Goal: Task Accomplishment & Management: Use online tool/utility

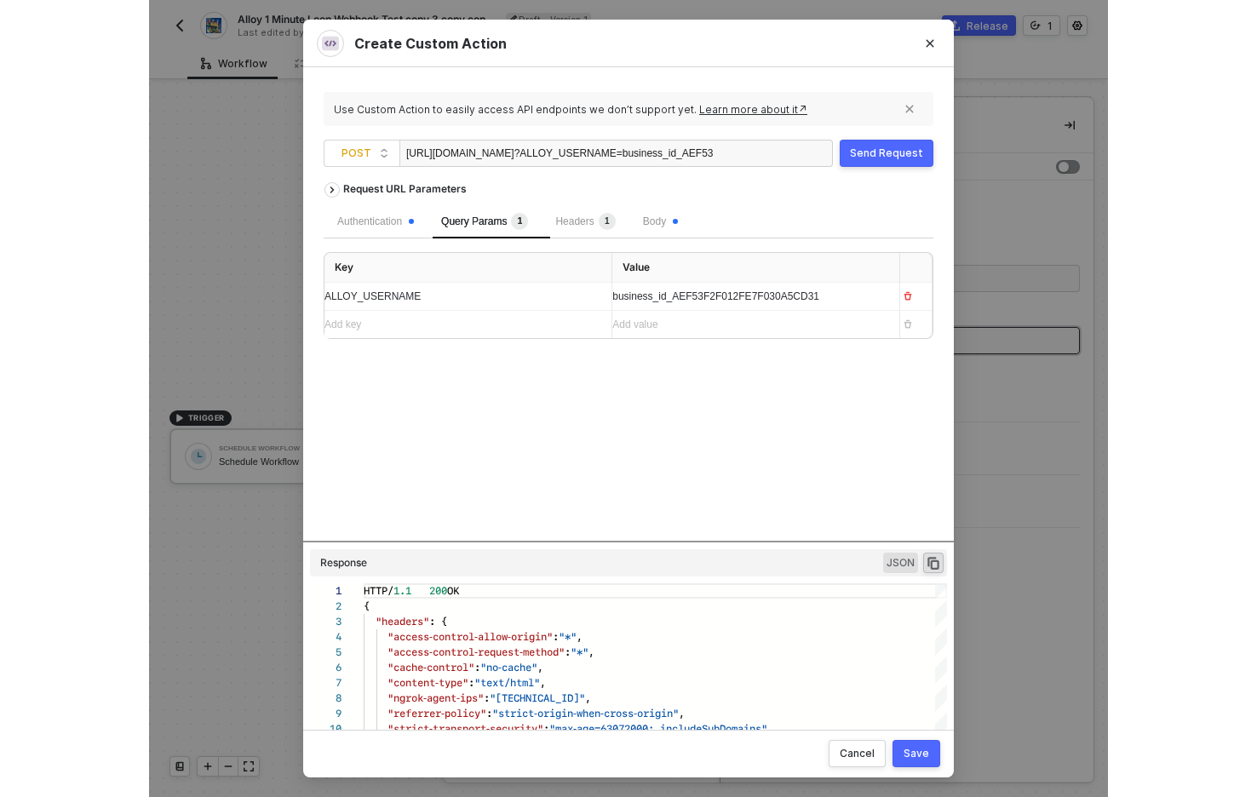
scroll to position [153, 0]
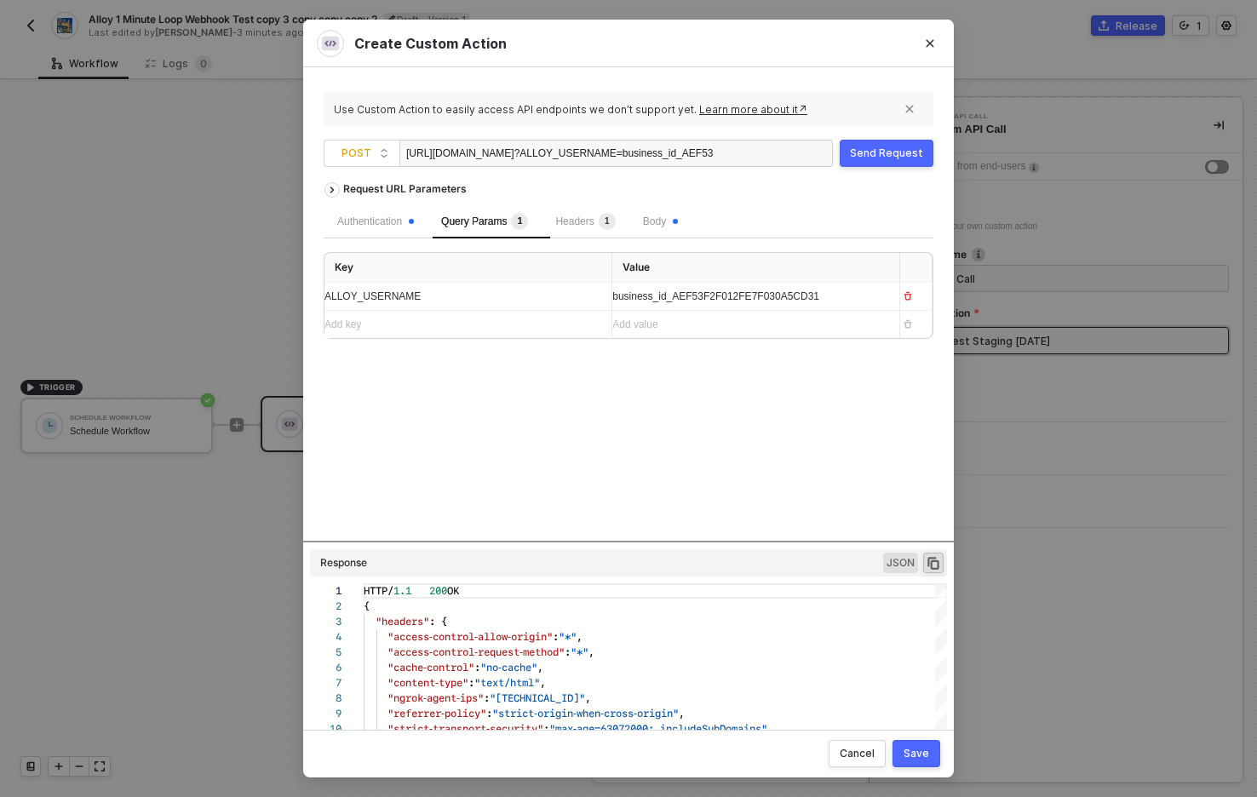
click at [876, 149] on div "Send Request" at bounding box center [886, 153] width 73 height 14
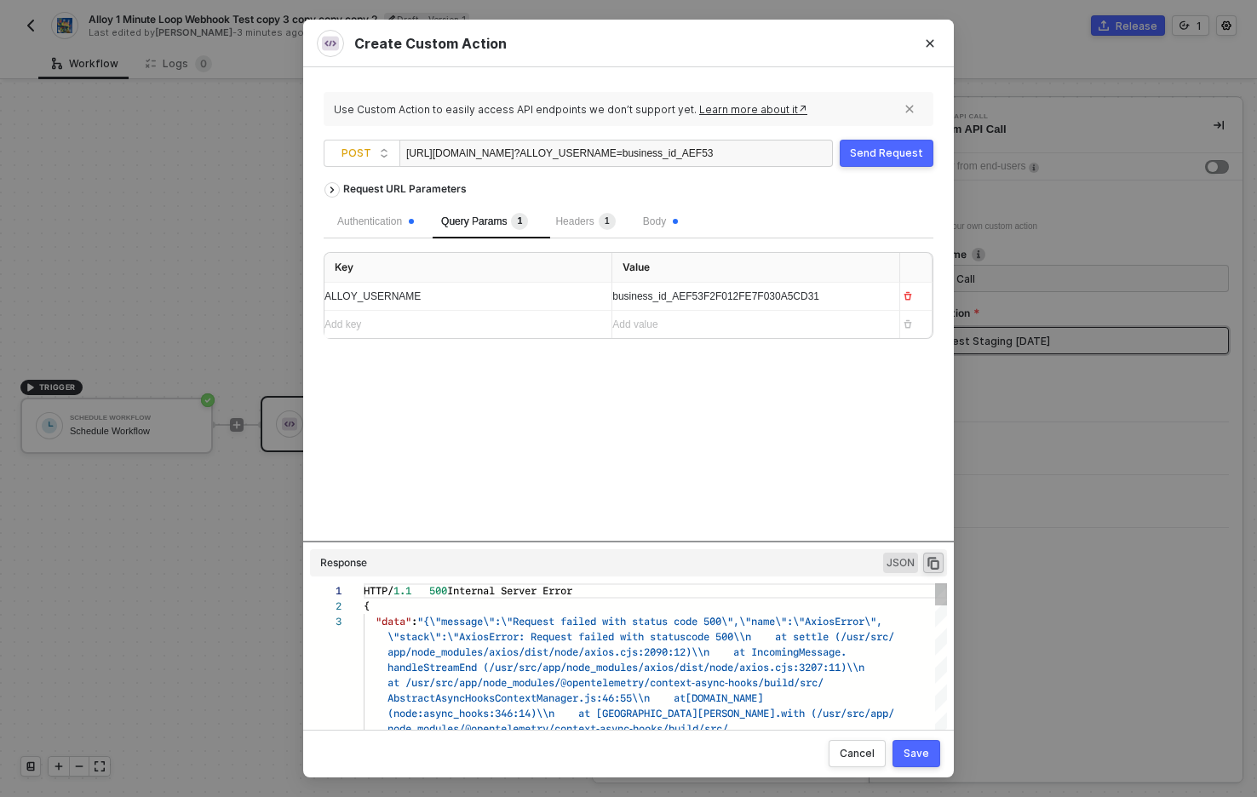
scroll to position [31, 0]
click at [891, 151] on div "Send Request" at bounding box center [886, 153] width 73 height 14
click at [558, 463] on div "Request URL Parameters Authentication Query Params 1 Headers 1 Body Key Value A…" at bounding box center [629, 357] width 610 height 366
click at [905, 156] on div "Send Request" at bounding box center [886, 153] width 73 height 14
click at [657, 399] on div "Request URL Parameters Authentication Query Params 1 Headers 1 Body Key Value A…" at bounding box center [629, 357] width 610 height 366
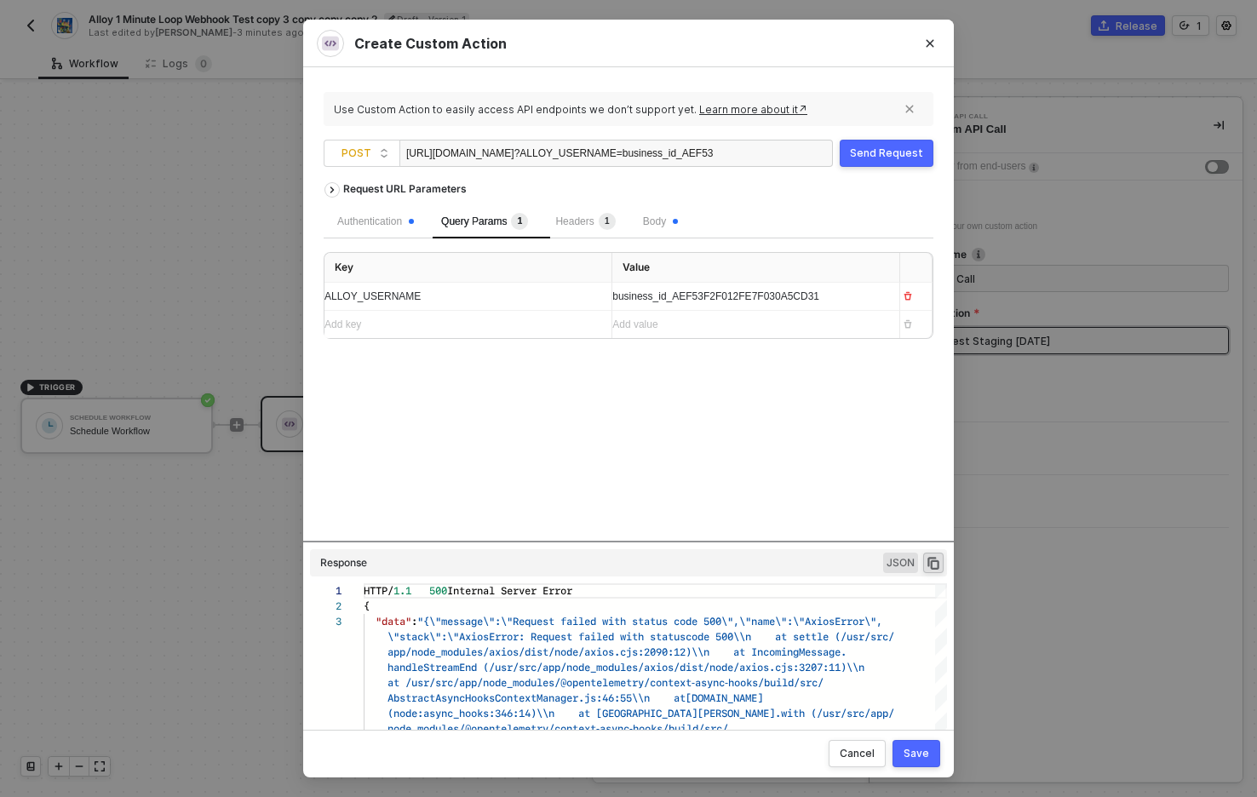
click at [875, 157] on div "Send Request" at bounding box center [886, 153] width 73 height 14
click at [879, 159] on div "Send Request" at bounding box center [886, 153] width 73 height 14
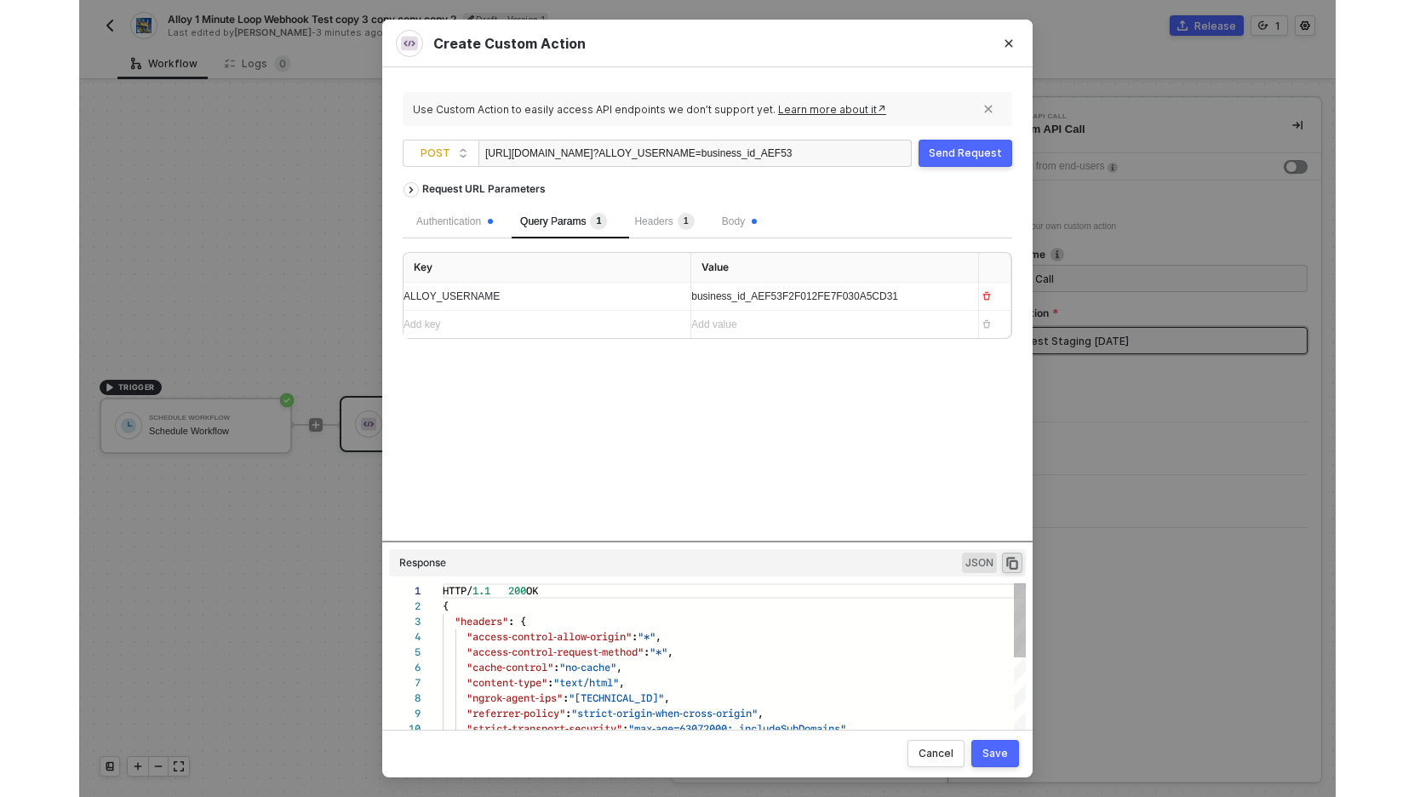
scroll to position [153, 0]
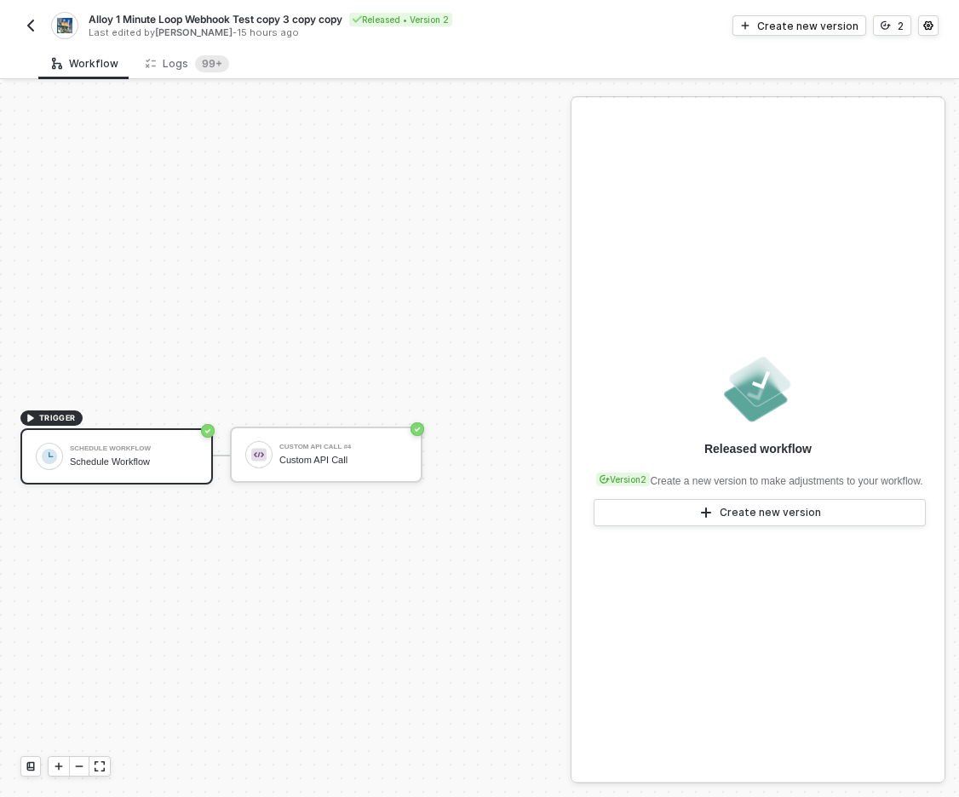
scroll to position [32, 0]
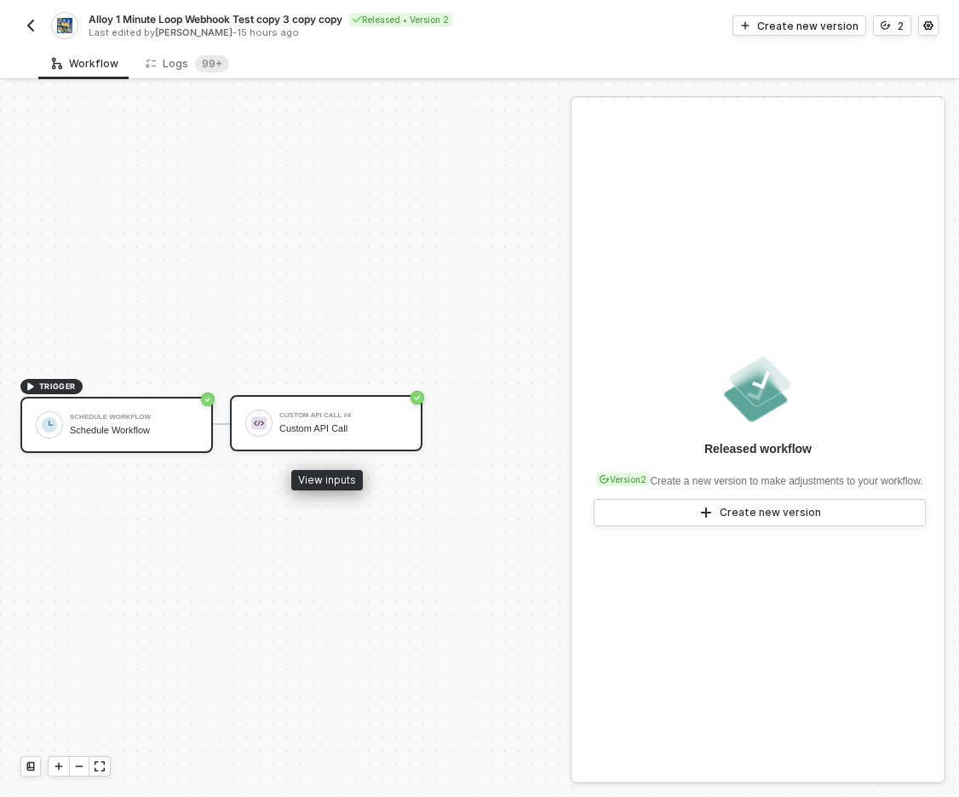
click at [326, 423] on div "Custom API Call" at bounding box center [343, 428] width 128 height 11
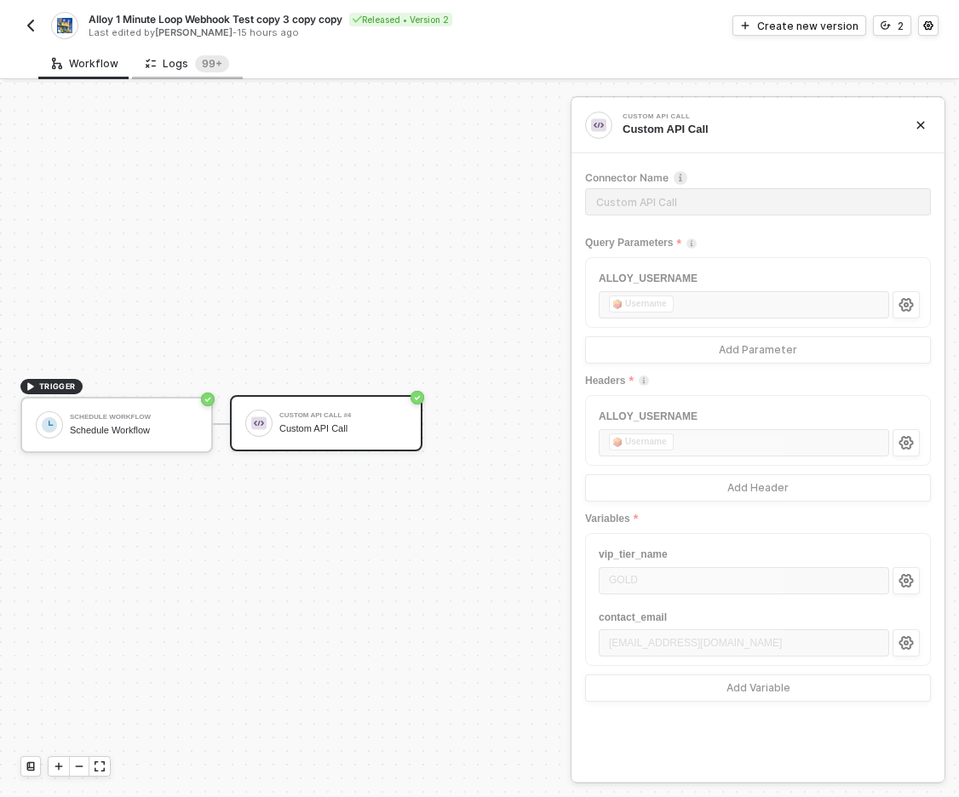
click at [160, 66] on div "Logs 99+" at bounding box center [187, 63] width 83 height 17
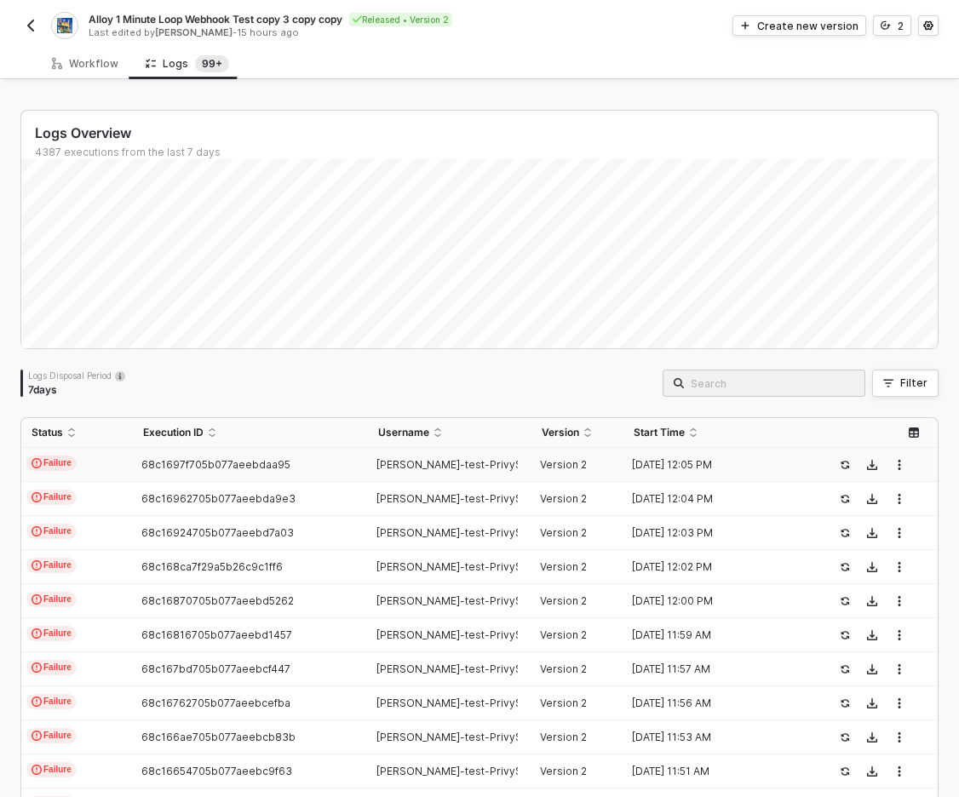
click at [312, 465] on div "68c1697f705b077aeebdaa95" at bounding box center [244, 465] width 222 height 14
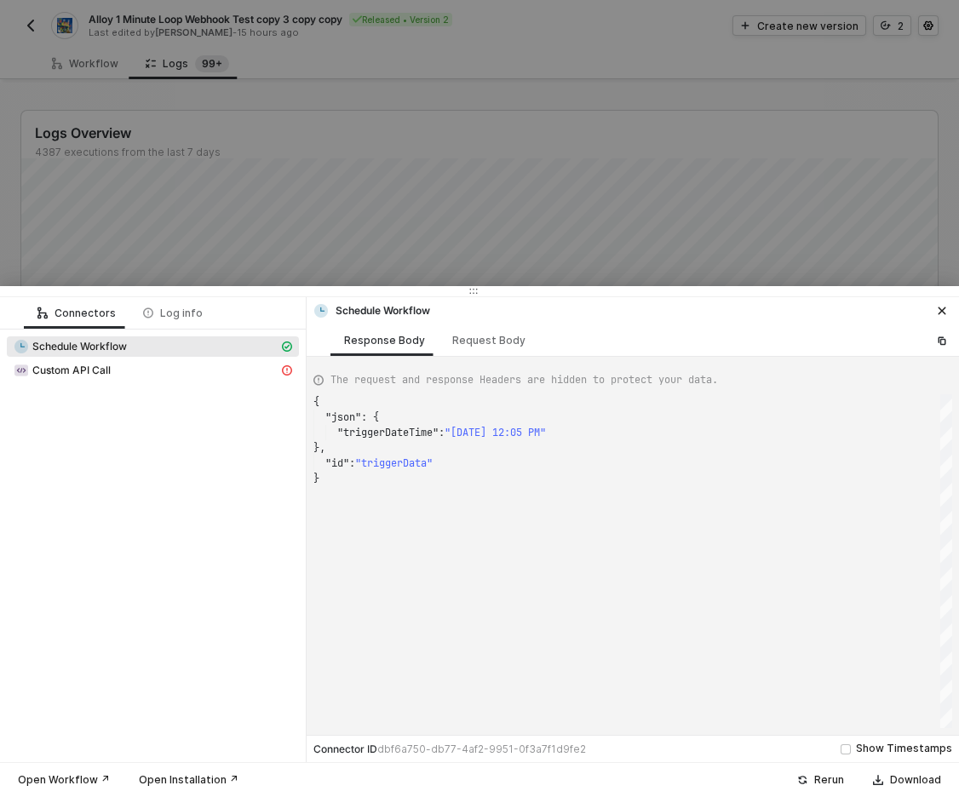
scroll to position [77, 0]
click at [112, 369] on div "Custom API Call" at bounding box center [146, 370] width 265 height 15
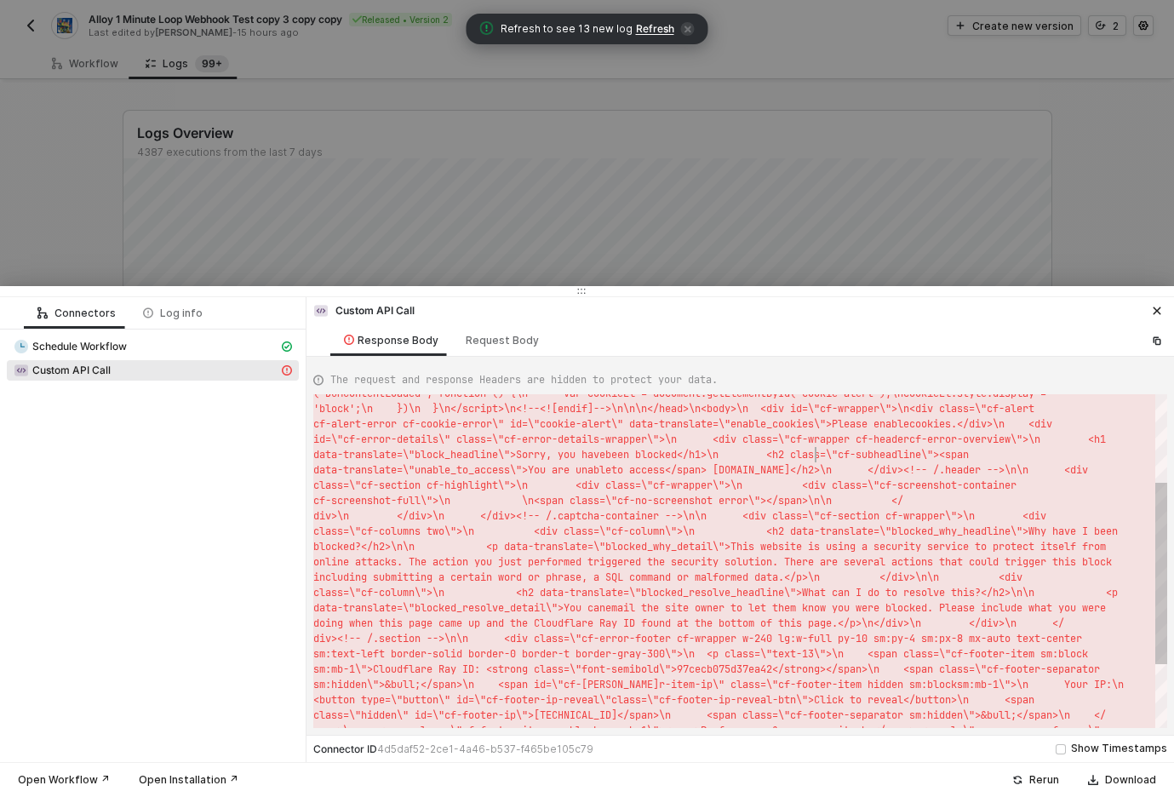
scroll to position [0, 502]
click at [813, 452] on span "been blocked</h1>\n <h2 class=\"cf-subheadl" at bounding box center [754, 455] width 298 height 14
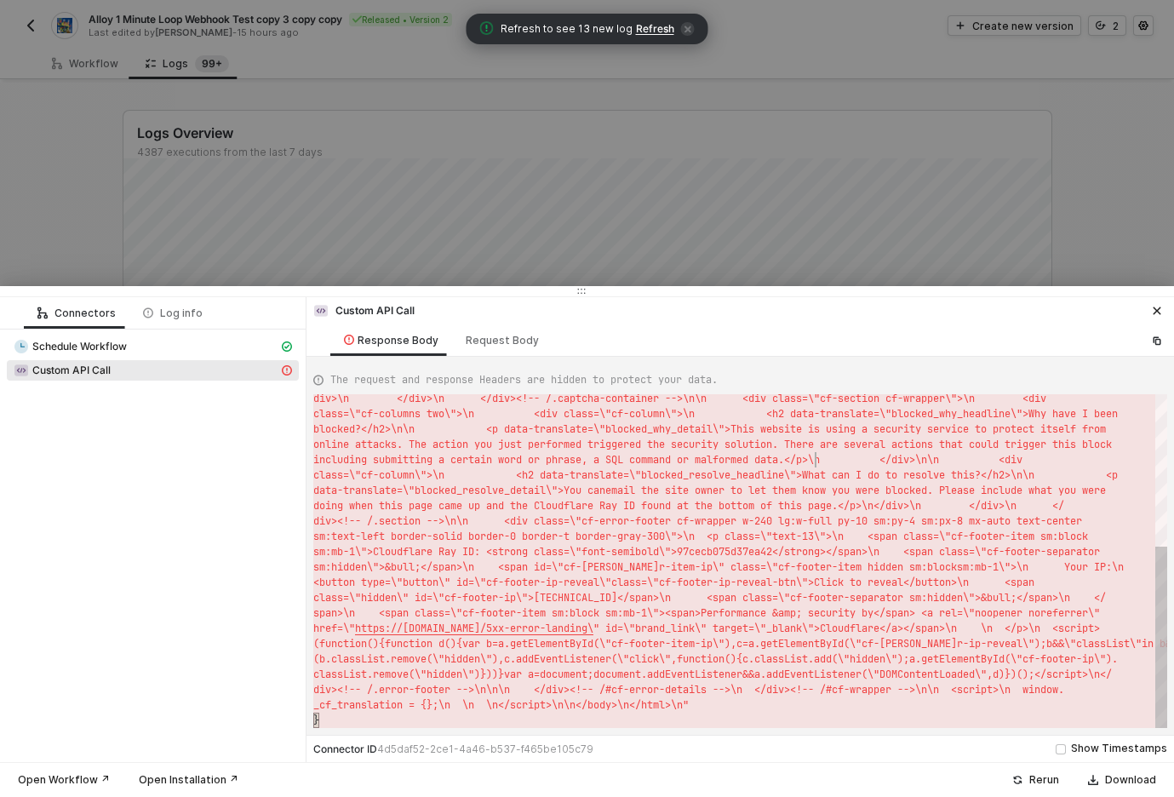
click at [813, 452] on div "including submitting a certain word or phrase, a S QL command or malformed data…" at bounding box center [740, 459] width 854 height 15
click at [815, 452] on div at bounding box center [816, 459] width 2 height 15
type textarea "{ "statusCode": 403, "message": "Error : <!DOCTYPE html>\n<!--[if lt IE 7]> <ht…"
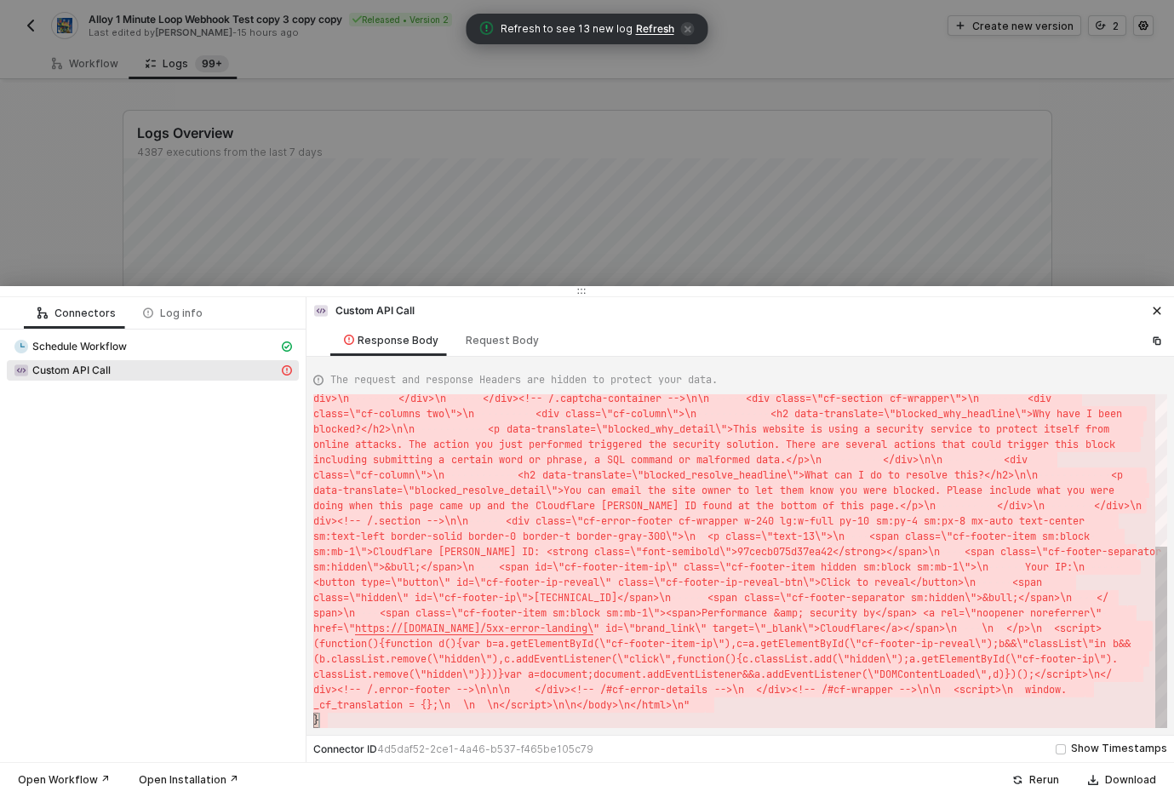
scroll to position [0, 6]
click at [958, 335] on icon "icon-copy-paste" at bounding box center [1157, 340] width 10 height 10
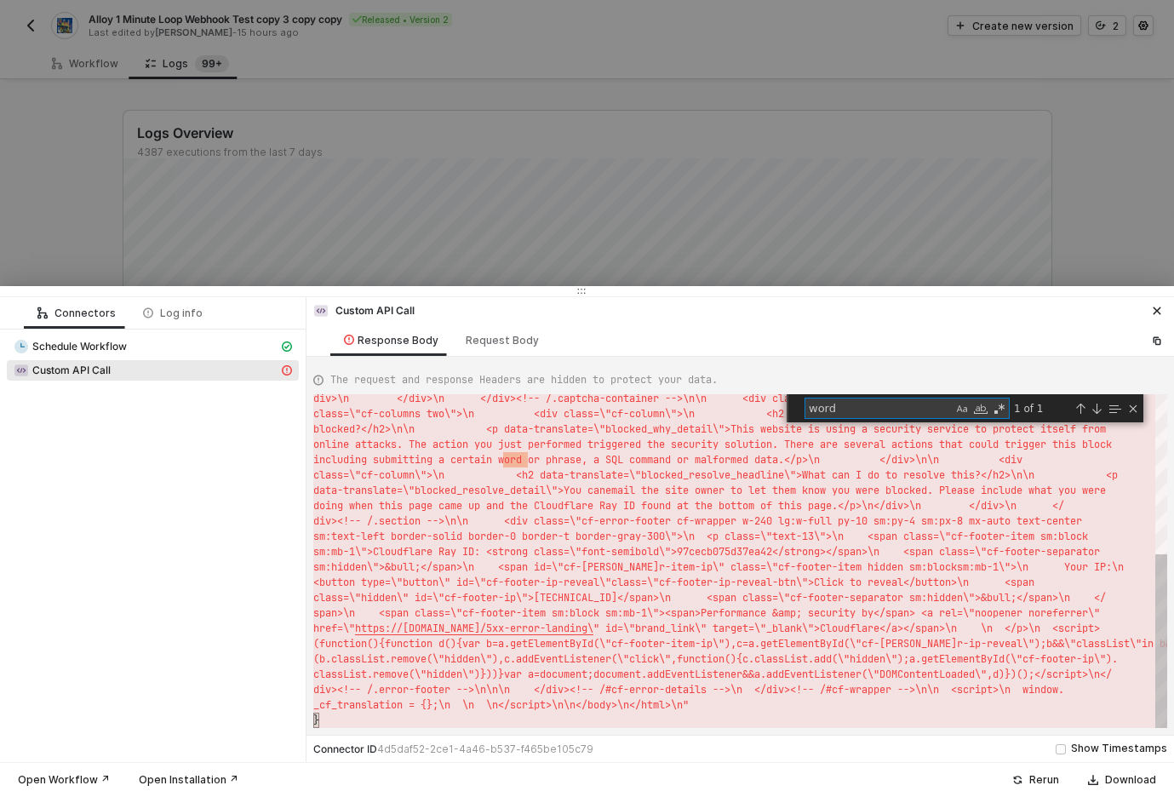
scroll to position [0, 196]
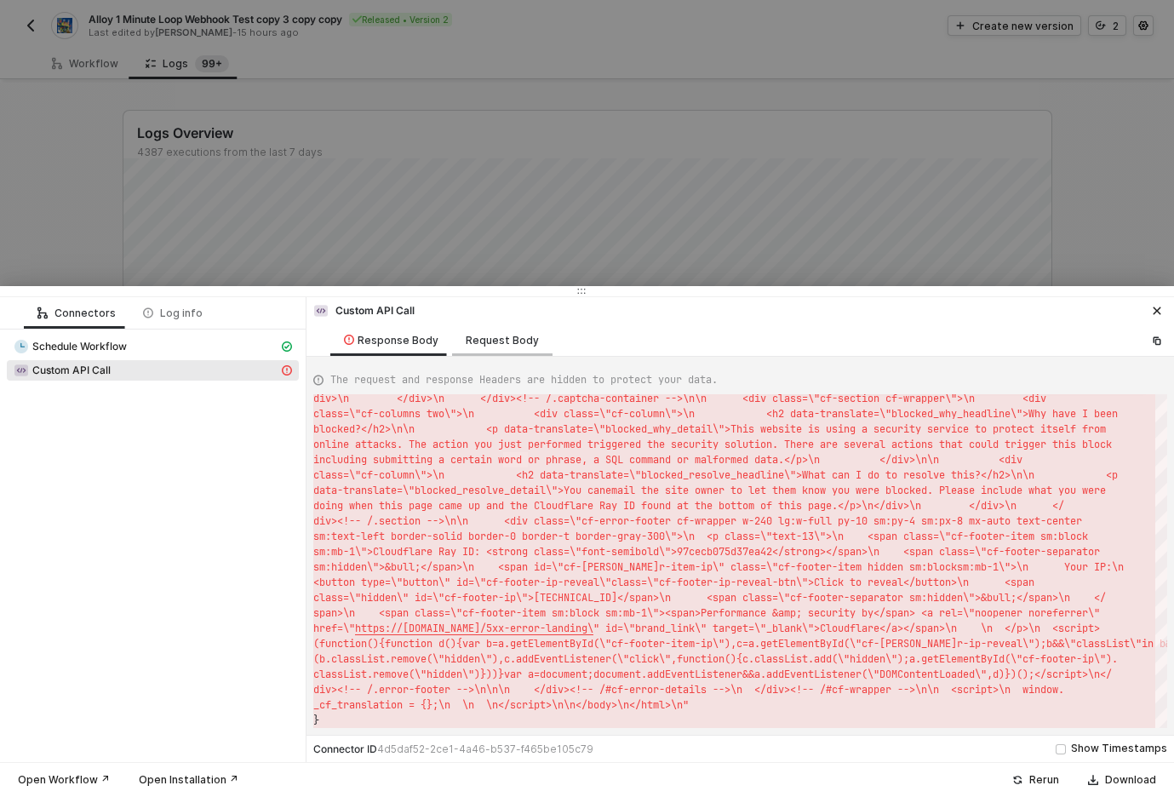
click at [494, 337] on div "Request Body" at bounding box center [502, 341] width 73 height 14
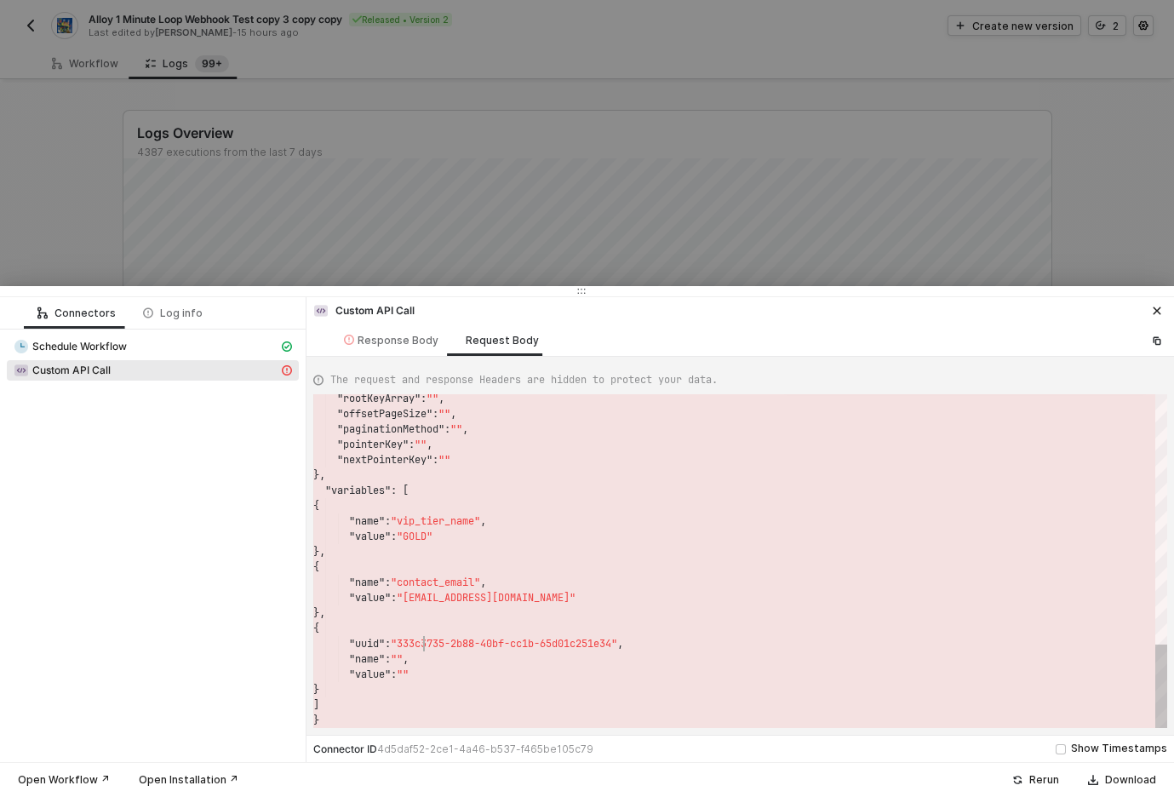
click at [425, 642] on span ""333c3735-2b88-40bf-cc1b-65d01c251e34"" at bounding box center [504, 644] width 226 height 14
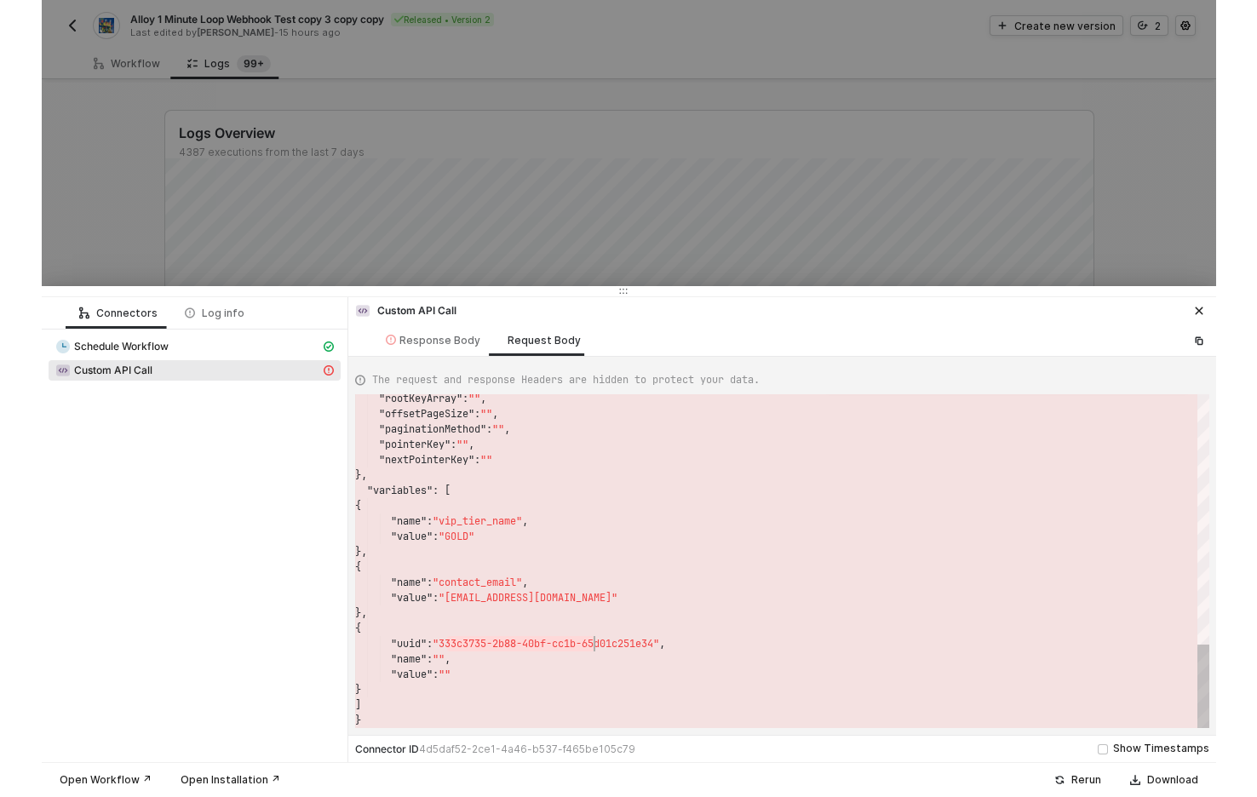
scroll to position [15, 312]
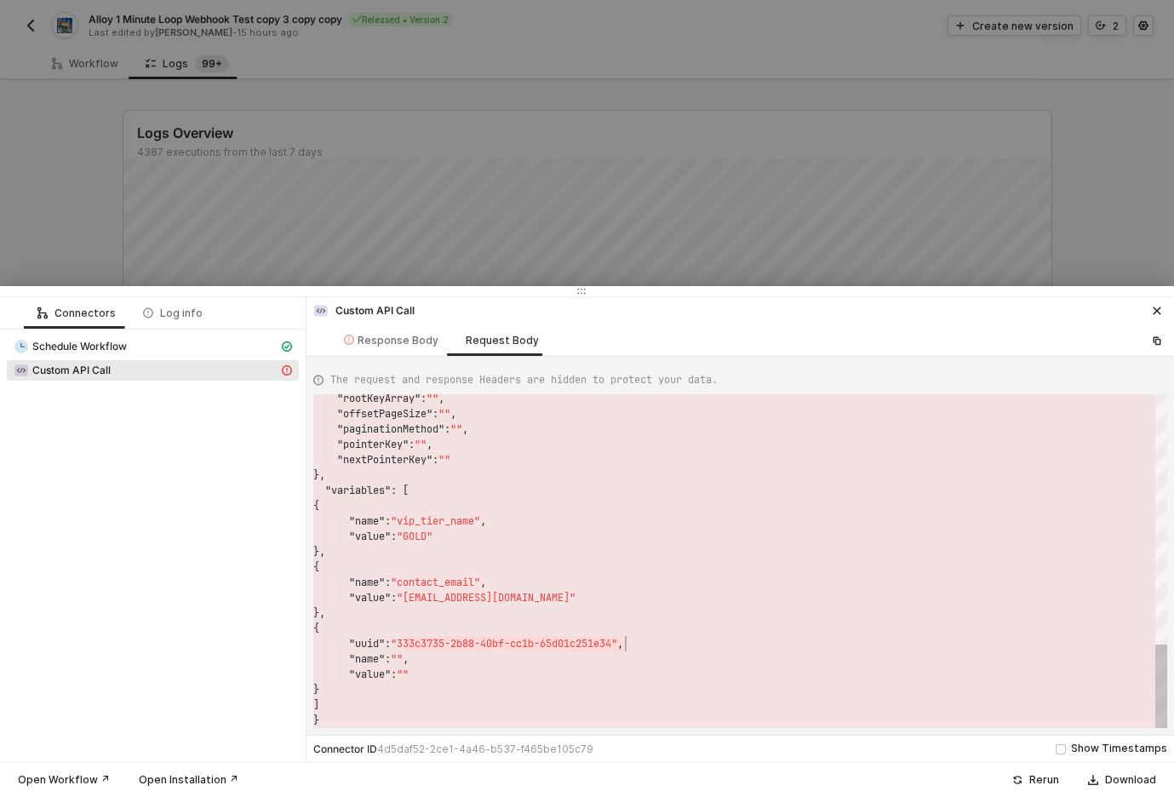
drag, startPoint x: 425, startPoint y: 642, endPoint x: 589, endPoint y: 643, distance: 164.3
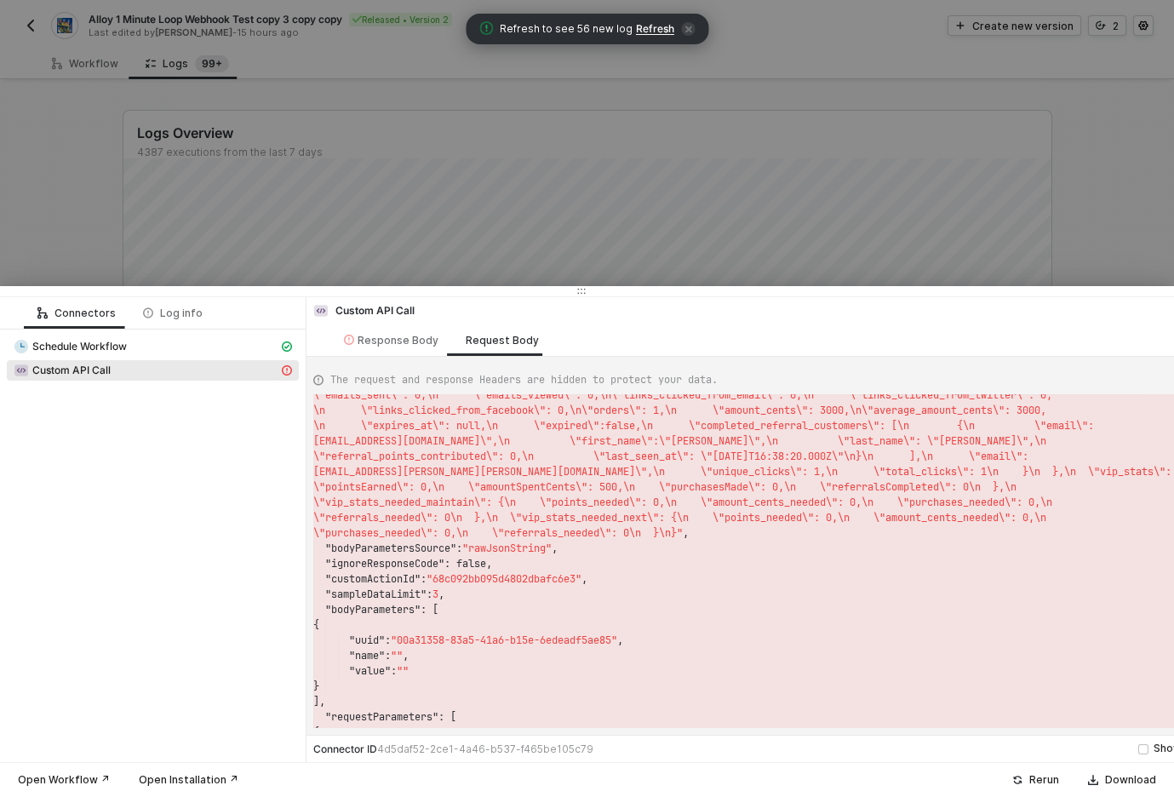
type textarea "{ "name": "vip_tier_name", "value": "GOLD" }, { "name": "contact_email", "value…"
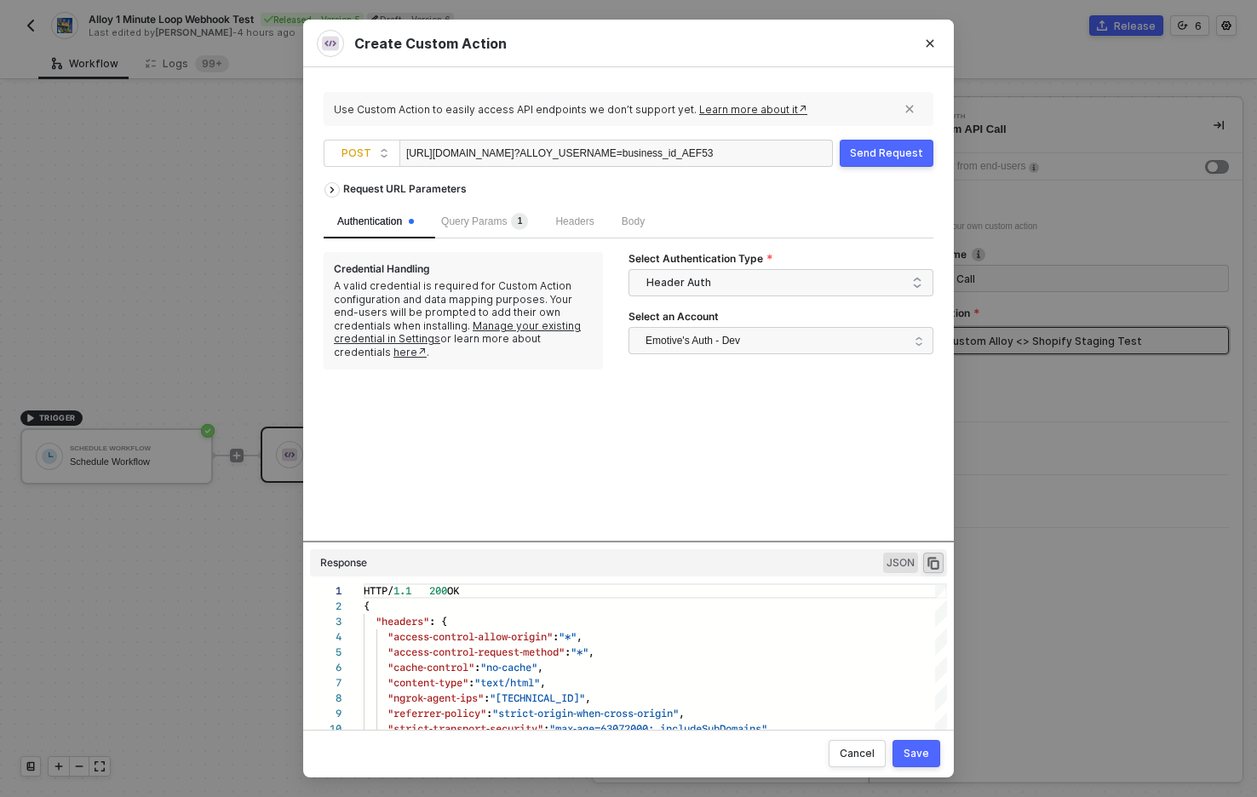
scroll to position [153, 0]
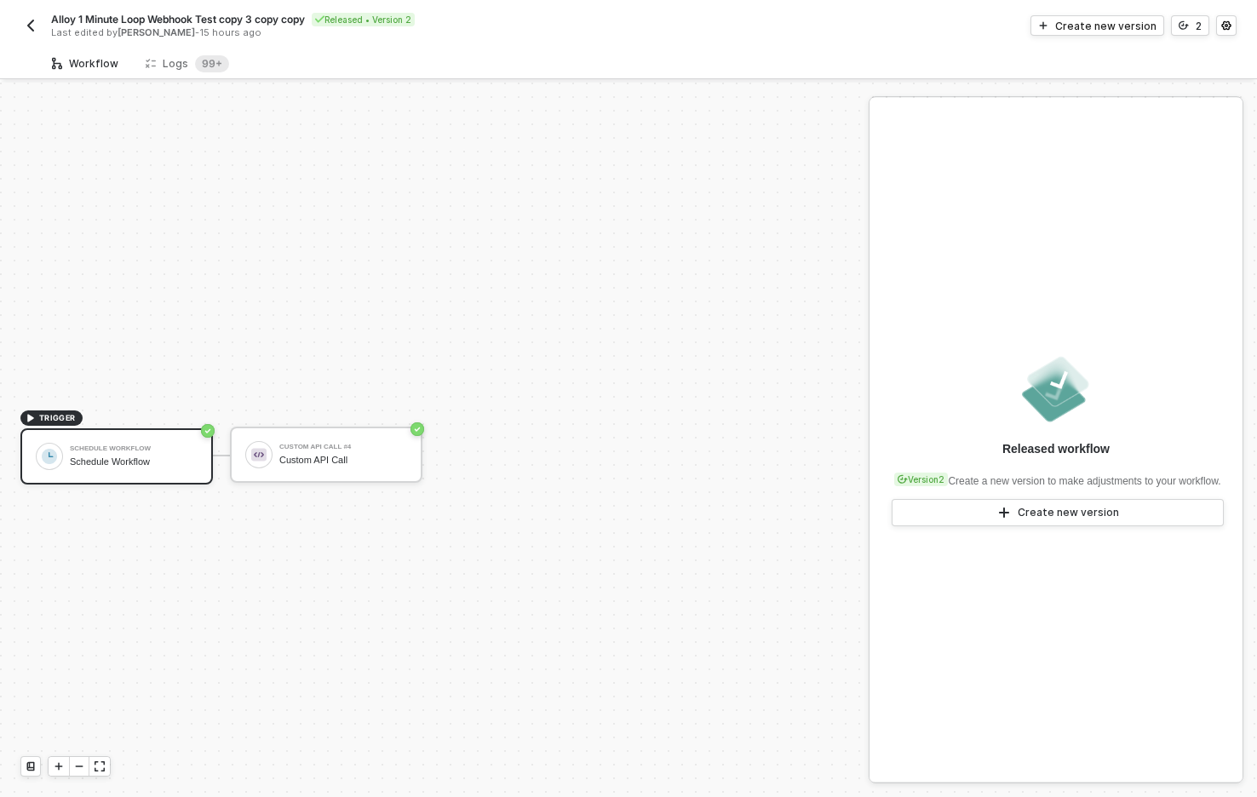
scroll to position [32, 0]
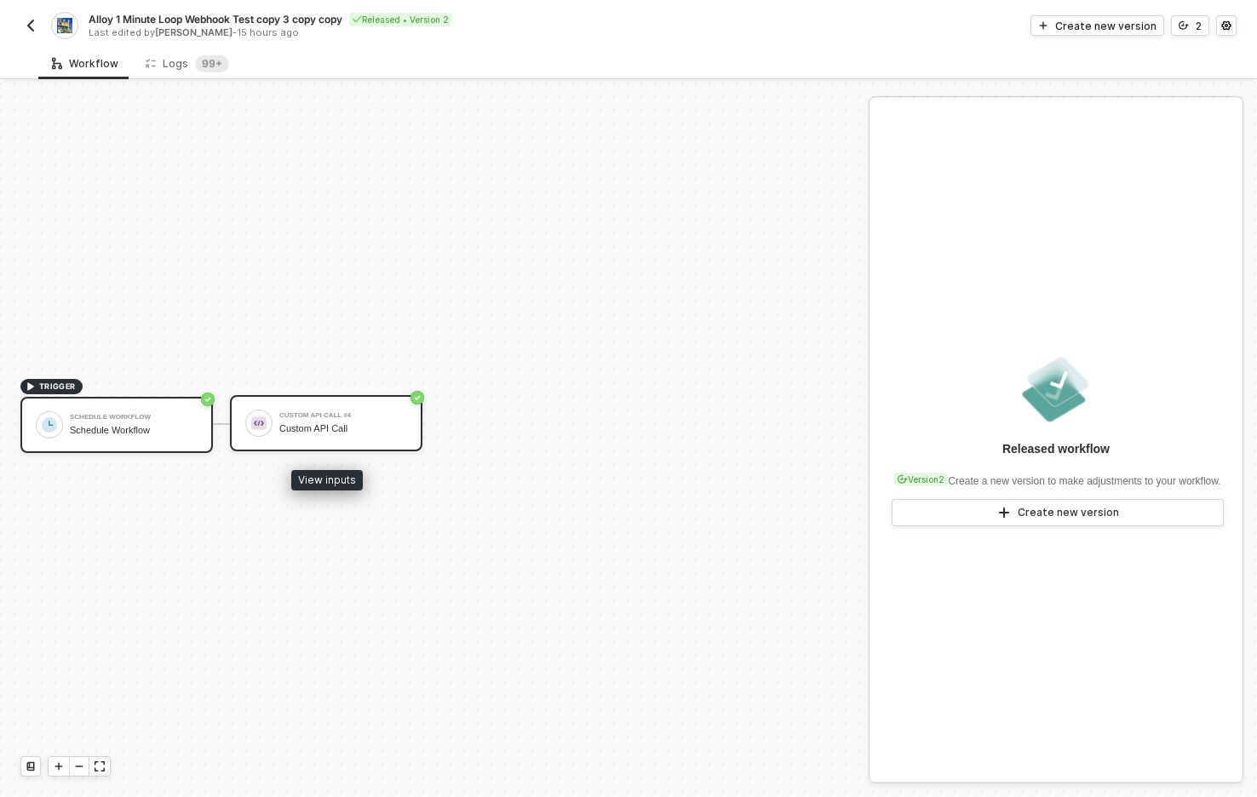
click at [338, 425] on div "Custom API Call" at bounding box center [343, 428] width 128 height 11
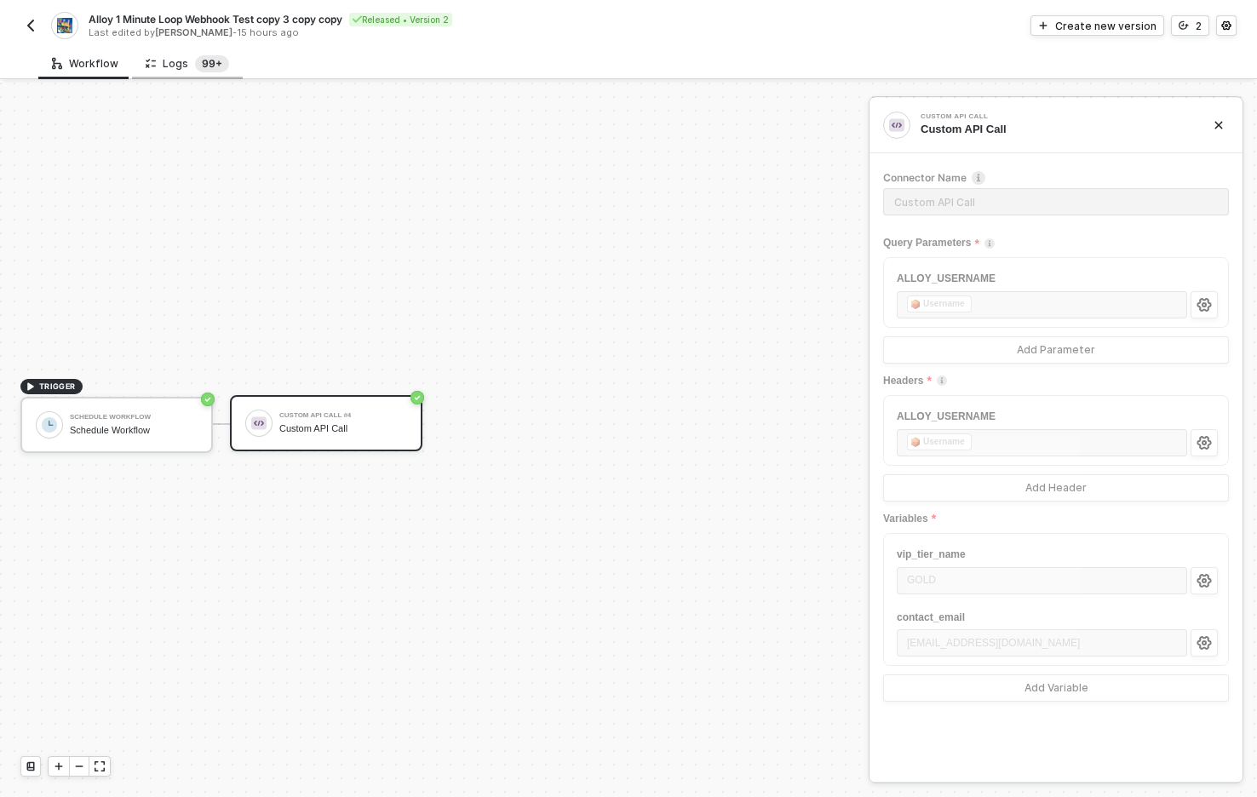
click at [195, 66] on sup "99+" at bounding box center [212, 63] width 34 height 17
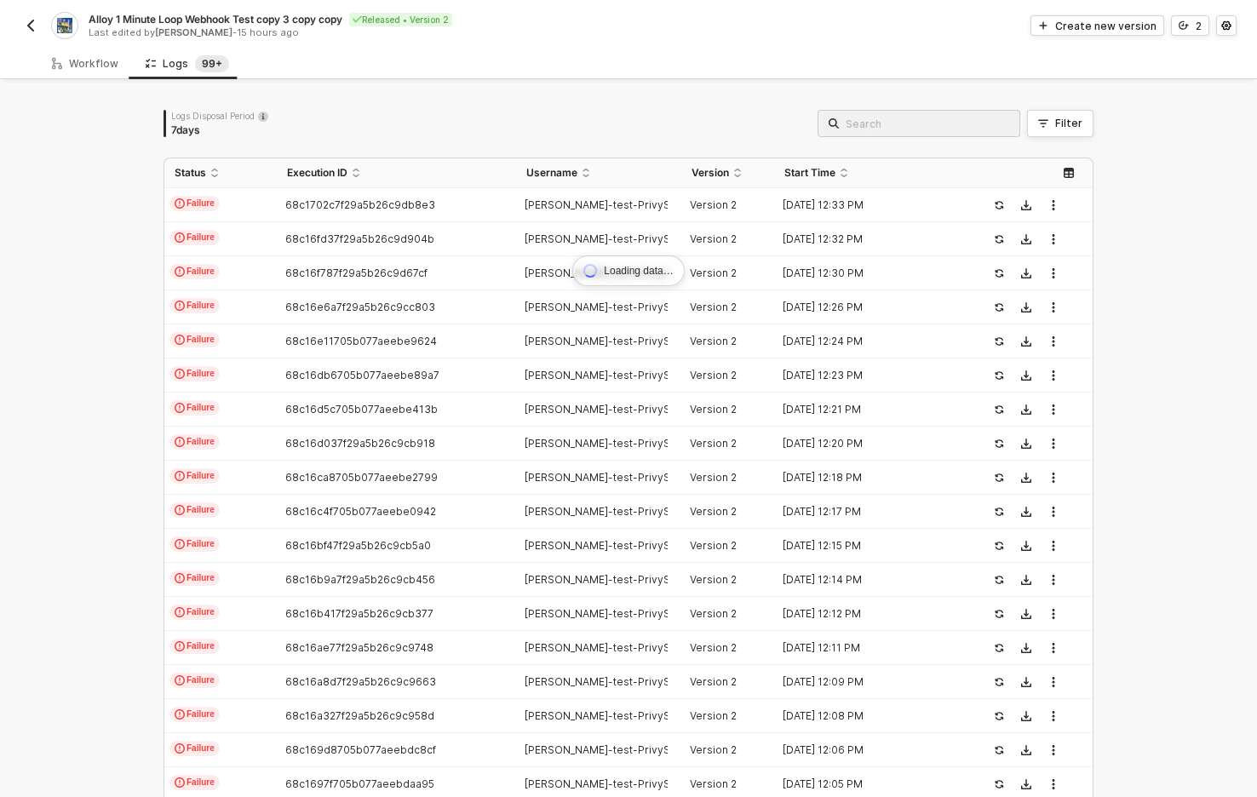
click at [98, 316] on div "Loading data… Logs Disposal Period 7 days Filter Status Execution ID Username V…" at bounding box center [628, 514] width 1257 height 862
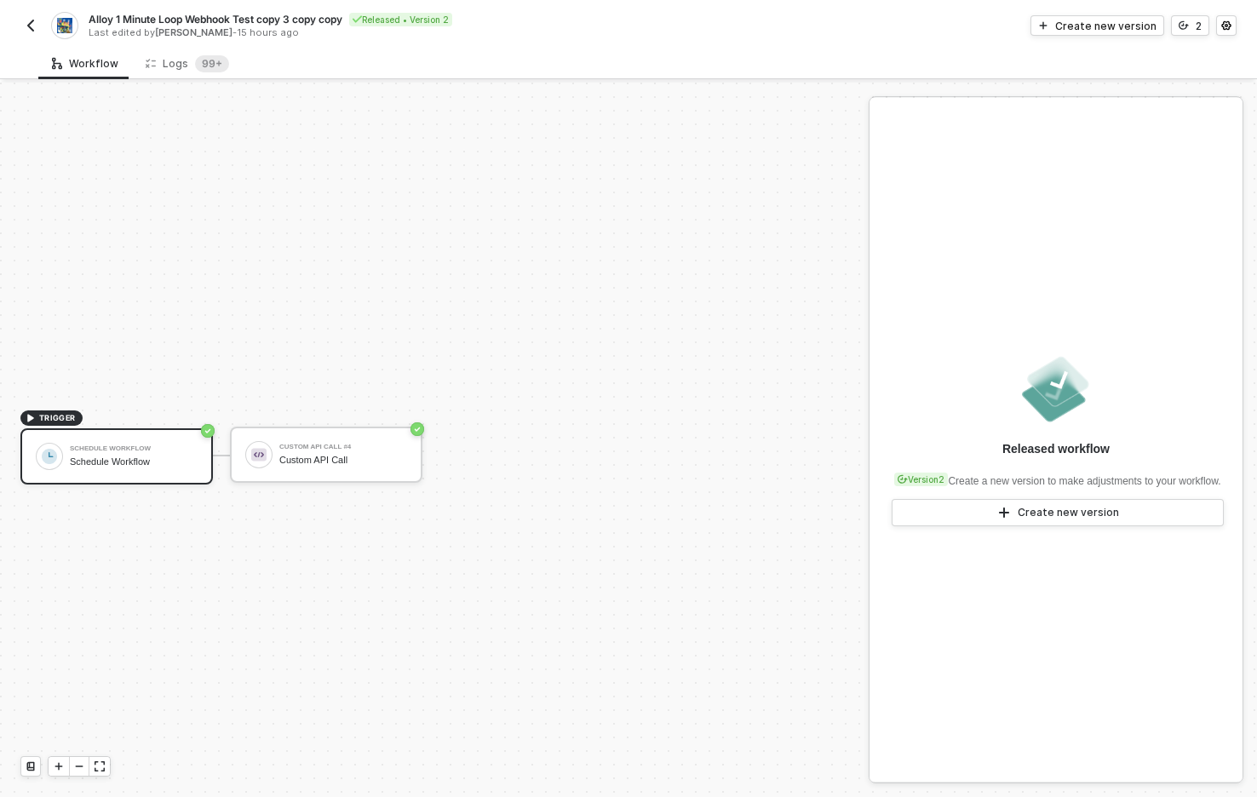
scroll to position [32, 0]
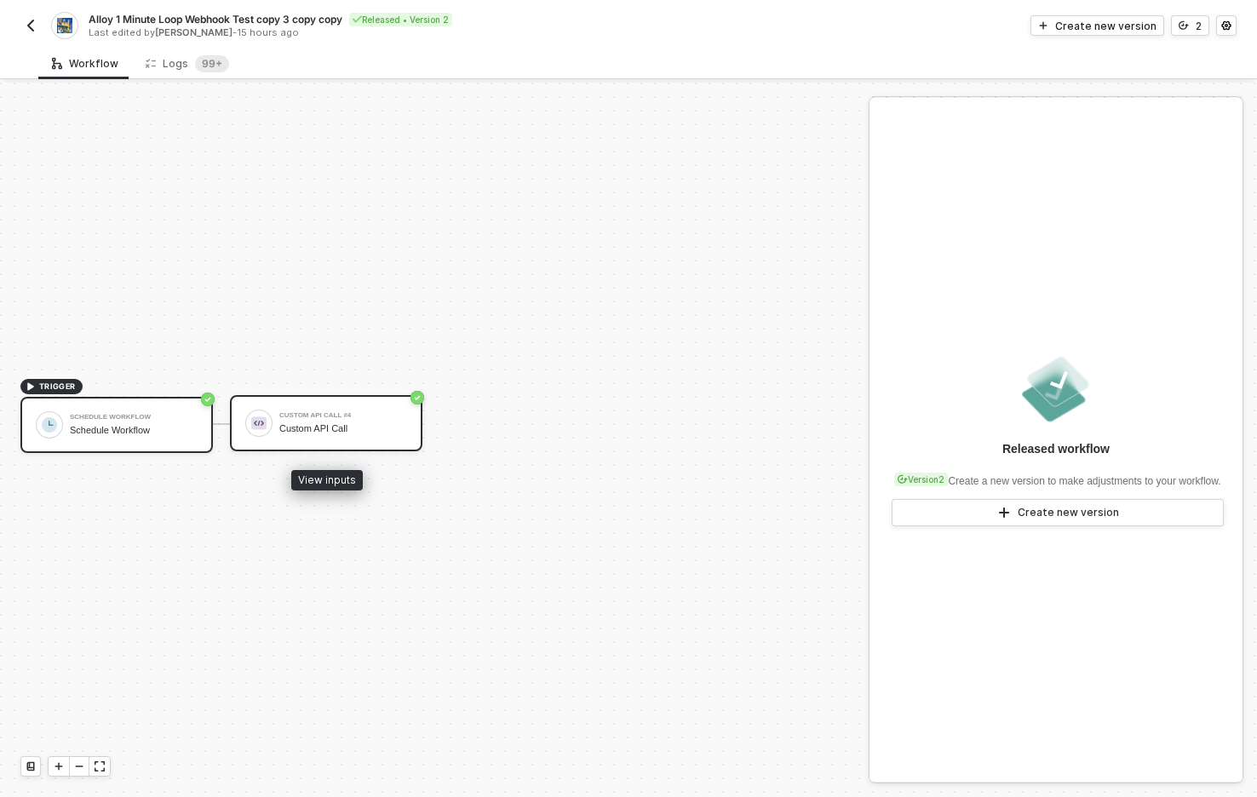
click at [314, 433] on div "Custom API Call" at bounding box center [343, 428] width 128 height 11
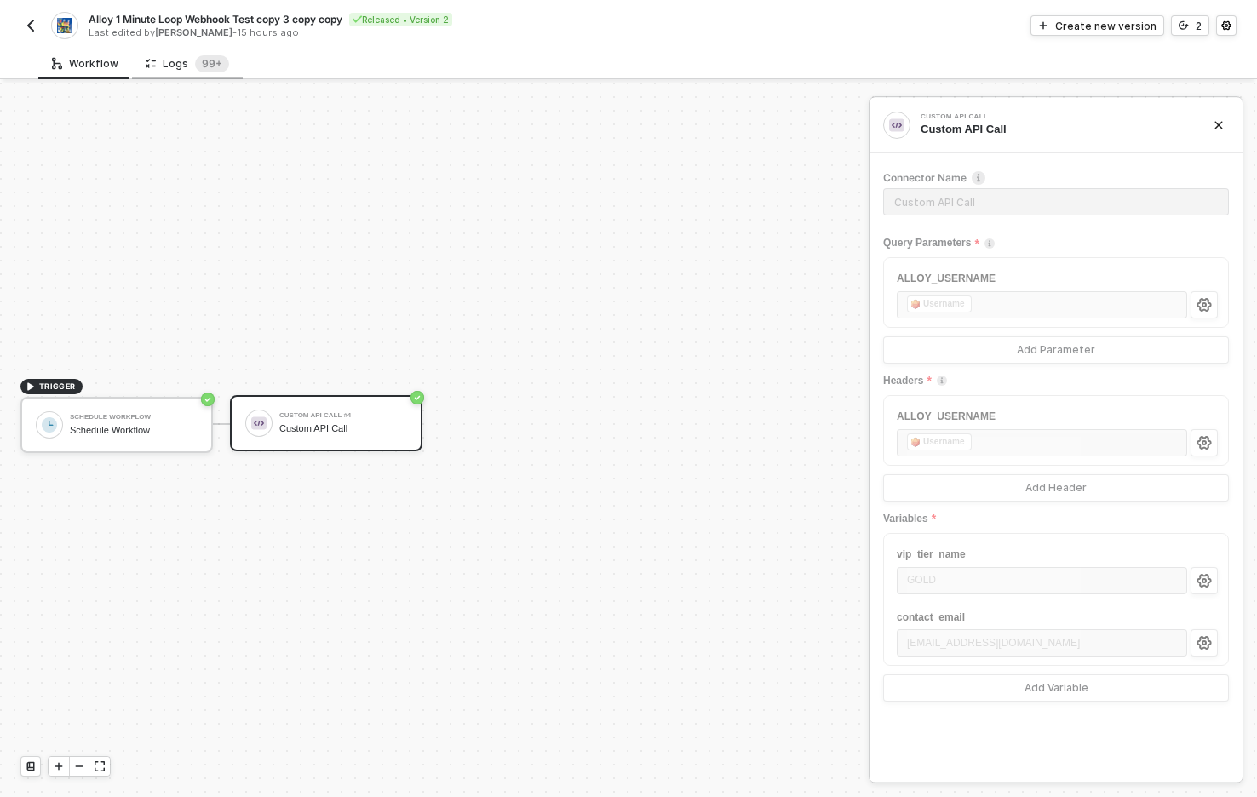
click at [181, 68] on div "Logs 99+" at bounding box center [187, 63] width 83 height 17
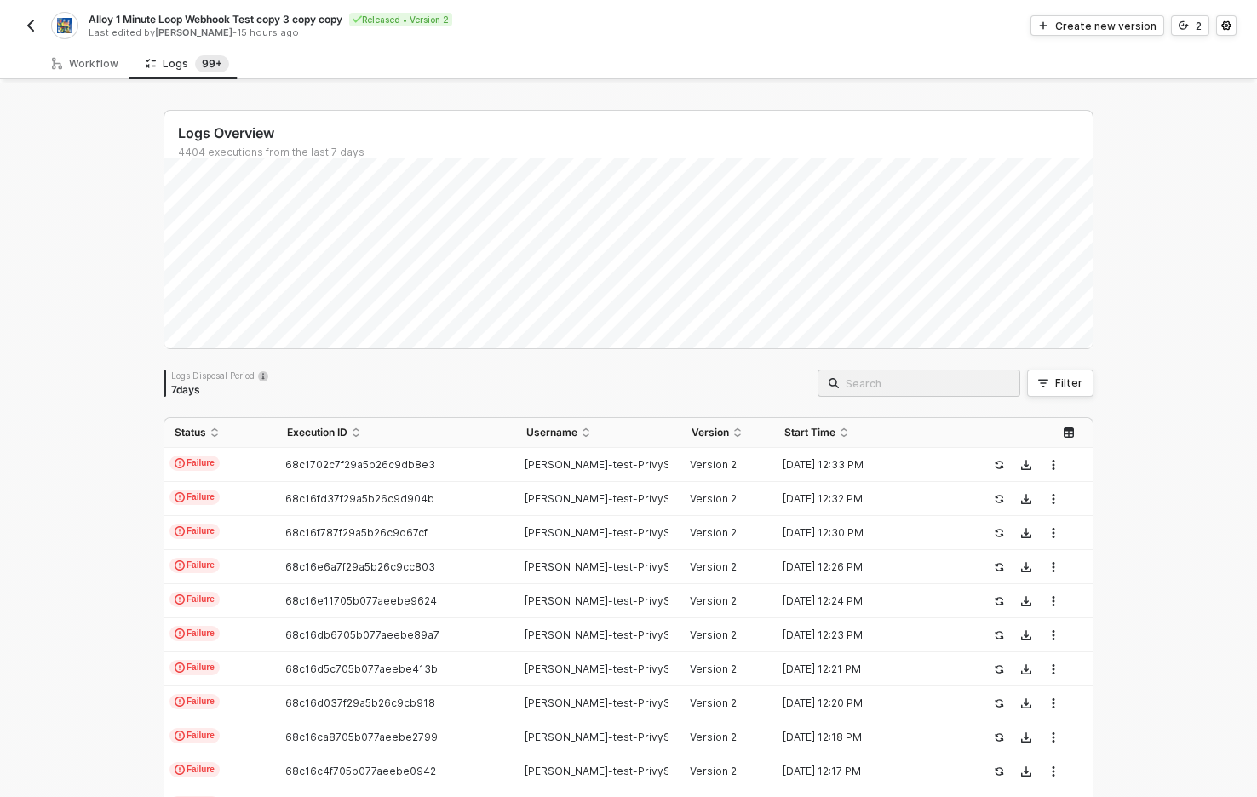
click at [60, 453] on div "Logs Overview 4404 executions from the last 7 days Logs Disposal Period 7 days …" at bounding box center [628, 644] width 1257 height 1122
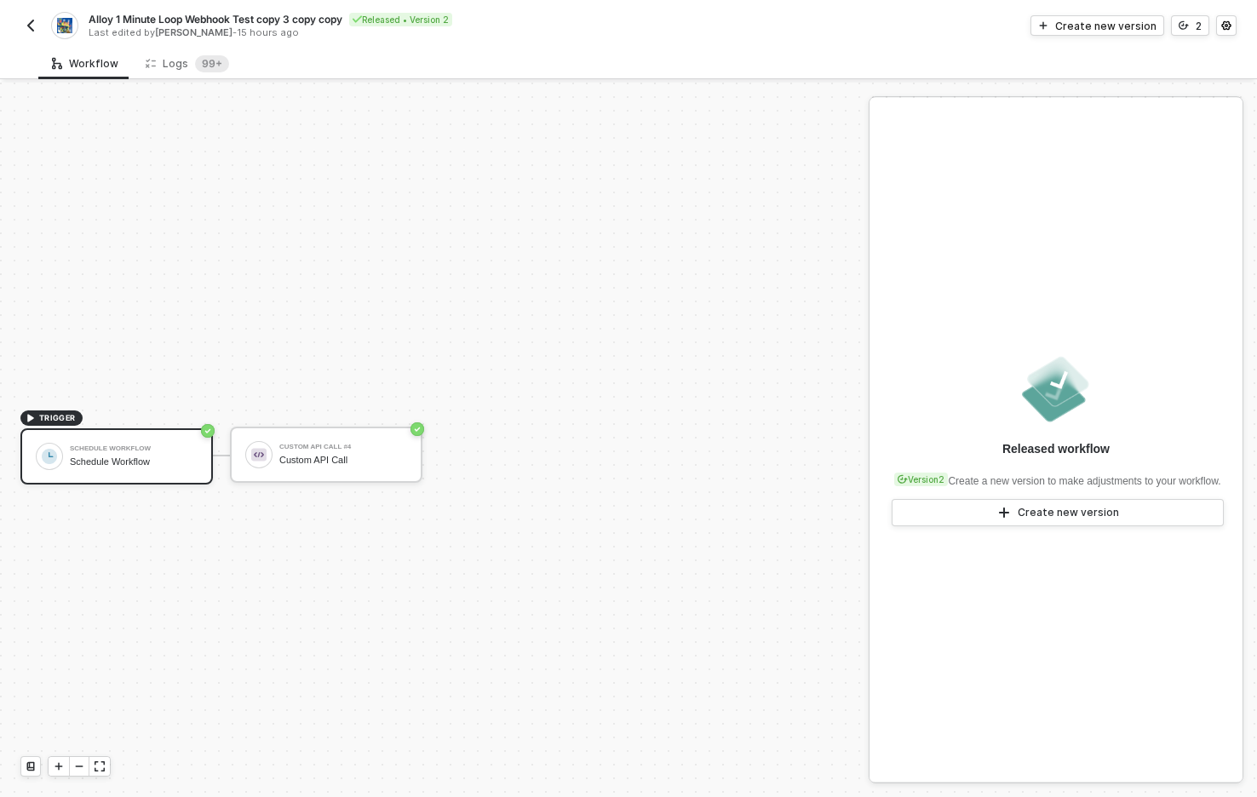
scroll to position [32, 0]
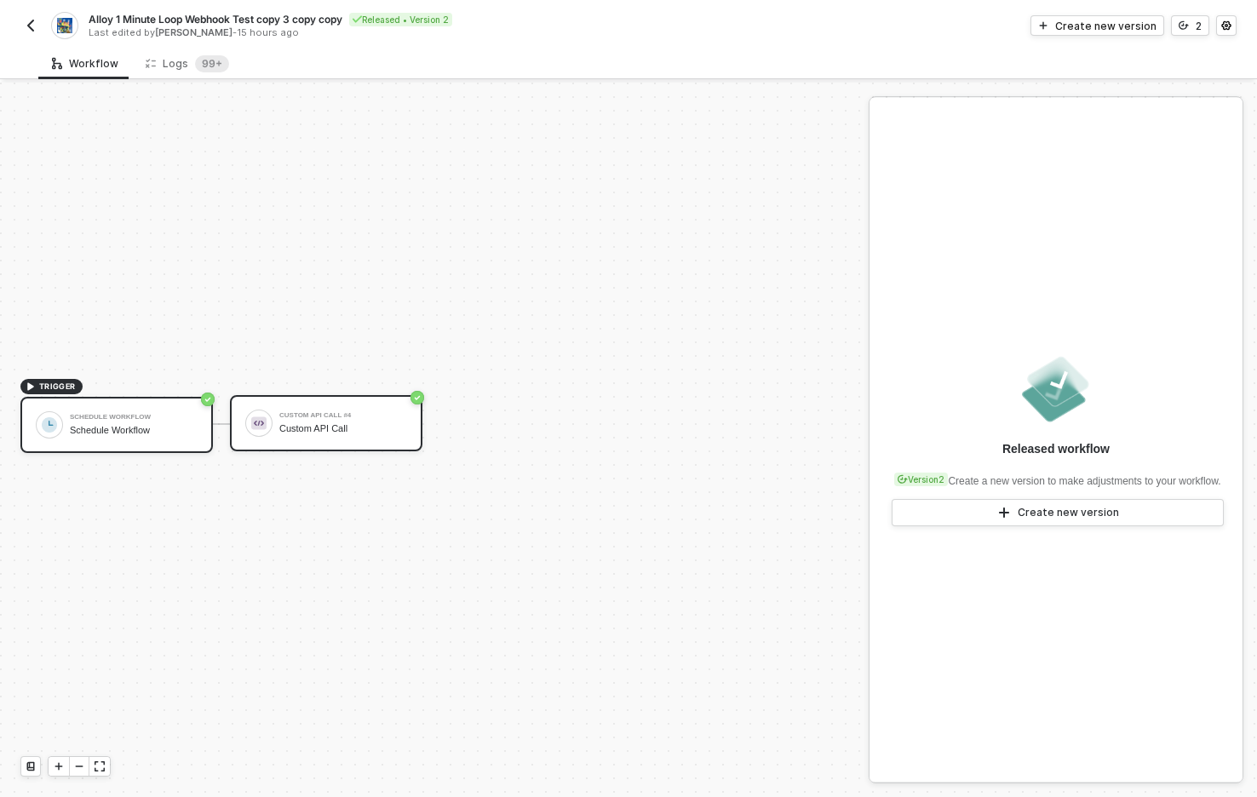
click at [313, 406] on div "Custom API Call #4 Custom API Call" at bounding box center [326, 423] width 192 height 56
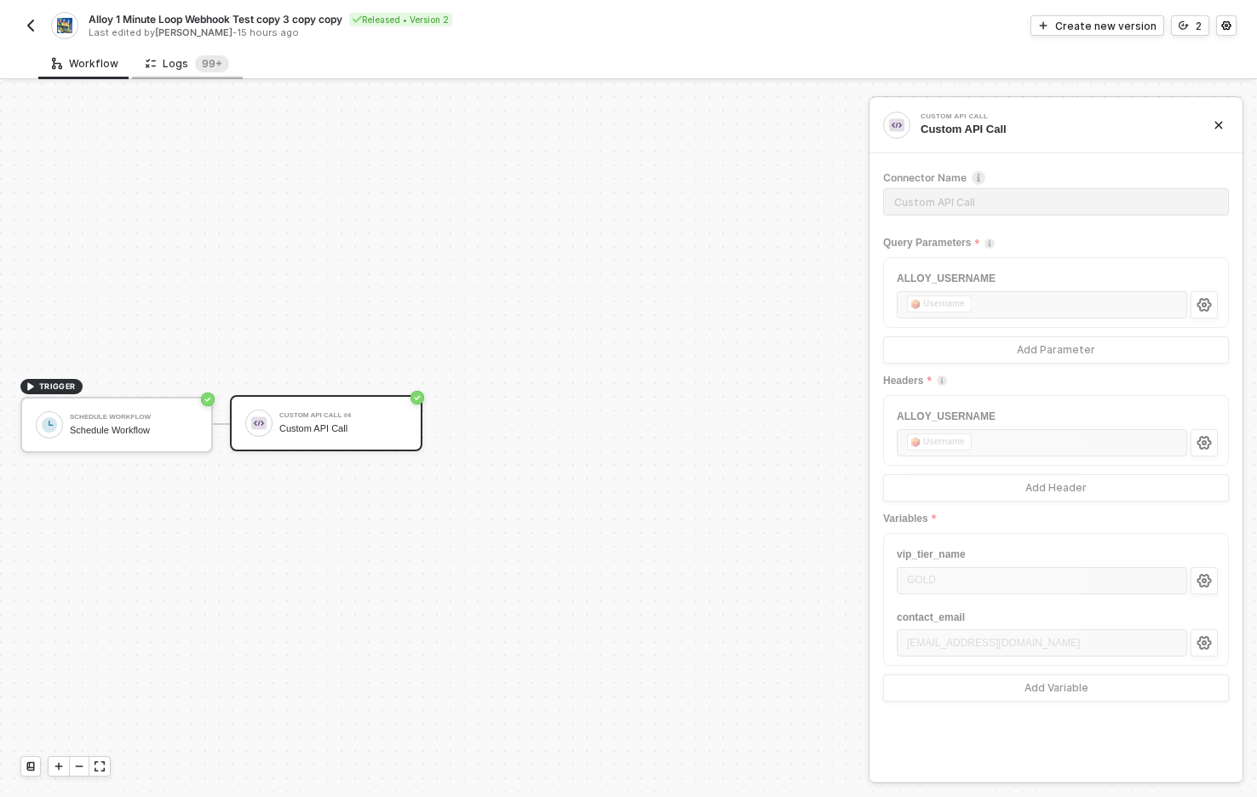
click at [184, 74] on div "Logs 99+" at bounding box center [187, 64] width 111 height 32
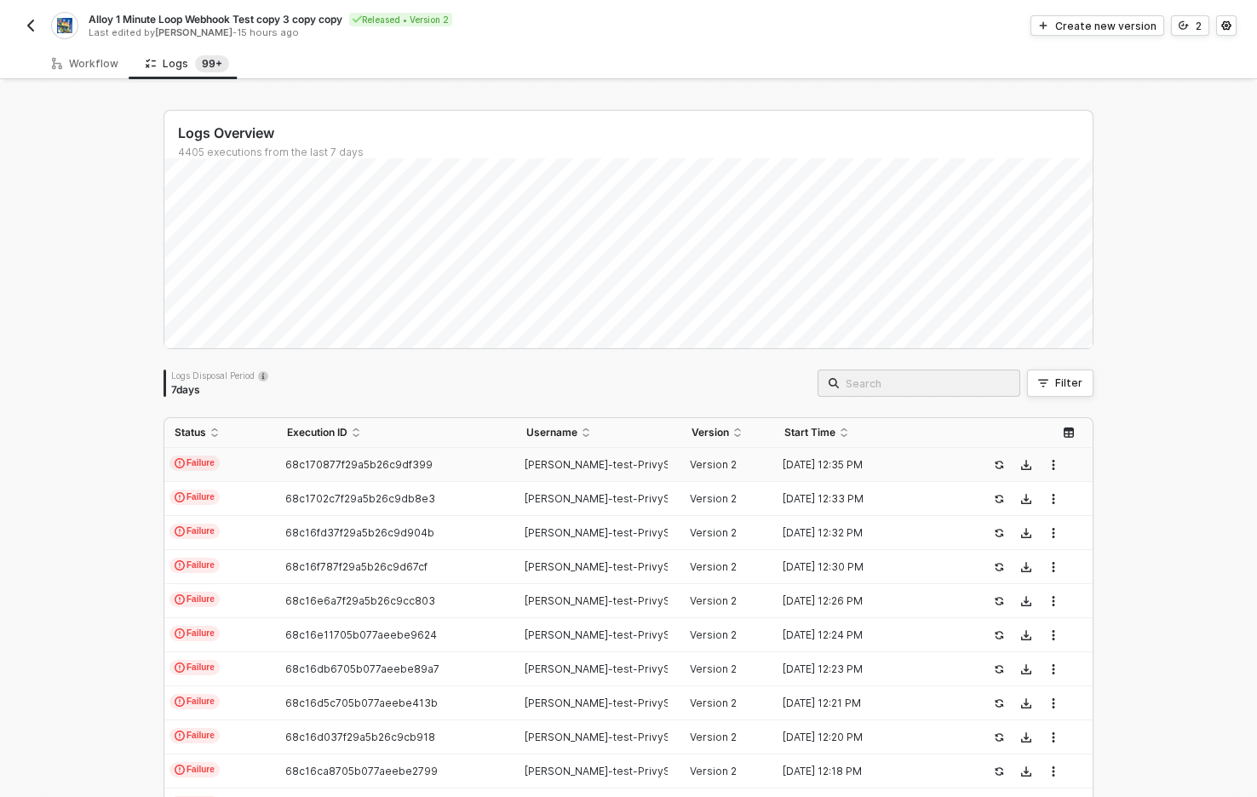
click at [444, 463] on div "68c170877f29a5b26c9df399" at bounding box center [389, 465] width 225 height 14
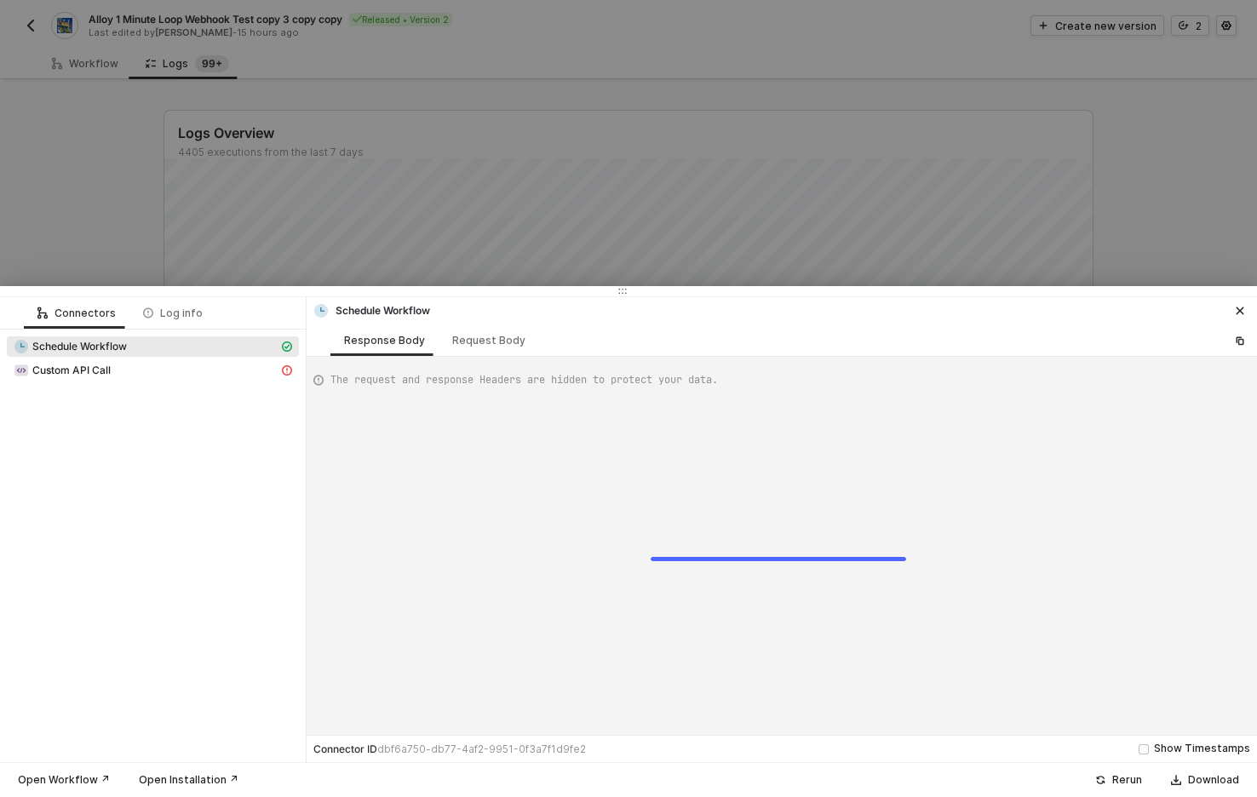
scroll to position [77, 0]
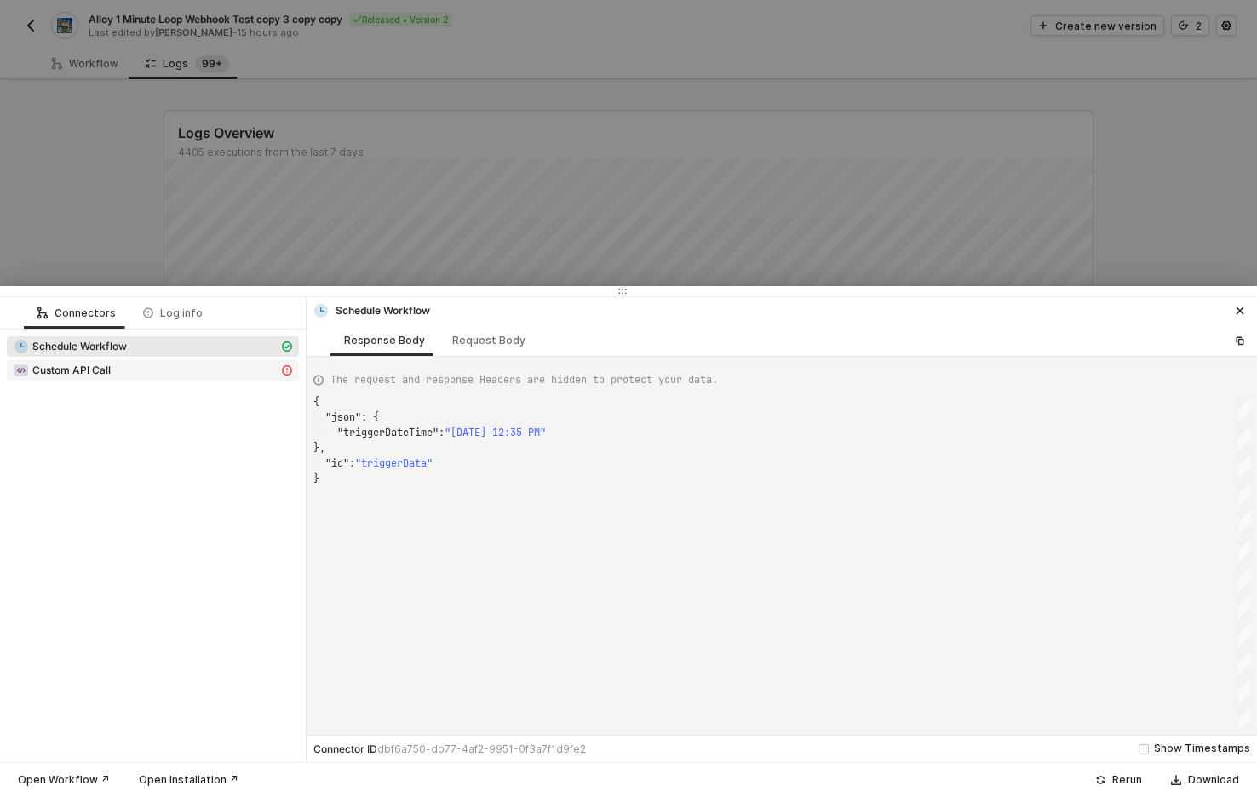
click at [185, 369] on div "Custom API Call" at bounding box center [146, 370] width 265 height 15
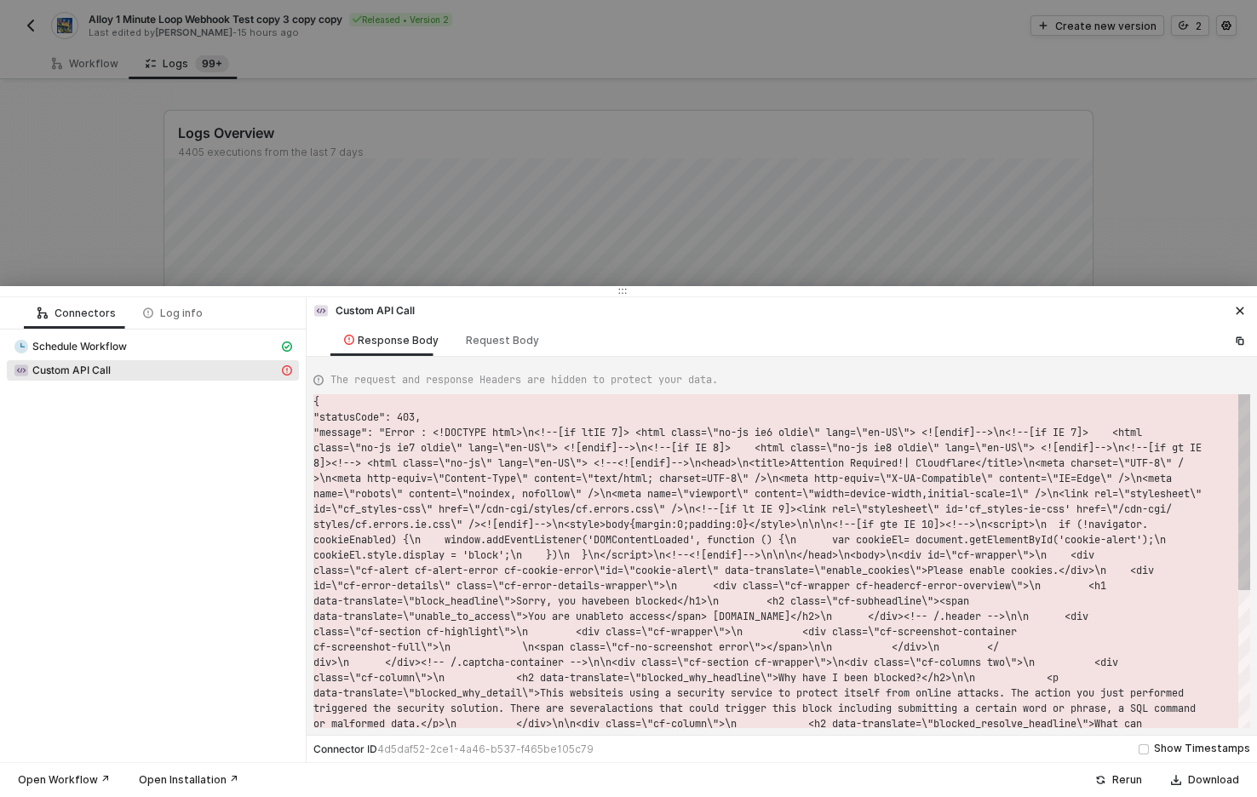
scroll to position [31, 0]
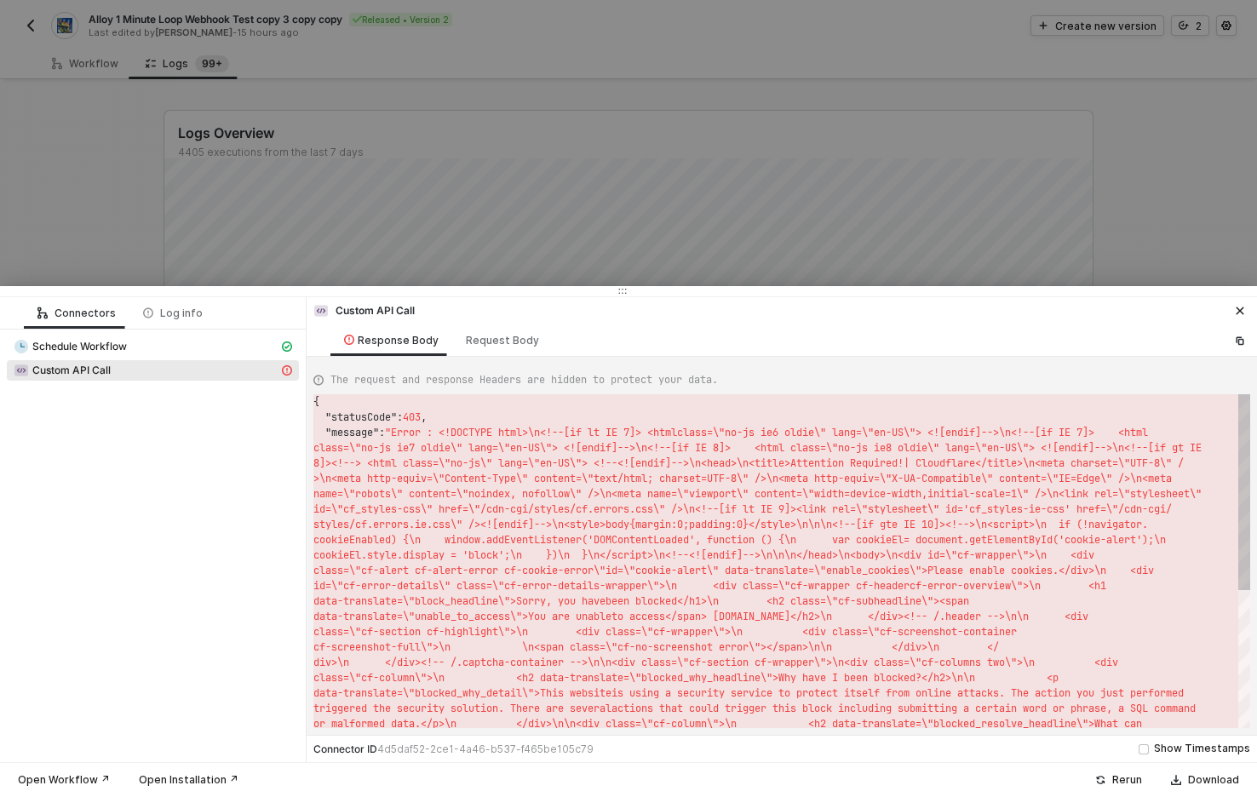
type textarea "cookieEl.style.display = 'block';\n })\n }\n</script>\n<!--<![endif]-->\n\n\n</…"
click at [605, 570] on span "class=\"cf-alert cf-alert-error cf-cookie-error\"" at bounding box center [459, 571] width 292 height 14
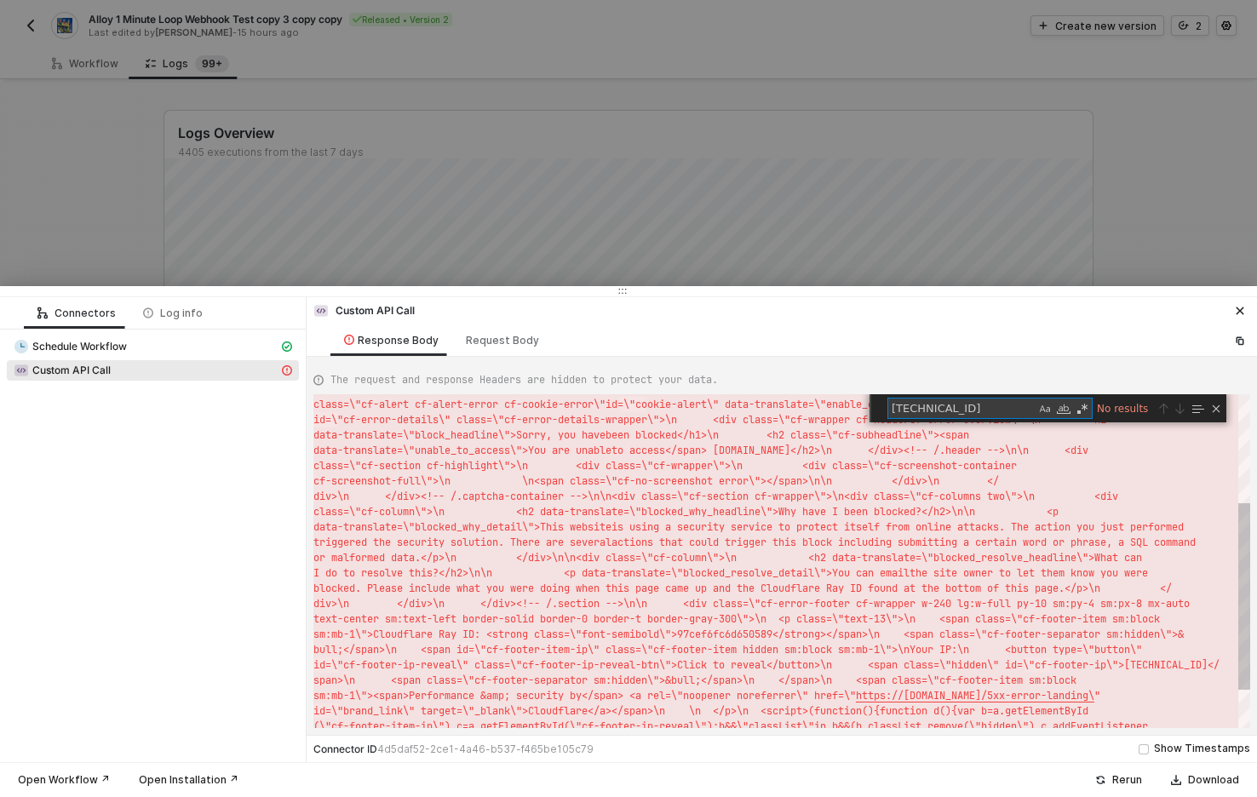
type textarea "id"
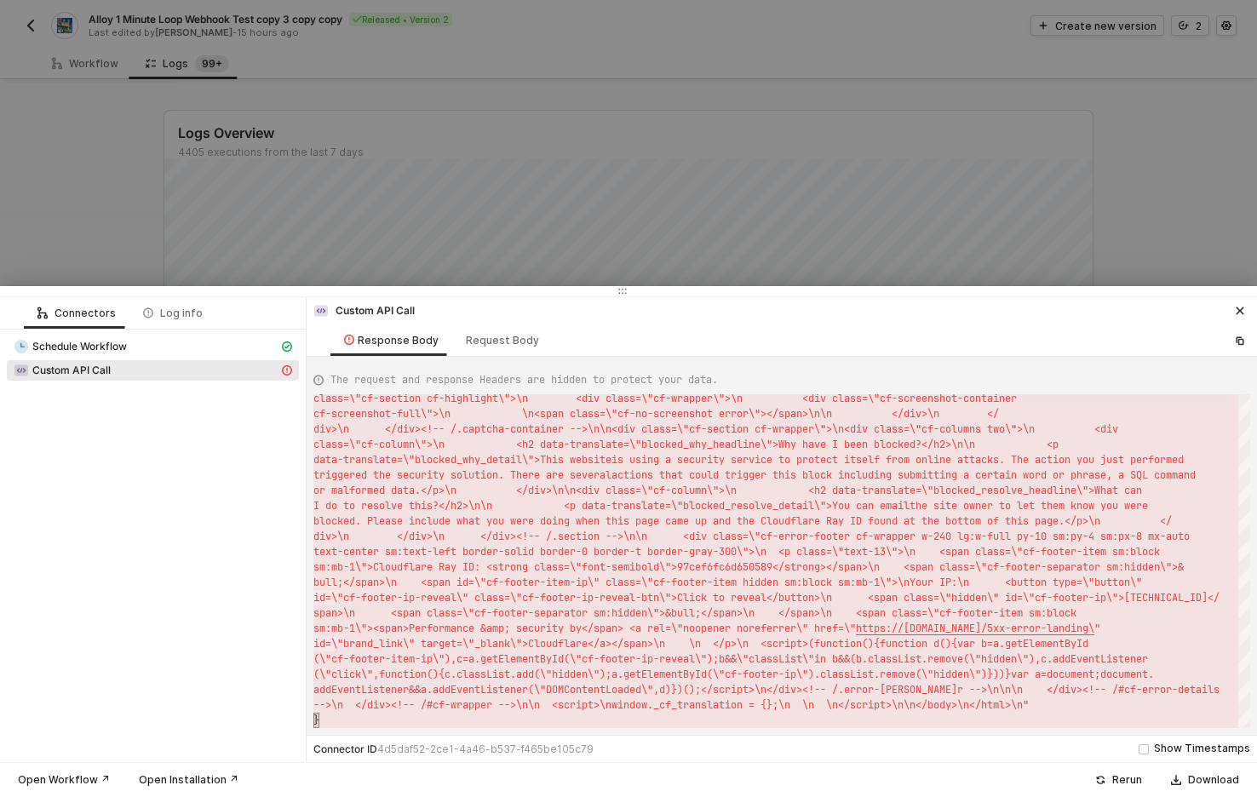
click at [807, 326] on div "Response Body Request Body" at bounding box center [781, 340] width 950 height 32
click at [163, 473] on div "Connectors Log info Schedule Workflow Custom API Call" at bounding box center [153, 529] width 306 height 465
click at [527, 146] on div at bounding box center [628, 398] width 1257 height 797
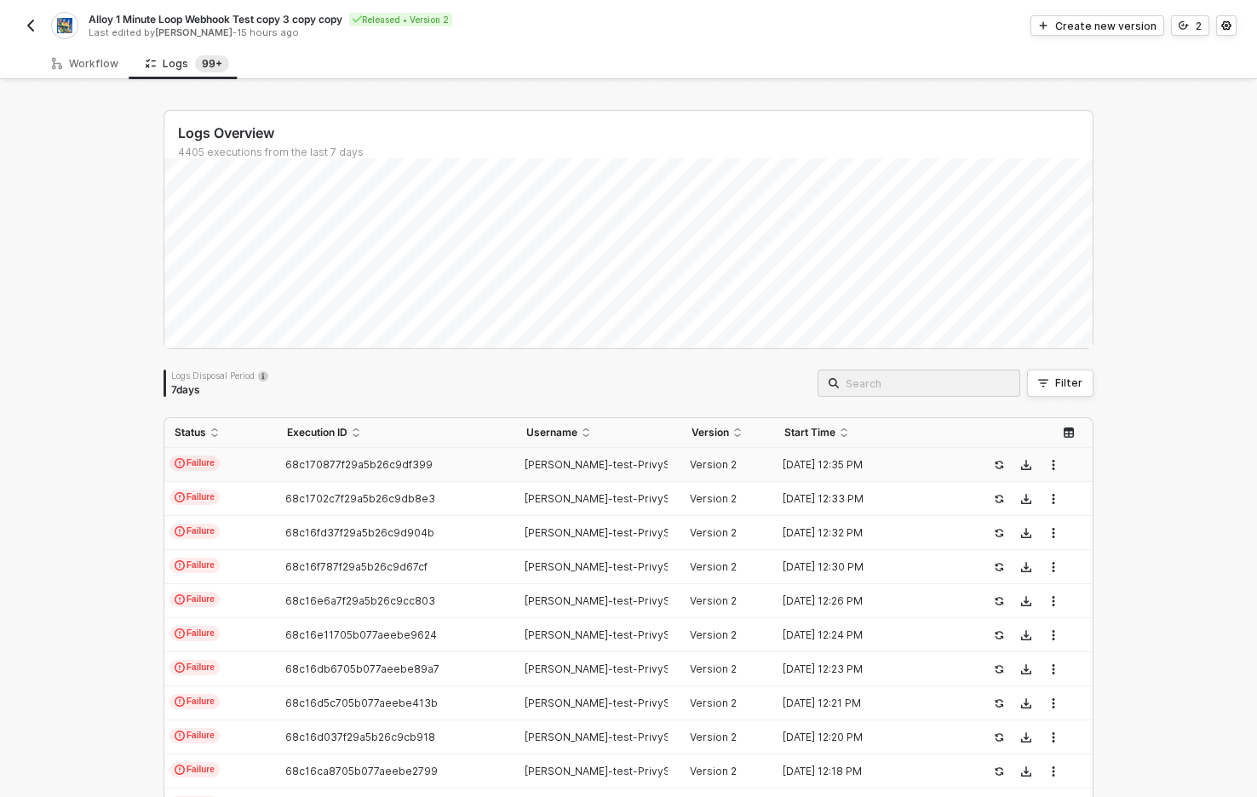
click at [1184, 238] on div "Logs Overview 4405 executions from the last 7 days Logs Disposal Period 7 days …" at bounding box center [628, 644] width 1257 height 1122
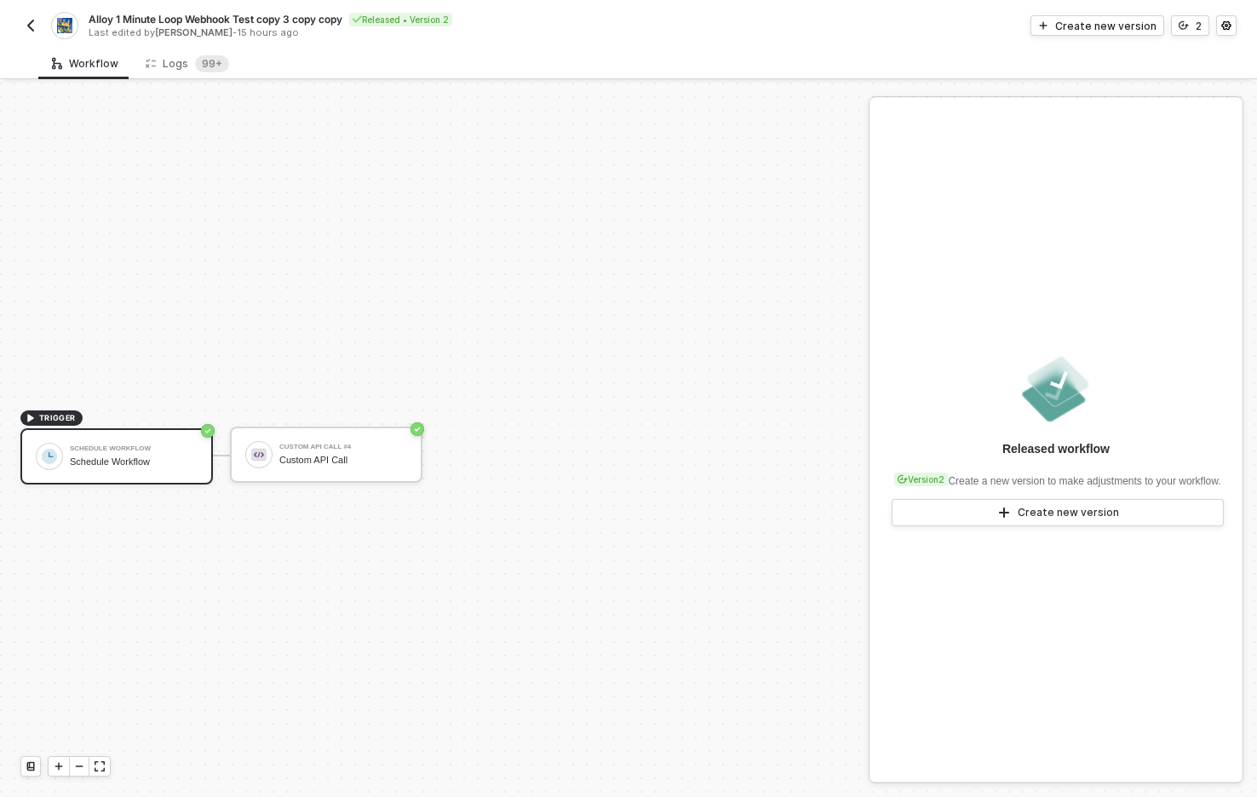
scroll to position [32, 0]
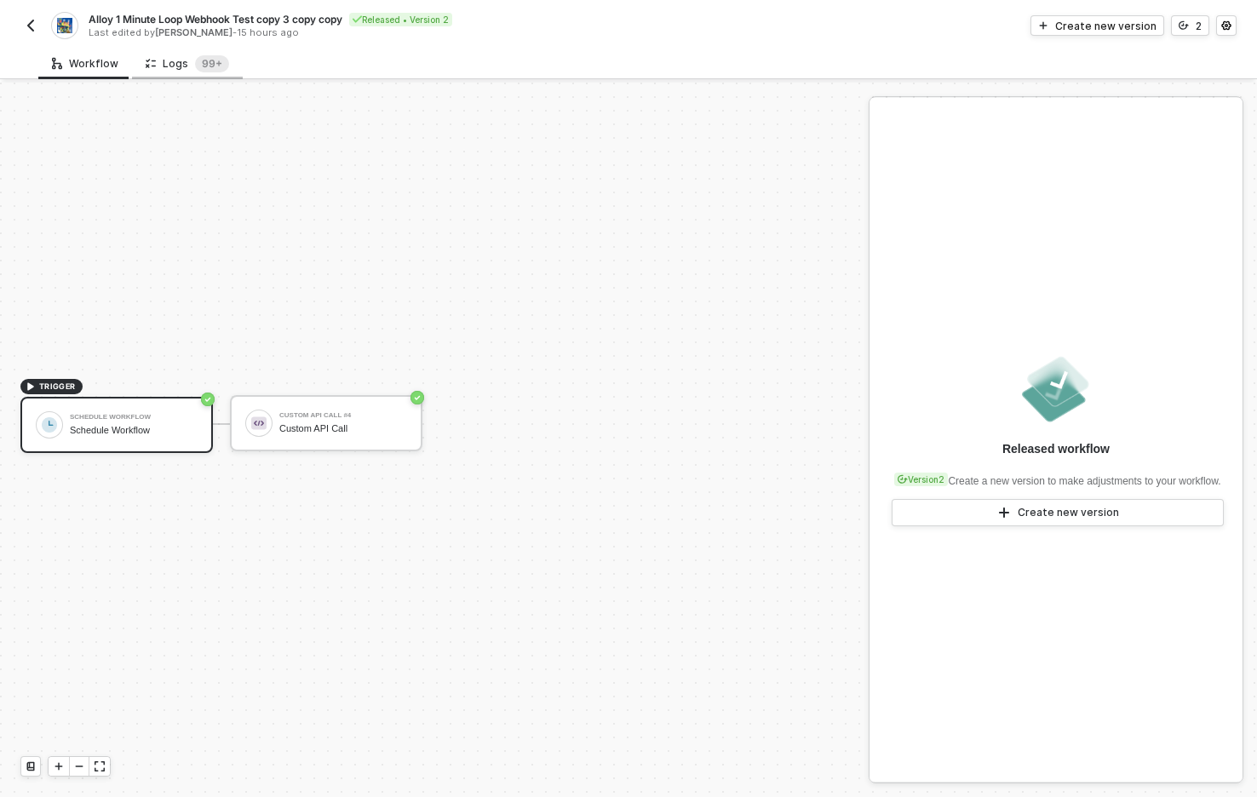
click at [170, 65] on div "Logs 99+" at bounding box center [187, 63] width 83 height 17
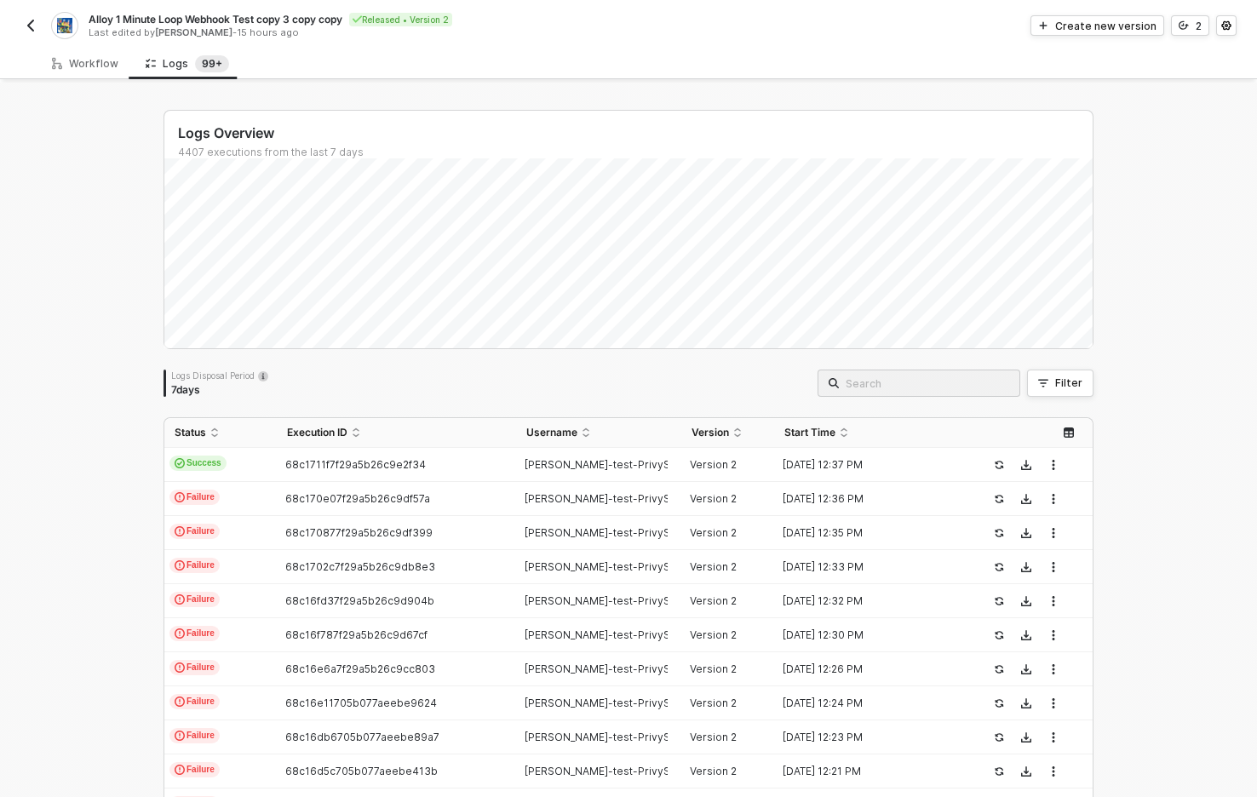
click at [91, 494] on div "Logs Overview 4407 executions from the last 7 days Logs Disposal Period 7 days …" at bounding box center [628, 644] width 1257 height 1122
click at [144, 507] on div "Logs Overview 4407 executions from the last 7 days Logs Disposal Period 7 days …" at bounding box center [628, 644] width 971 height 1122
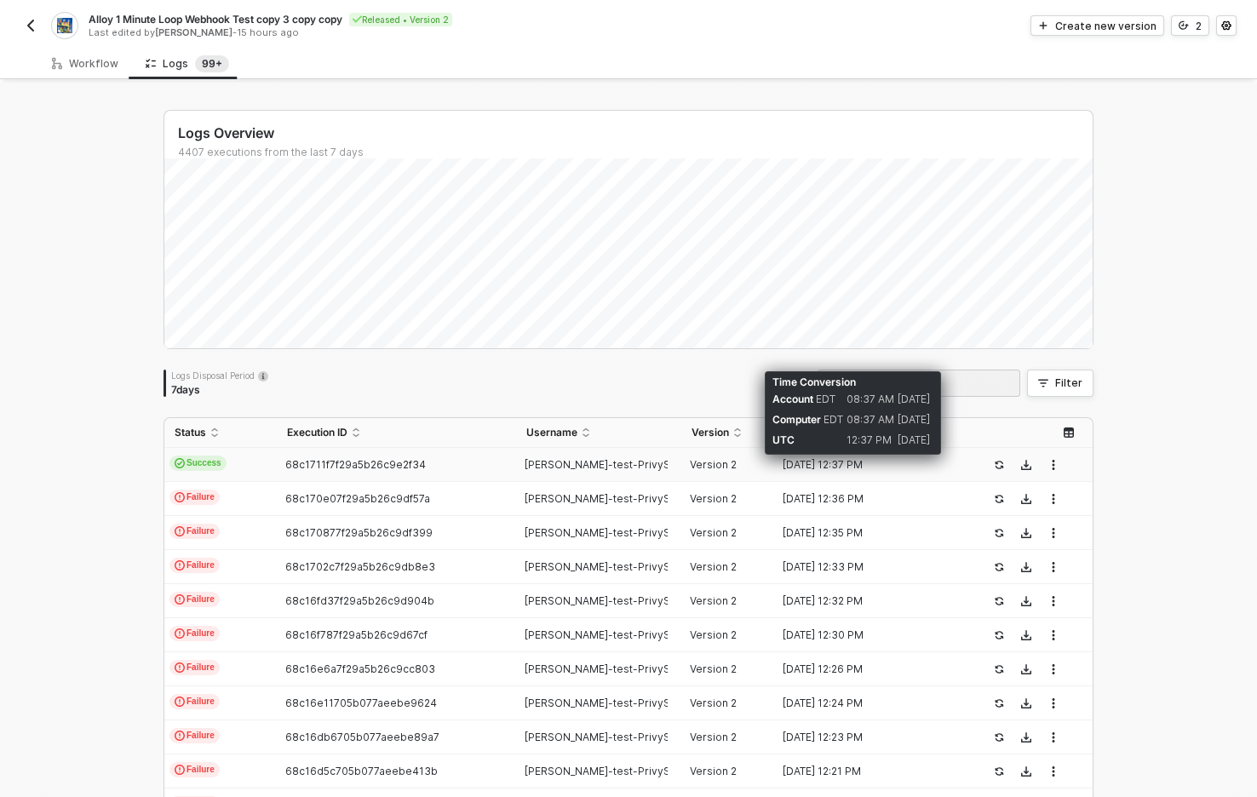
click at [845, 461] on div "[DATE] 12:37 PM" at bounding box center [867, 465] width 186 height 14
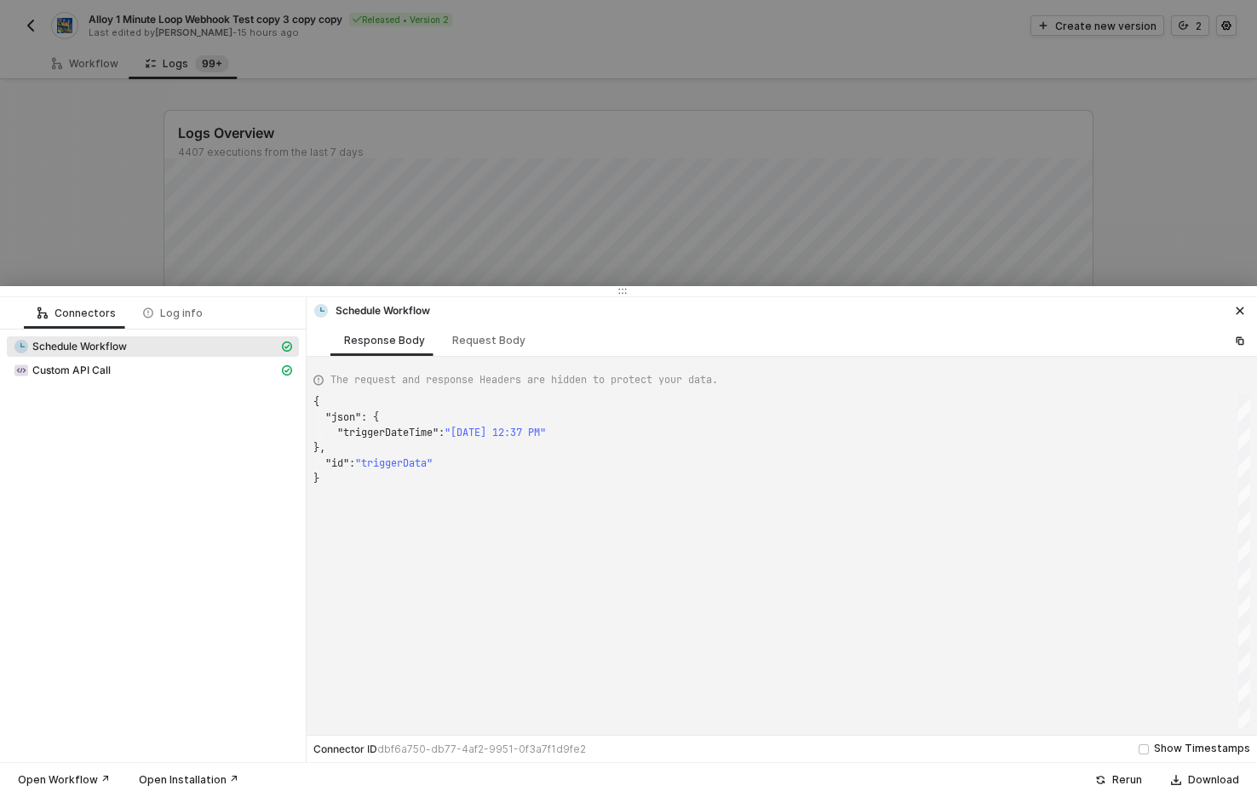
scroll to position [77, 0]
click at [169, 375] on div "Custom API Call" at bounding box center [146, 370] width 265 height 15
type textarea "{ "json": { "data": null, "headers": { "date": "Wed, 10 Sep 2025 12:37:52 GMT",…"
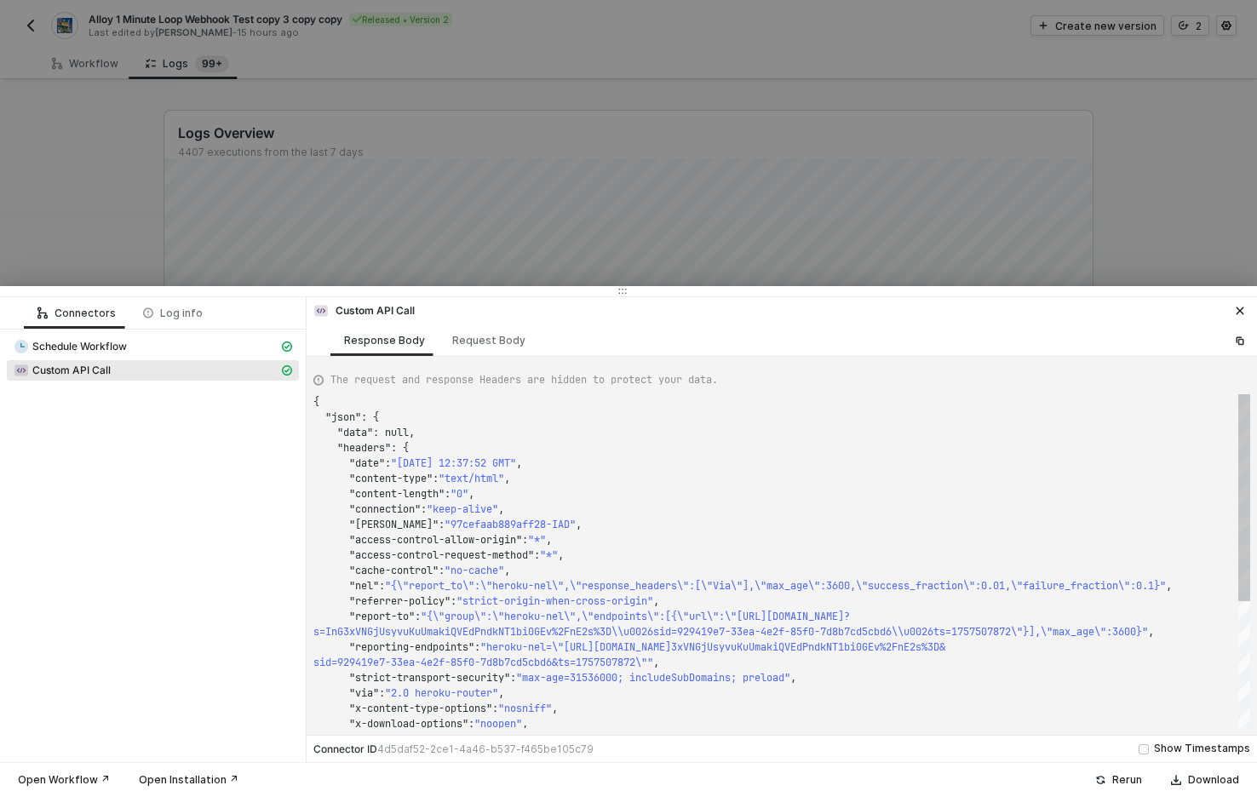
scroll to position [153, 0]
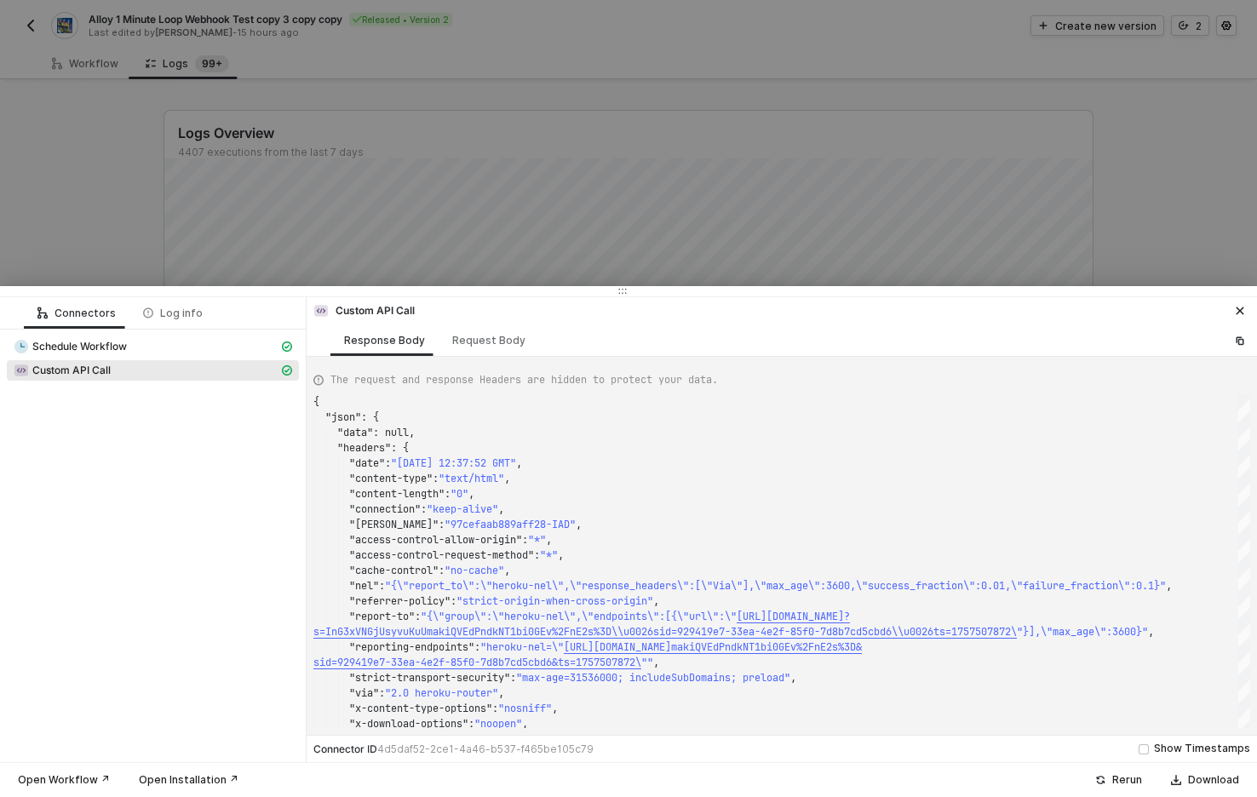
click at [780, 133] on div at bounding box center [628, 398] width 1257 height 797
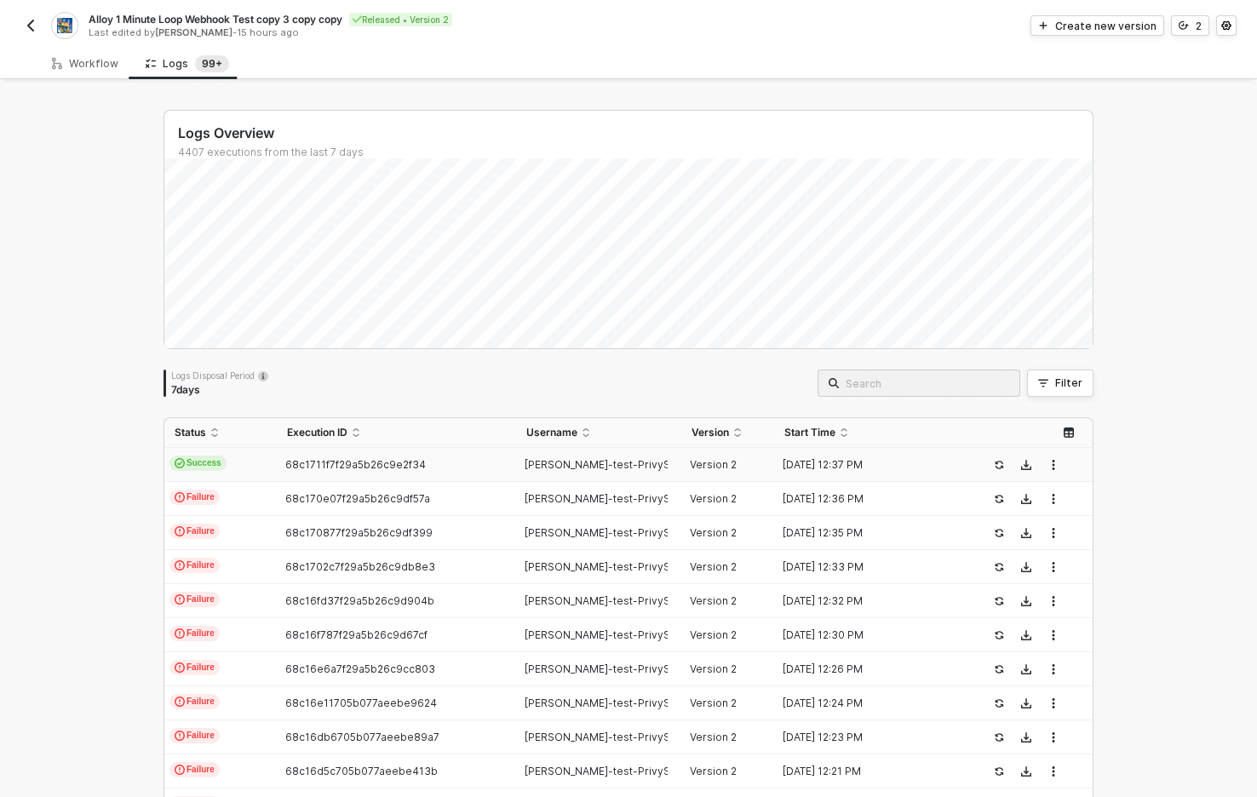
click at [1181, 493] on div "Logs Overview 4407 executions from the last 7 days Tue 9 Success 763 Failure 19…" at bounding box center [628, 644] width 1257 height 1122
click at [104, 566] on div "Logs Overview 4407 executions from the last 7 days Tue 9 Success 763 Failure 19…" at bounding box center [628, 644] width 1257 height 1122
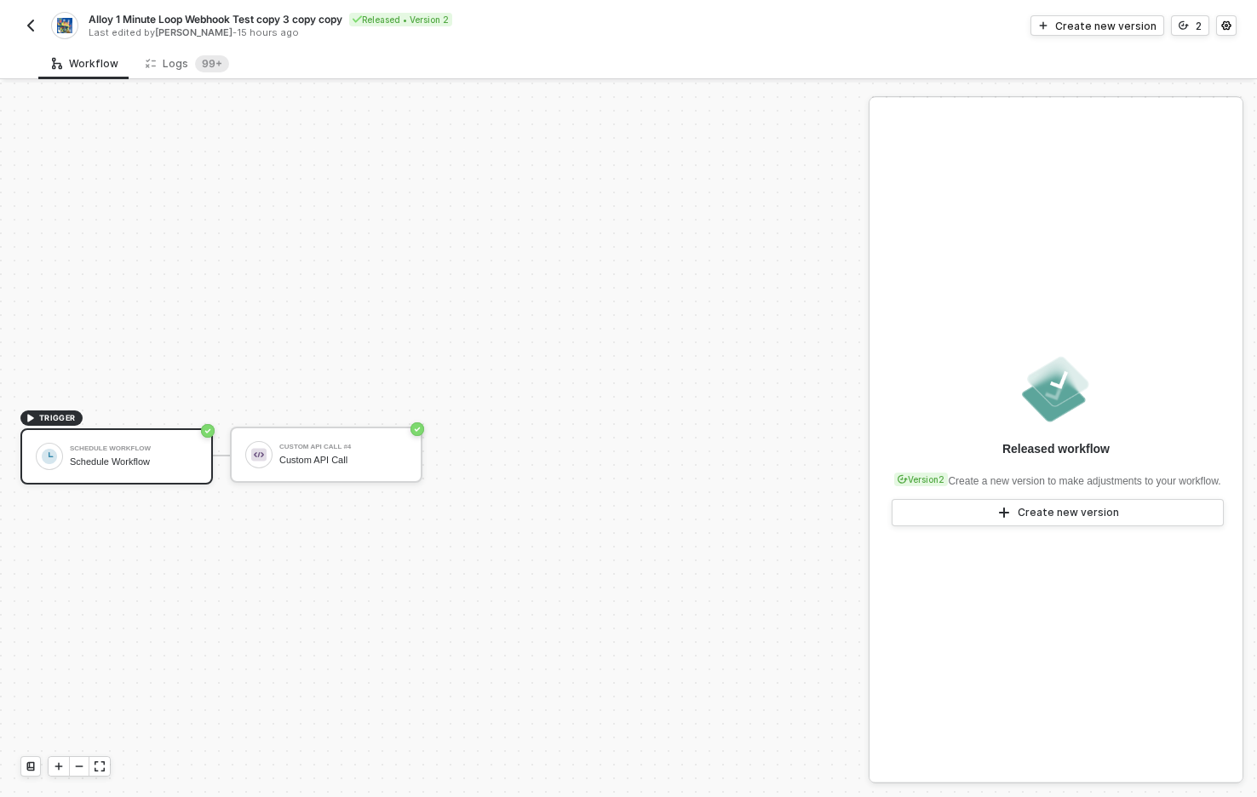
scroll to position [32, 0]
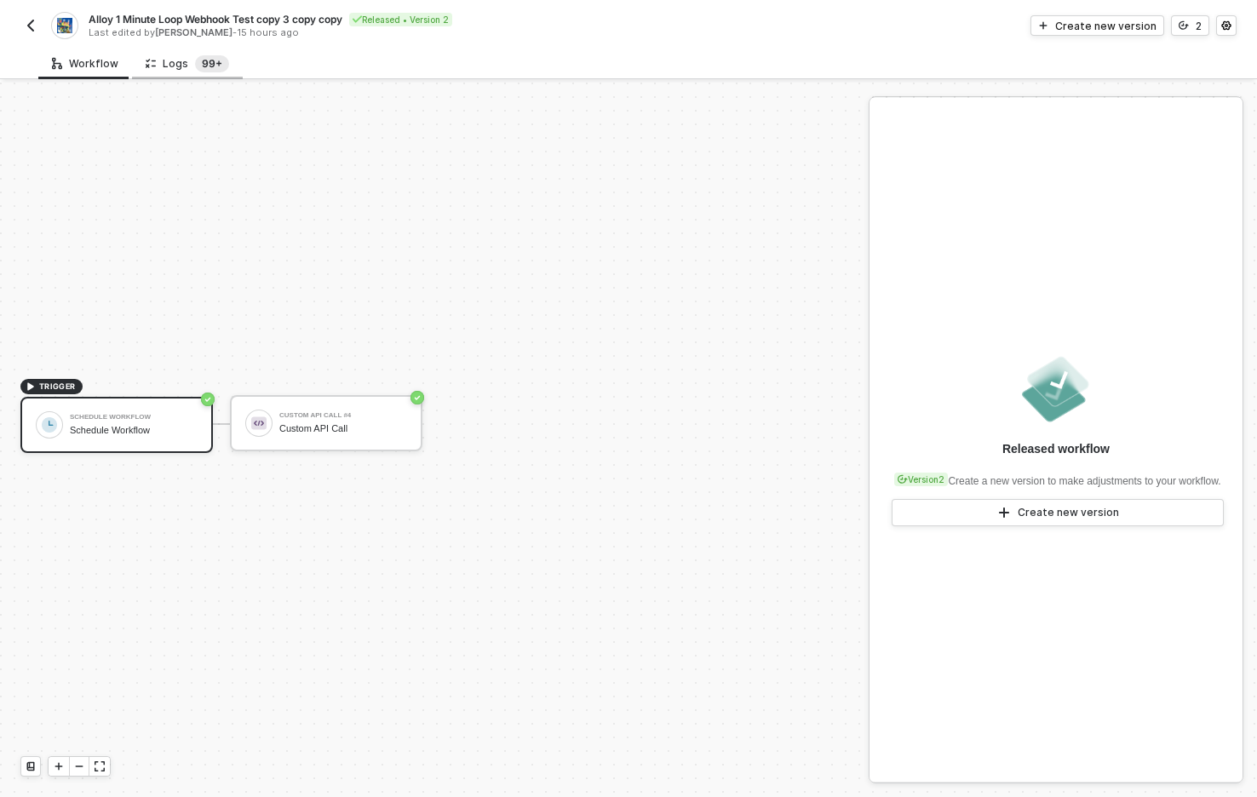
click at [195, 60] on sup "99+" at bounding box center [212, 63] width 34 height 17
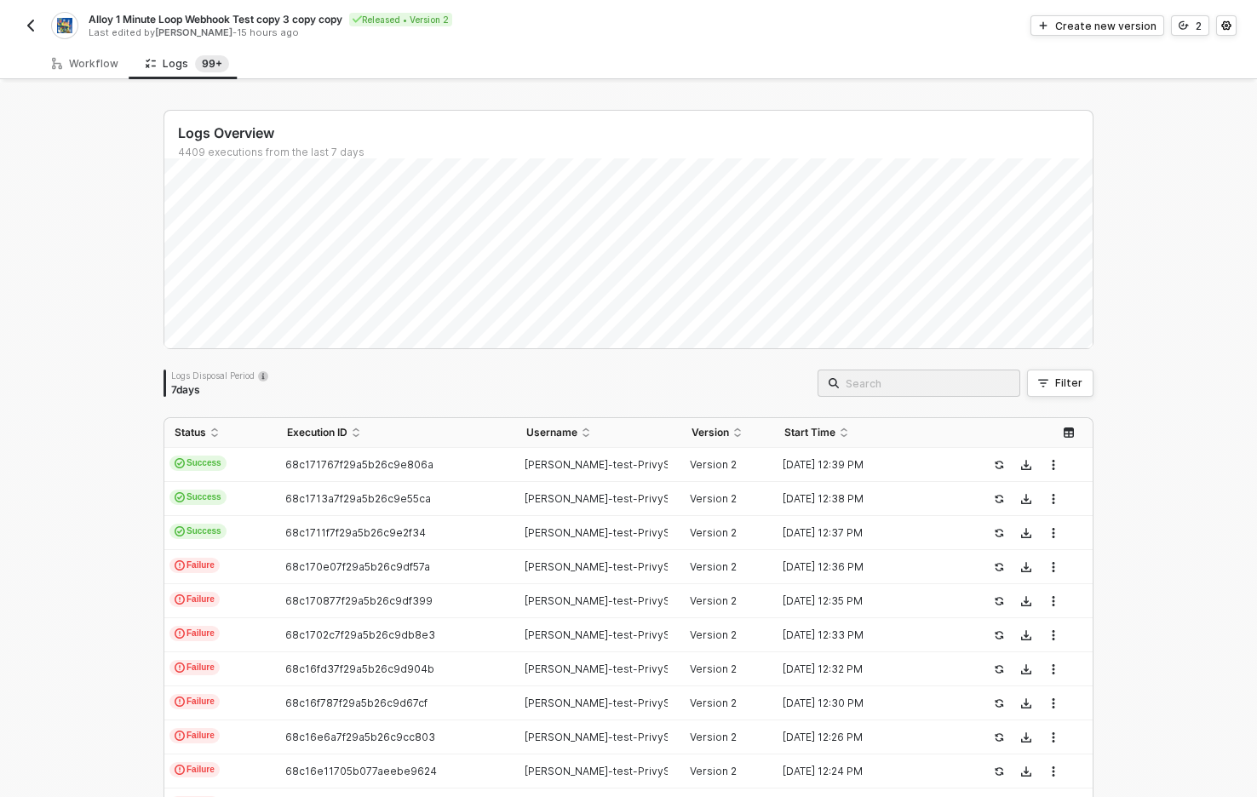
click at [61, 462] on div "Logs Overview 4409 executions from the last 7 days Logs Disposal Period 7 days …" at bounding box center [628, 644] width 1257 height 1122
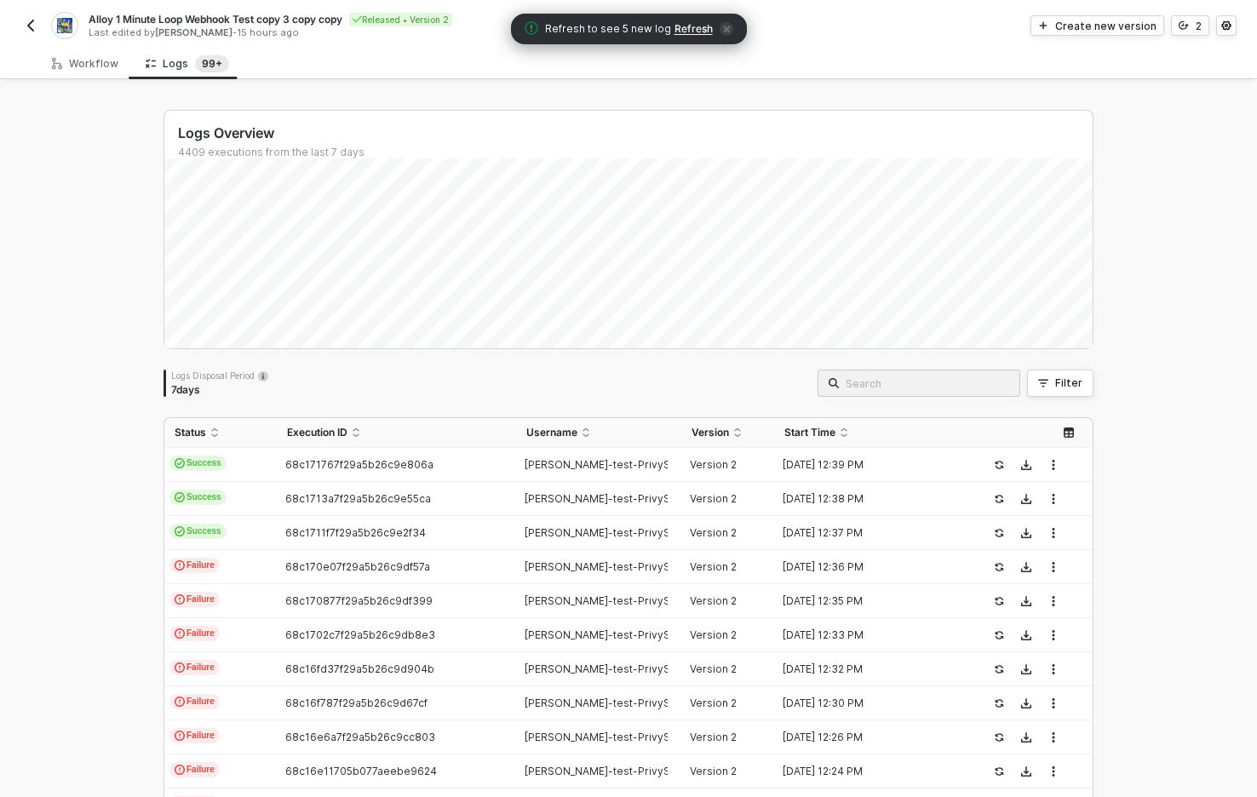
click at [100, 460] on div "Logs Overview 4409 executions from the last 7 days Wed 3 Success 0 Failure 0 Lo…" at bounding box center [628, 644] width 1257 height 1122
click at [697, 28] on span "Refresh" at bounding box center [693, 29] width 38 height 14
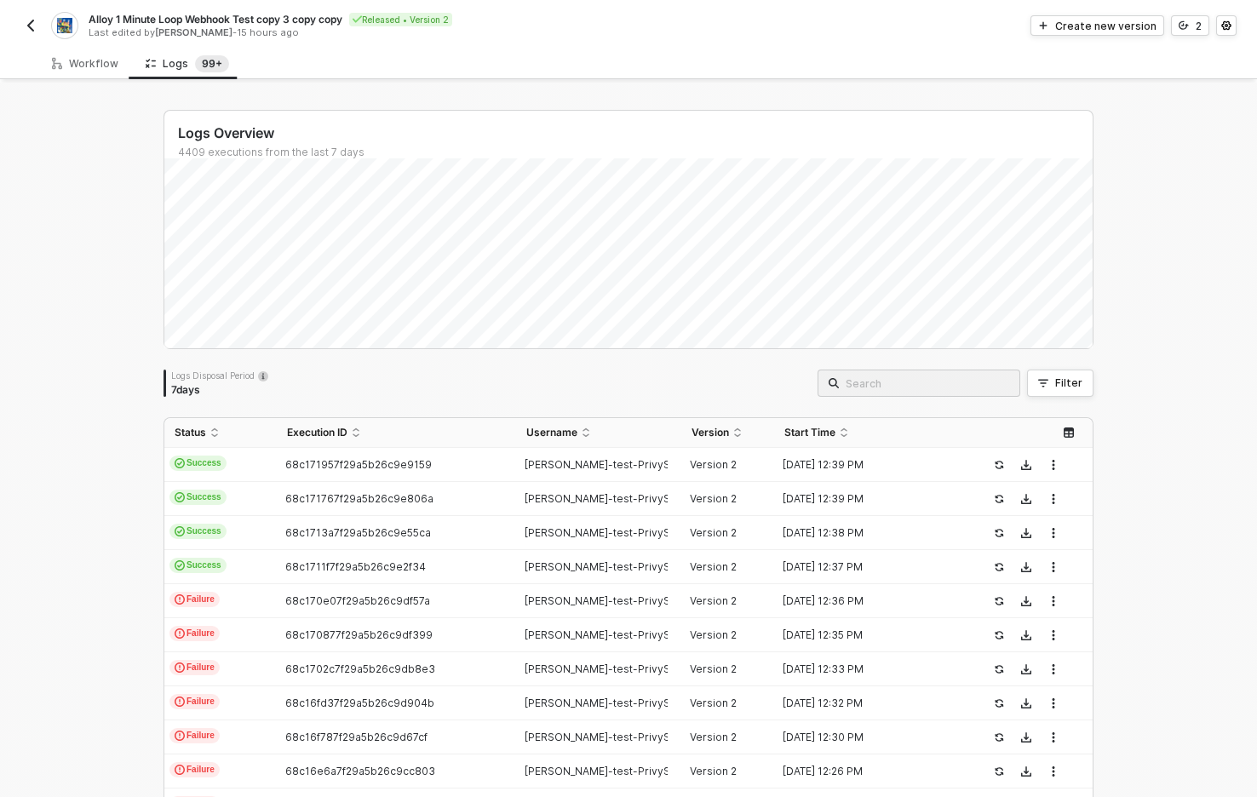
click at [1146, 516] on div "Logs Overview 4409 executions from the last 7 days Logs Disposal Period 7 days …" at bounding box center [628, 644] width 1257 height 1122
click at [1166, 540] on div "Logs Overview 4409 executions from the last 7 days Logs Disposal Period 7 days …" at bounding box center [628, 644] width 1257 height 1122
click at [405, 467] on span "68c171957f29a5b26c9e9159" at bounding box center [358, 464] width 146 height 13
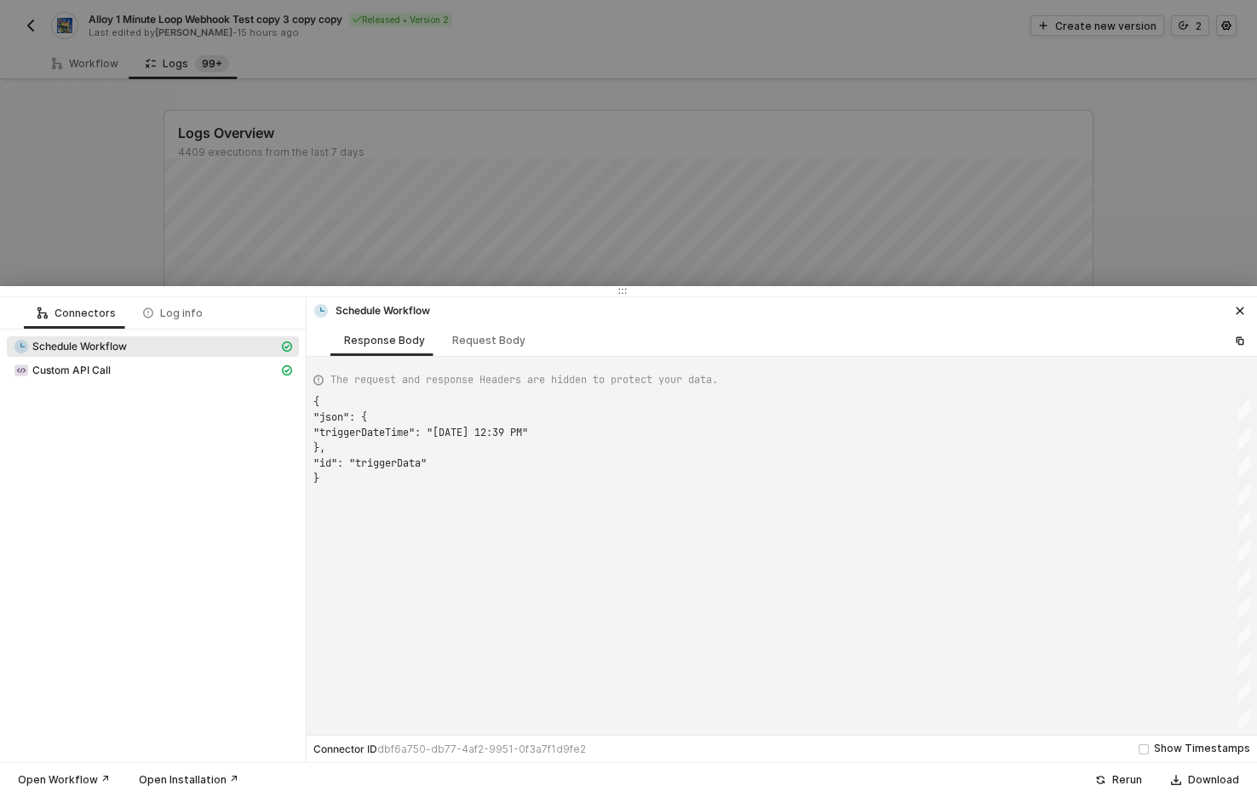
scroll to position [77, 0]
click at [160, 368] on div "Custom API Call" at bounding box center [146, 370] width 265 height 15
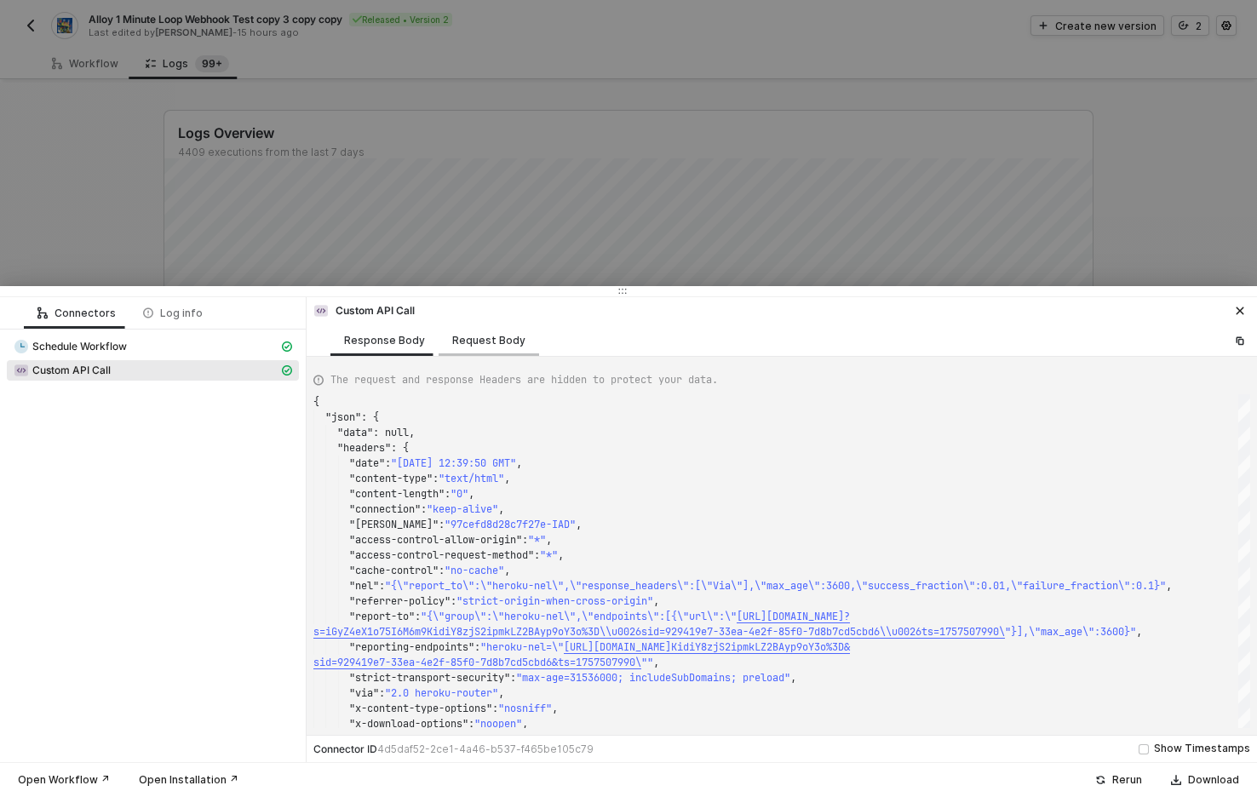
click at [495, 335] on div "Request Body" at bounding box center [488, 341] width 73 height 14
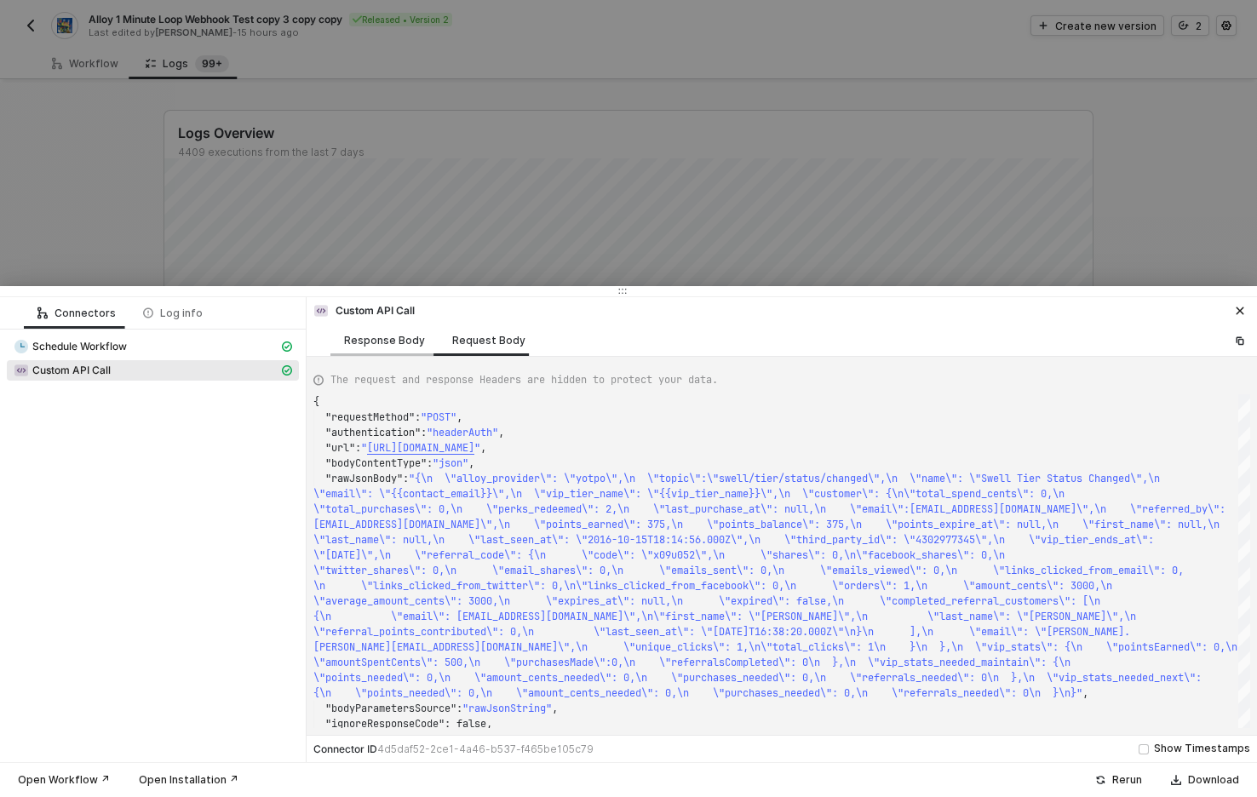
click at [386, 339] on div "Response Body" at bounding box center [384, 341] width 81 height 14
type textarea "{ "json": { "data": null, "headers": { "date": "[DATE] 12:39:50 GMT", "content-…"
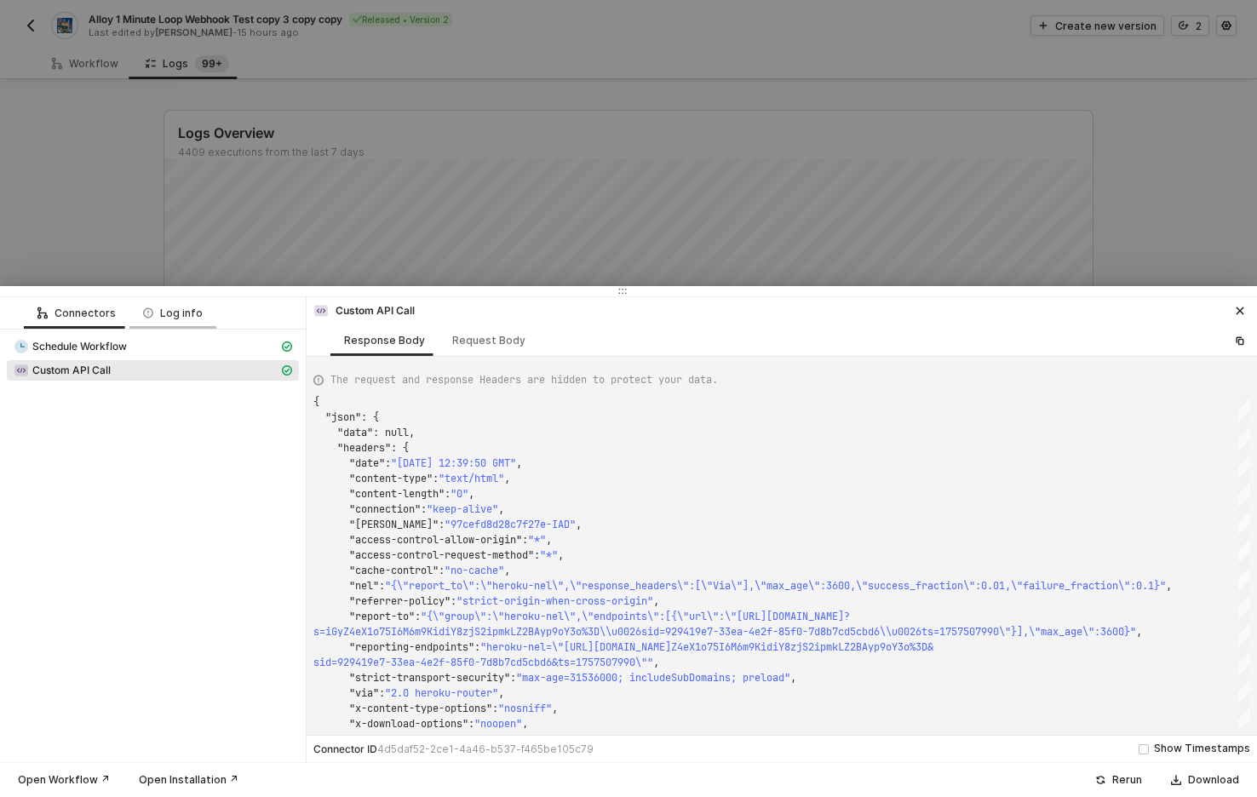
click at [191, 313] on div "Log info" at bounding box center [173, 313] width 60 height 14
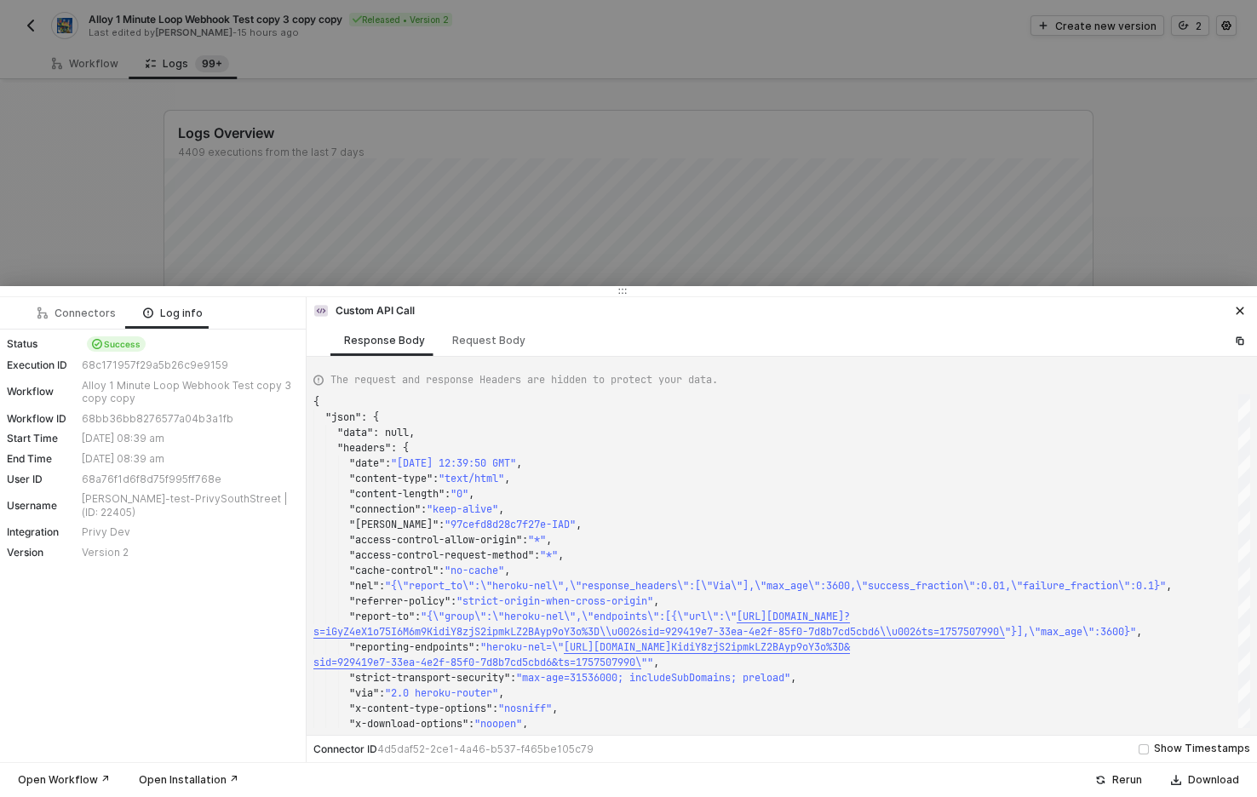
click at [679, 177] on div at bounding box center [628, 398] width 1257 height 797
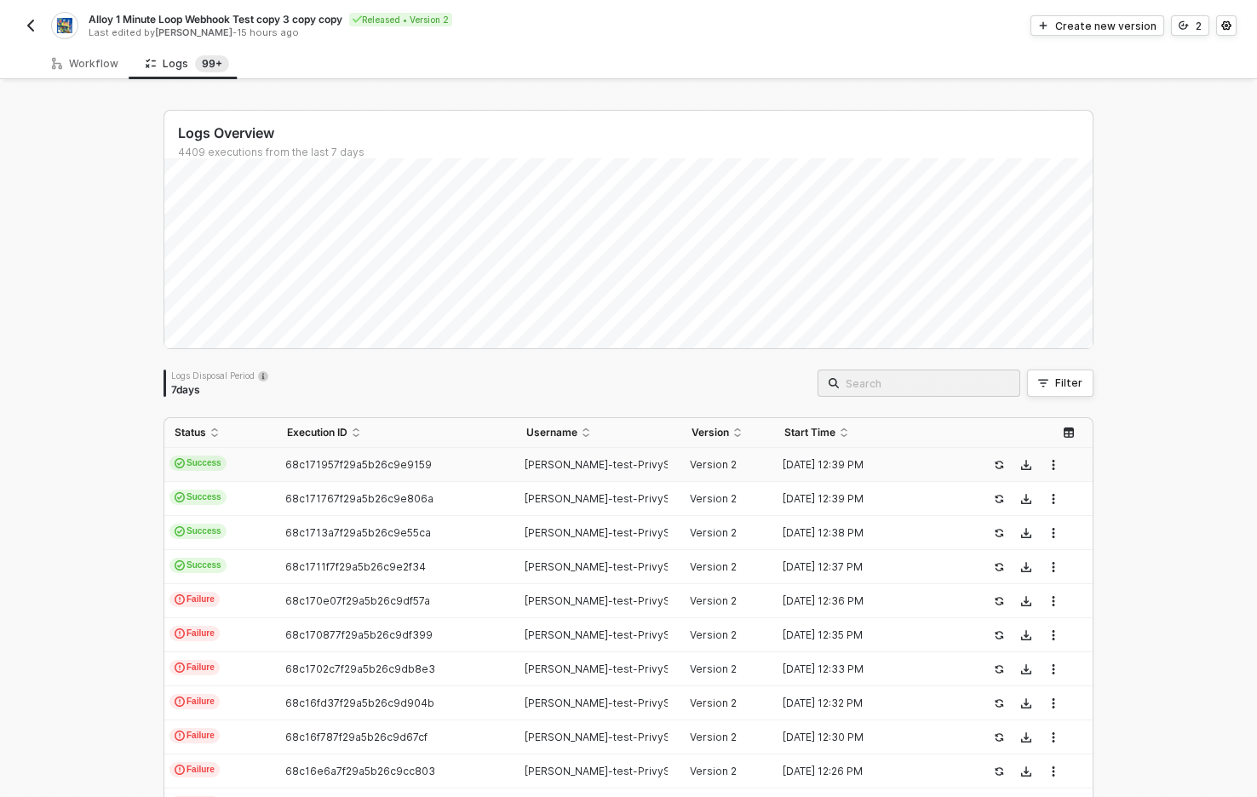
click at [1177, 232] on div "Logs Overview 4409 executions from the last 7 days Logs Disposal Period 7 days …" at bounding box center [628, 644] width 1257 height 1122
click at [28, 23] on img "button" at bounding box center [31, 26] width 14 height 14
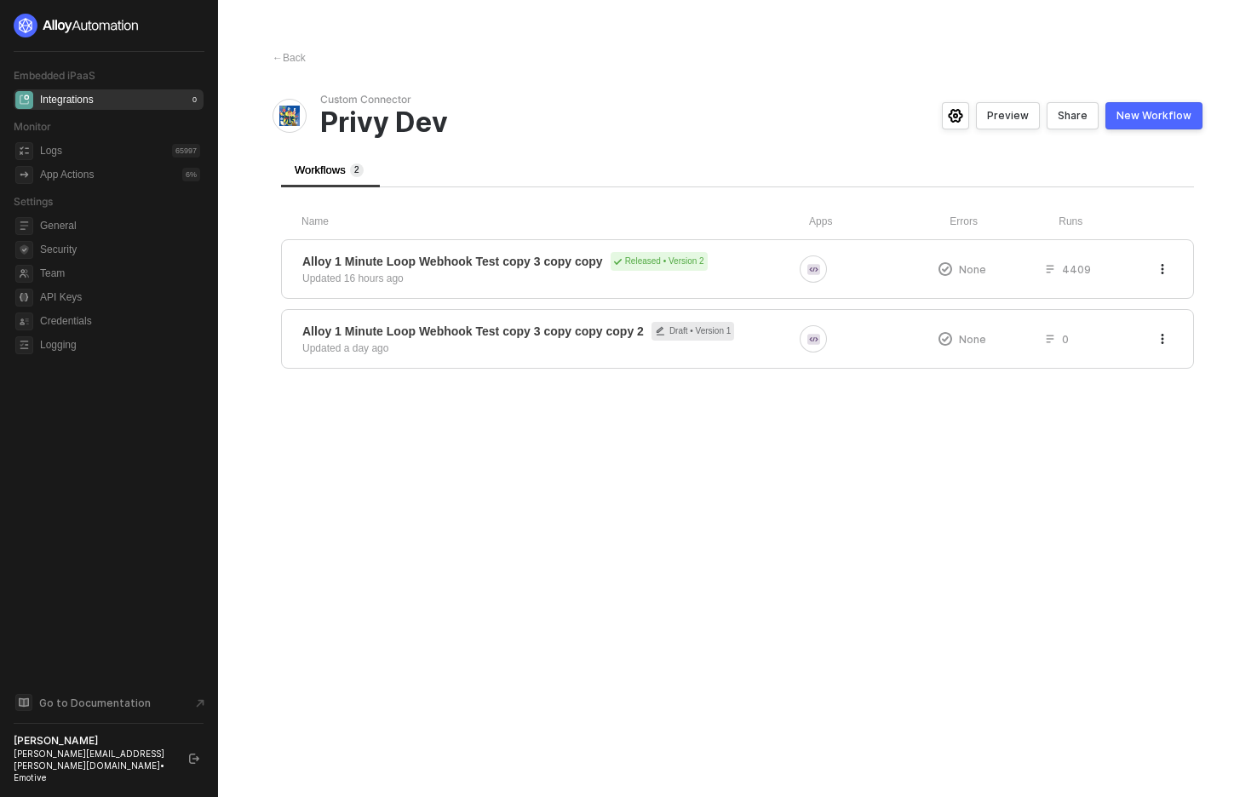
click at [75, 554] on div "Embedded iPaaS Integrations 0 Monitor Logs 65997 App Actions 6 % Settings Gener…" at bounding box center [109, 399] width 190 height 770
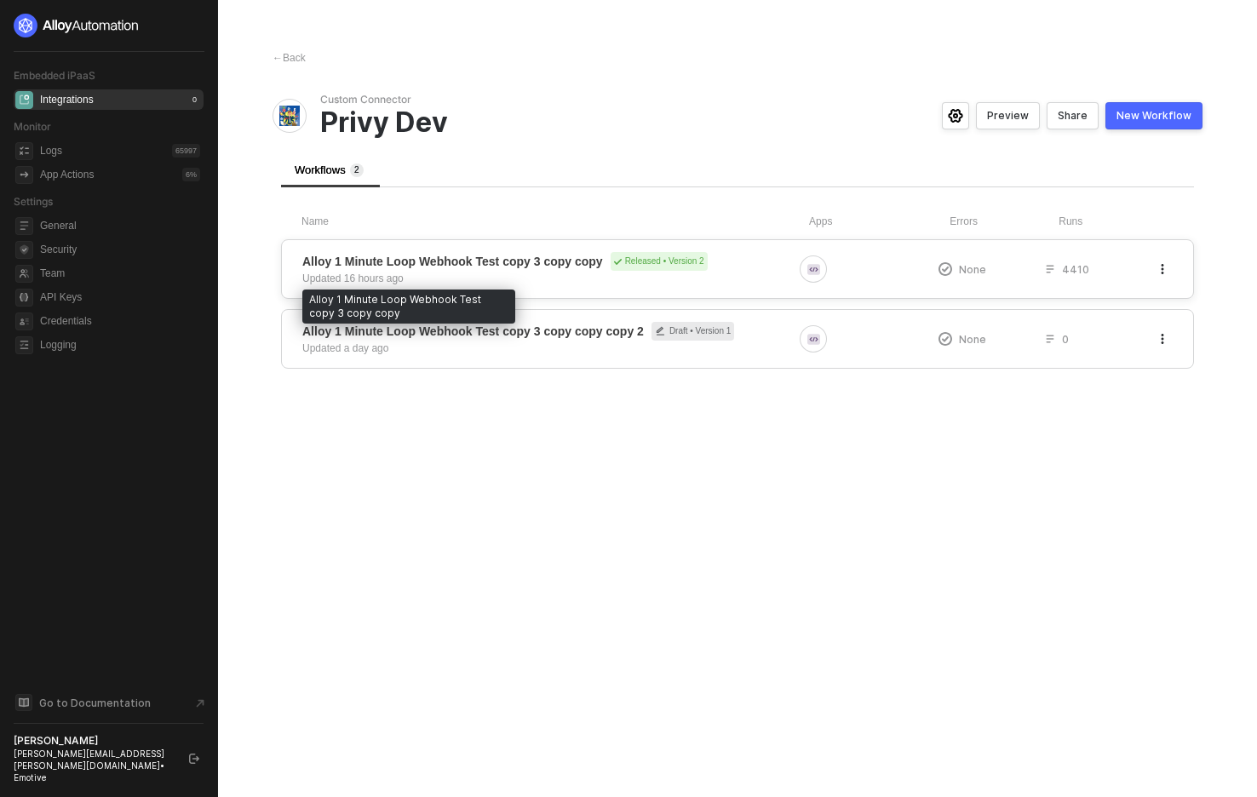
click at [528, 263] on span "Alloy 1 Minute Loop Webhook Test copy 3 copy copy" at bounding box center [452, 261] width 301 height 17
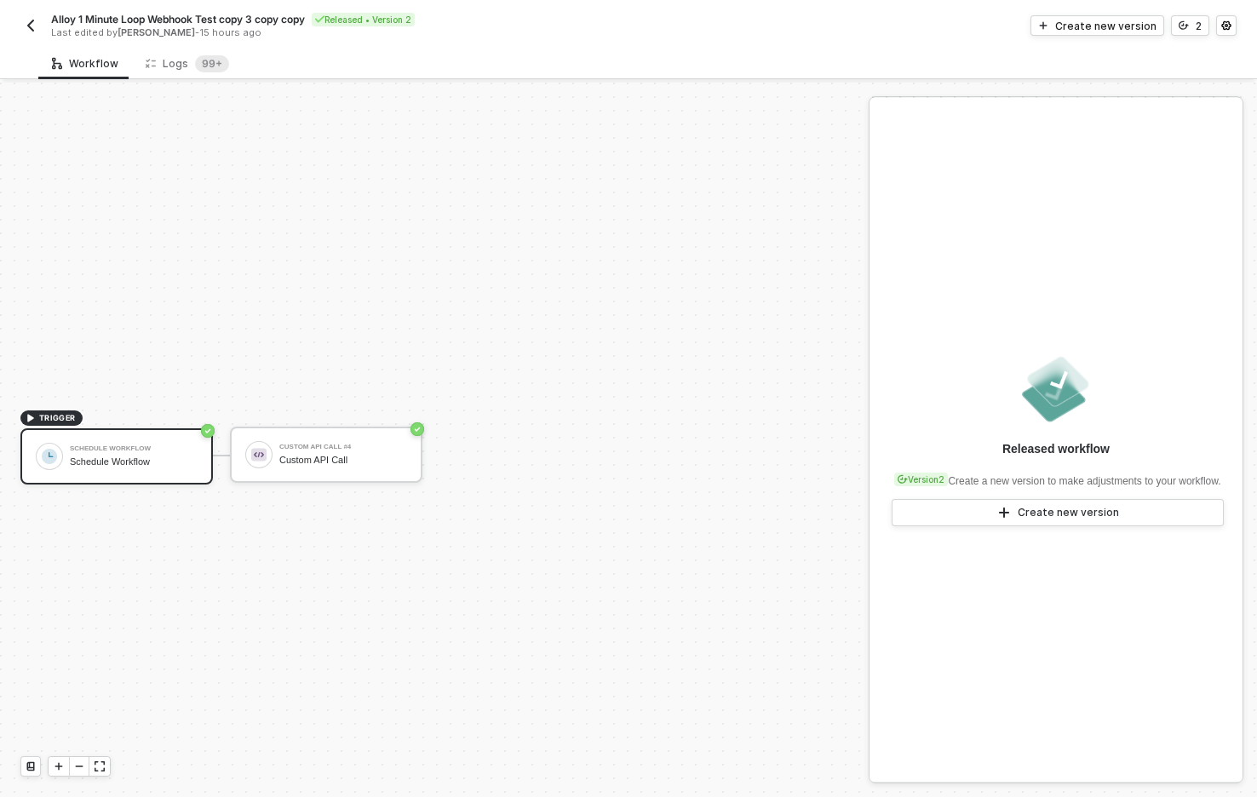
scroll to position [32, 0]
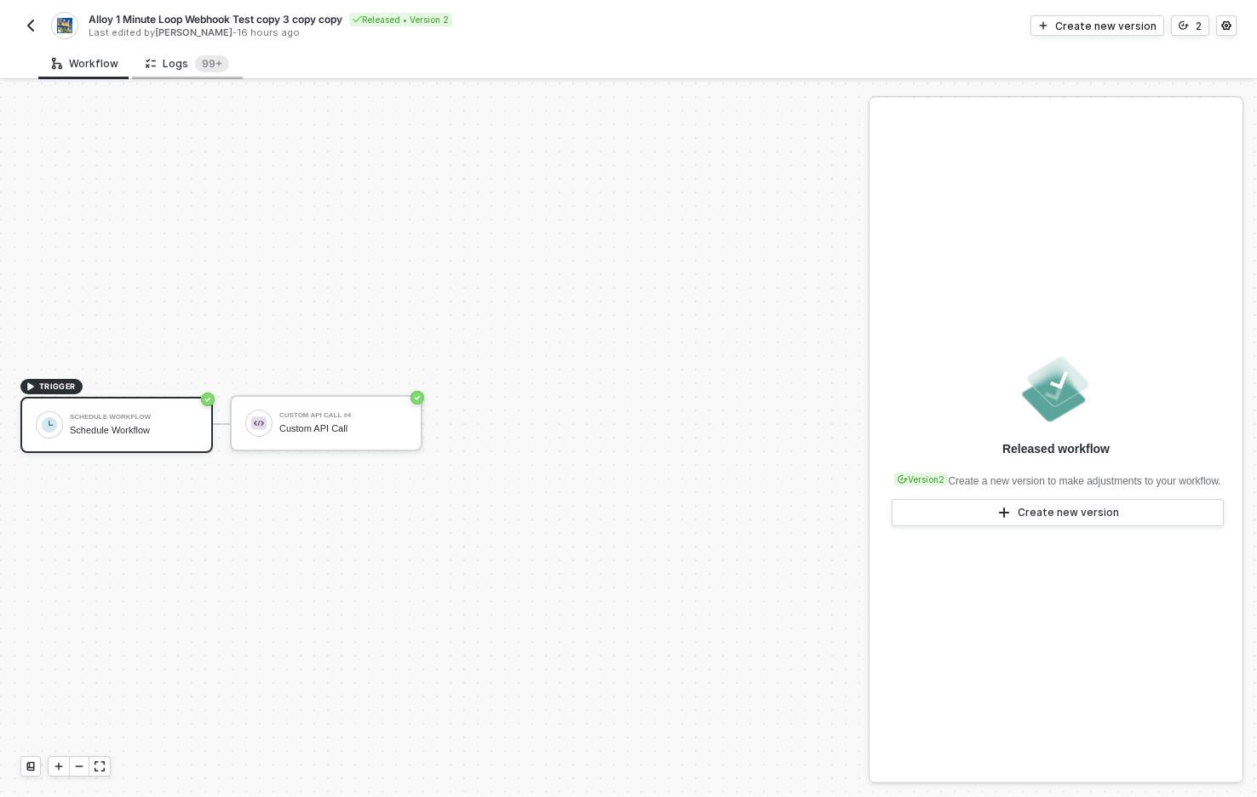
click at [187, 63] on div "Logs 99+" at bounding box center [187, 63] width 83 height 17
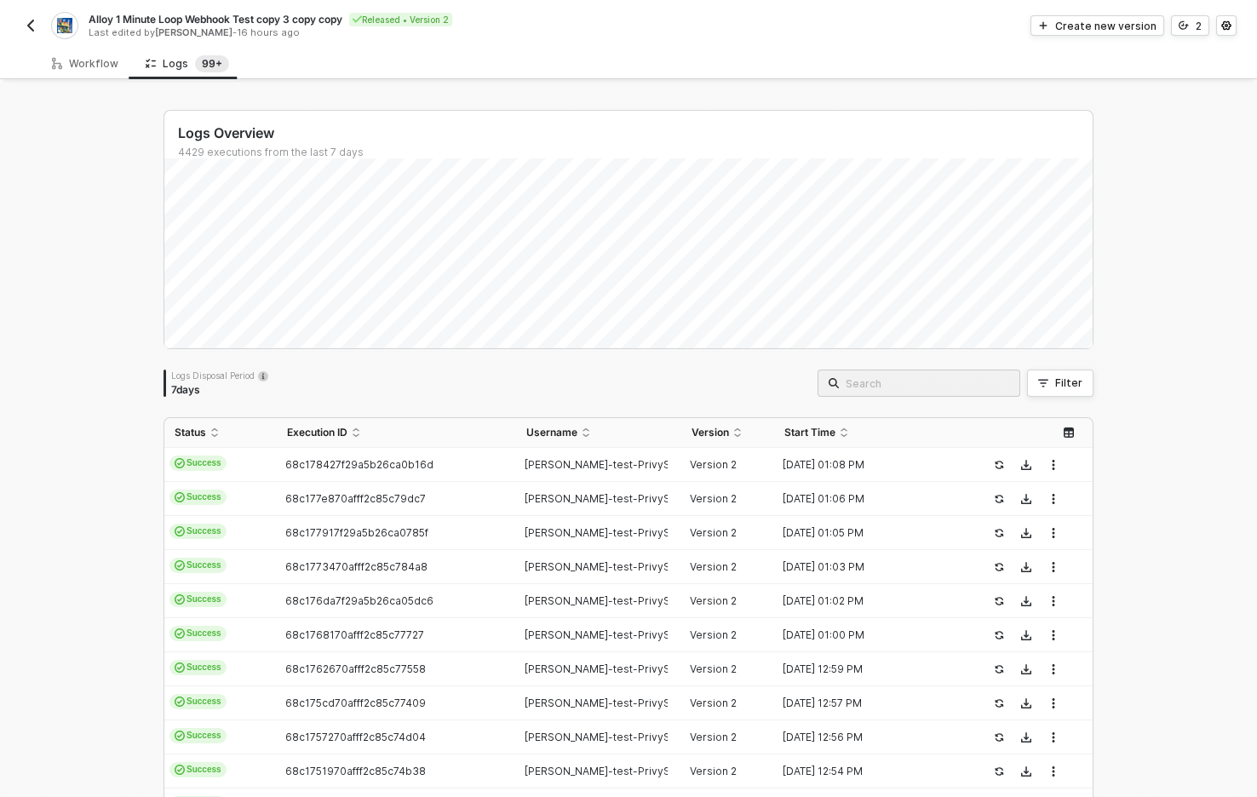
click at [80, 403] on div "Logs Overview 4429 executions from the last 7 days Logs Disposal Period 7 days …" at bounding box center [628, 644] width 1257 height 1122
click at [106, 432] on div "Logs Overview 4429 executions from the last 7 days Logs Disposal Period 7 days …" at bounding box center [628, 644] width 1257 height 1122
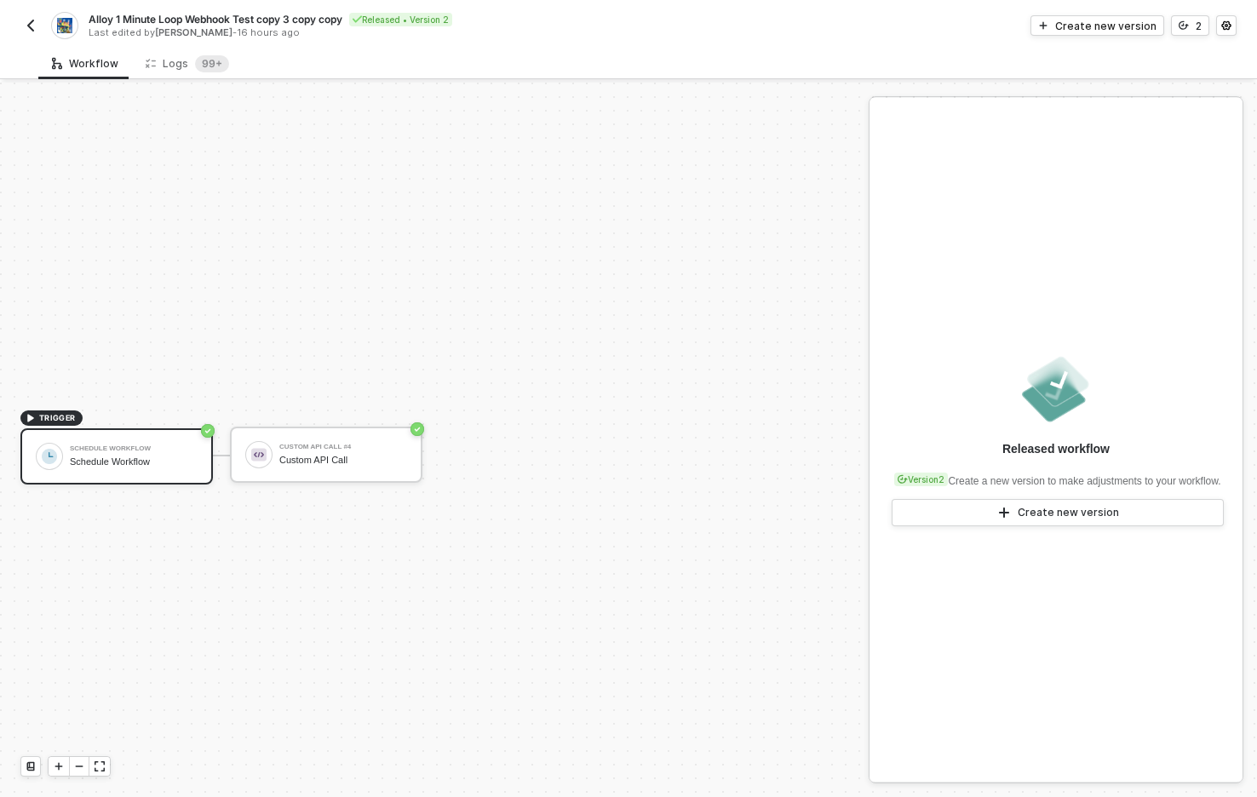
scroll to position [32, 0]
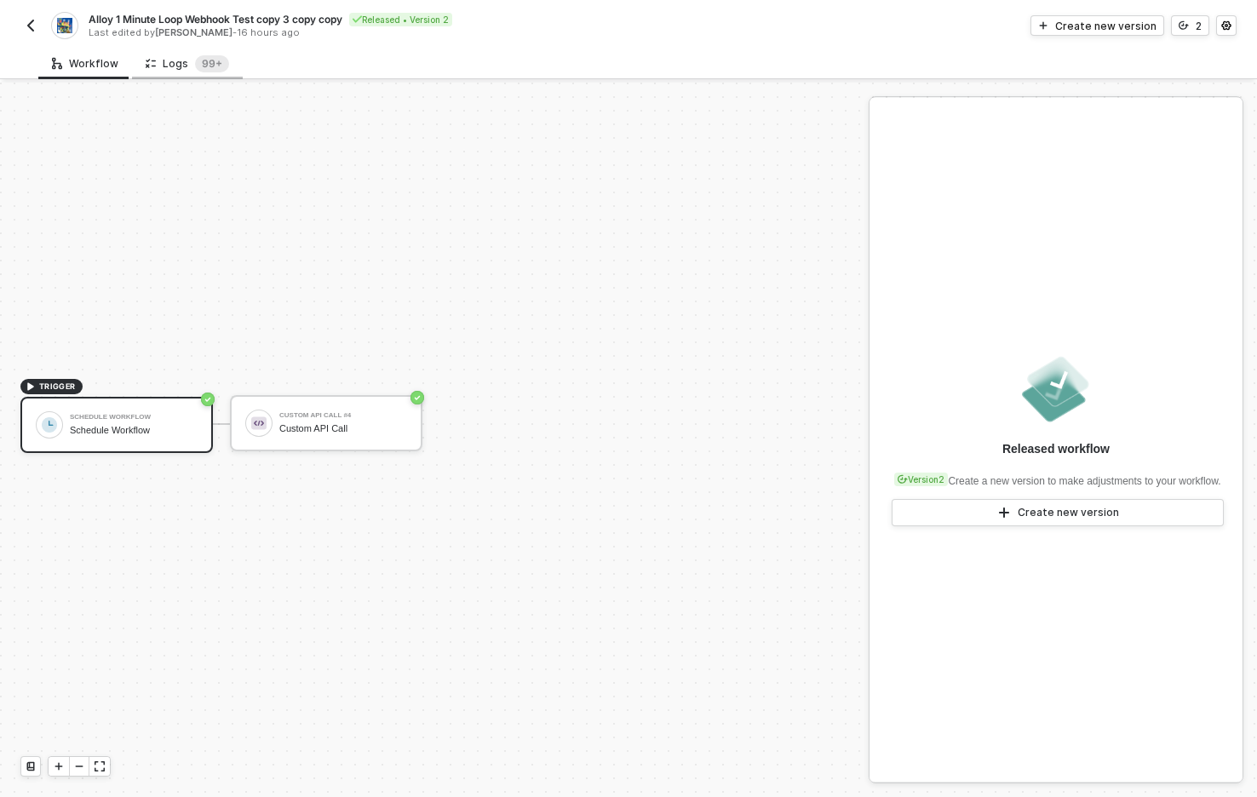
click at [185, 65] on div "Logs 99+" at bounding box center [187, 63] width 83 height 17
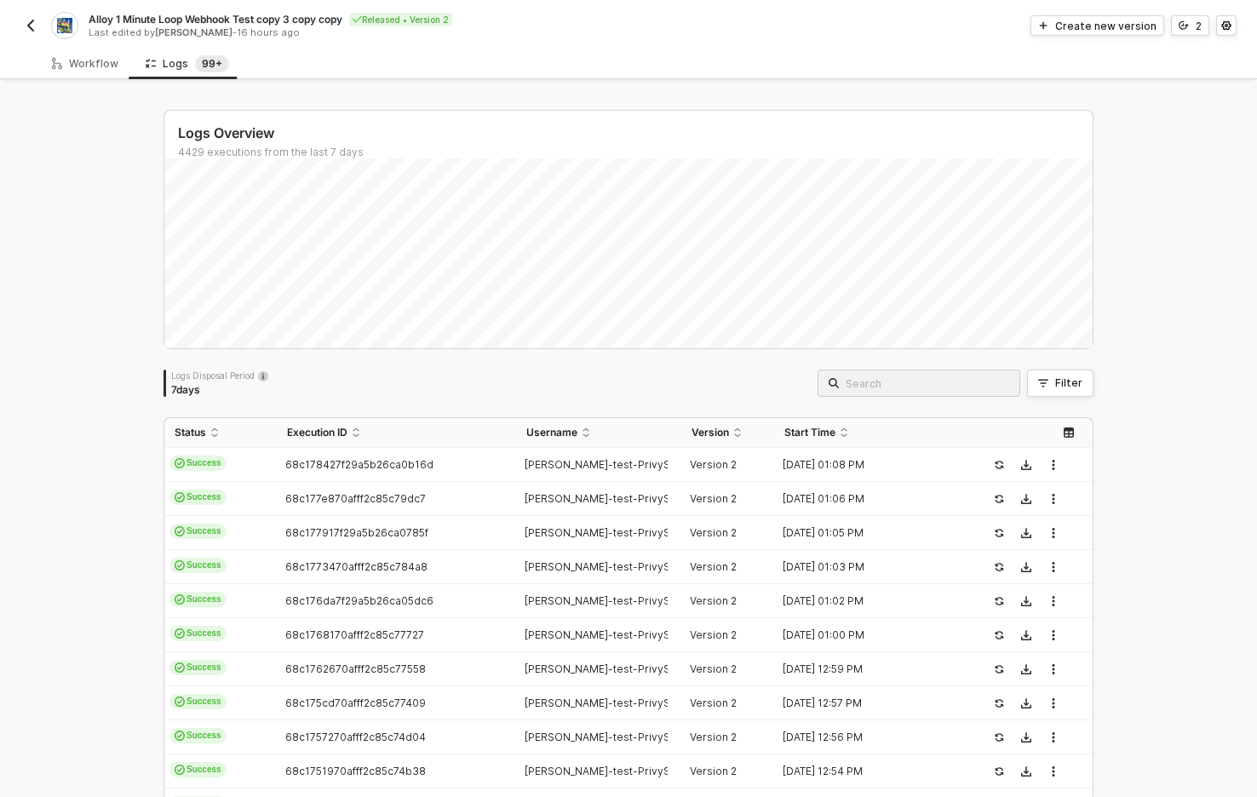
click at [100, 464] on div "Logs Overview 4429 executions from the last 7 days Logs Disposal Period 7 days …" at bounding box center [628, 644] width 1257 height 1122
click at [455, 464] on div "68c178427f29a5b26ca0b16d" at bounding box center [389, 465] width 225 height 14
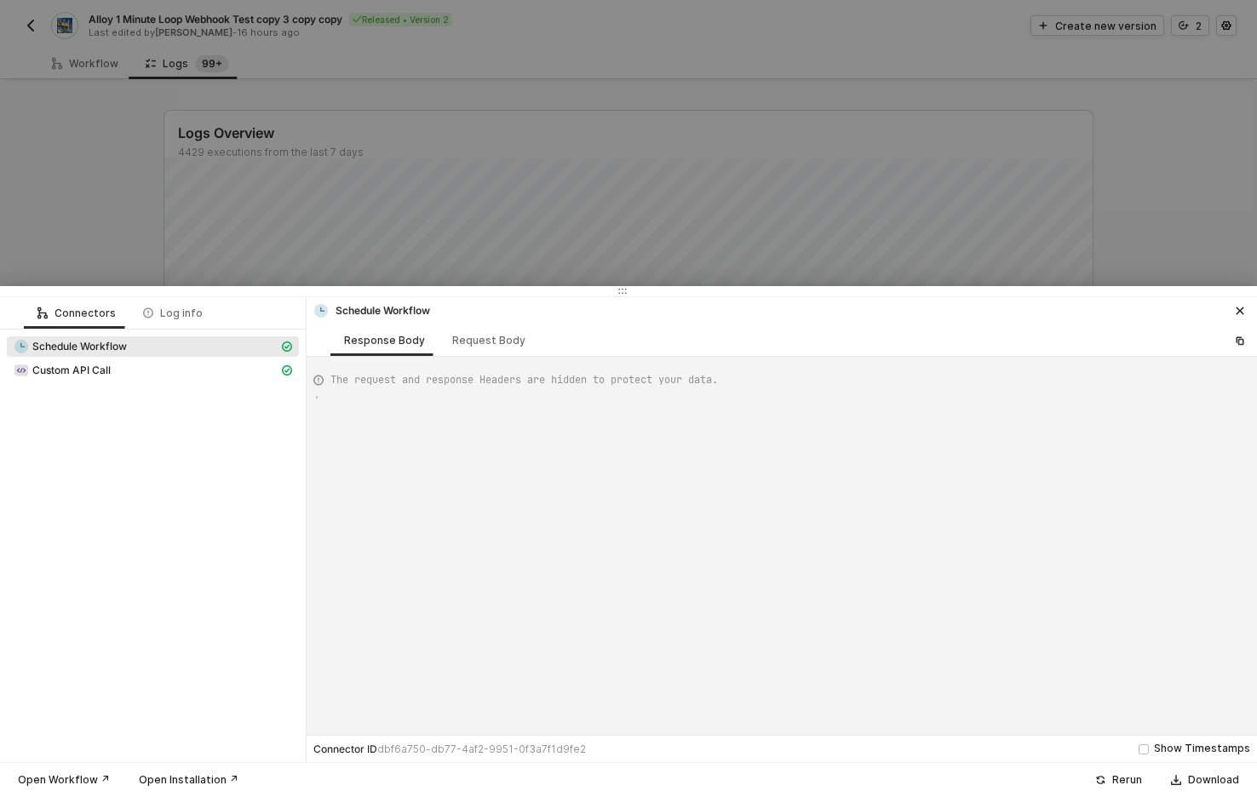
scroll to position [77, 0]
click at [186, 369] on div "Custom API Call" at bounding box center [146, 370] width 265 height 15
type textarea "{ "json": { "data": null, "headers": { "date": "[DATE] 13:08:19 GMT", "content-…"
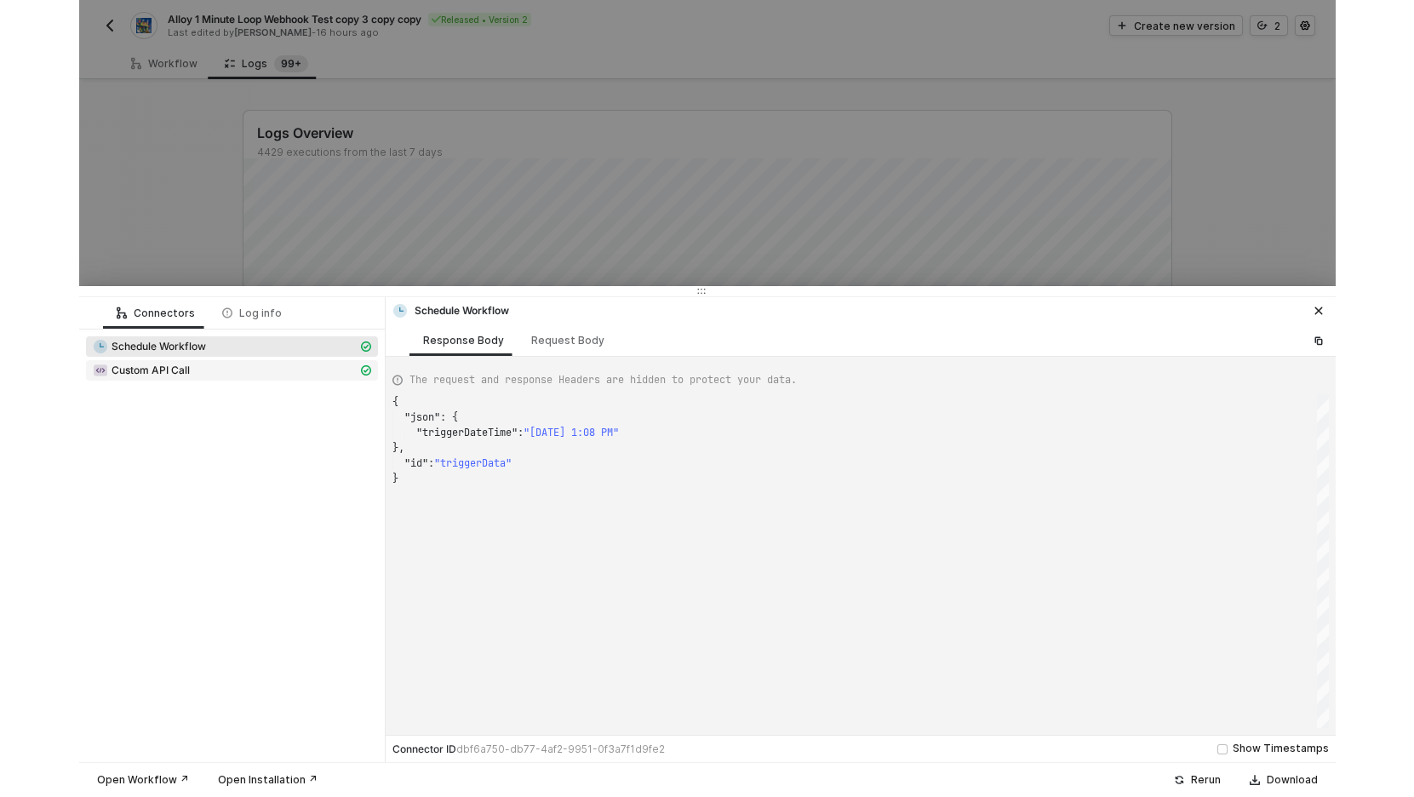
scroll to position [153, 0]
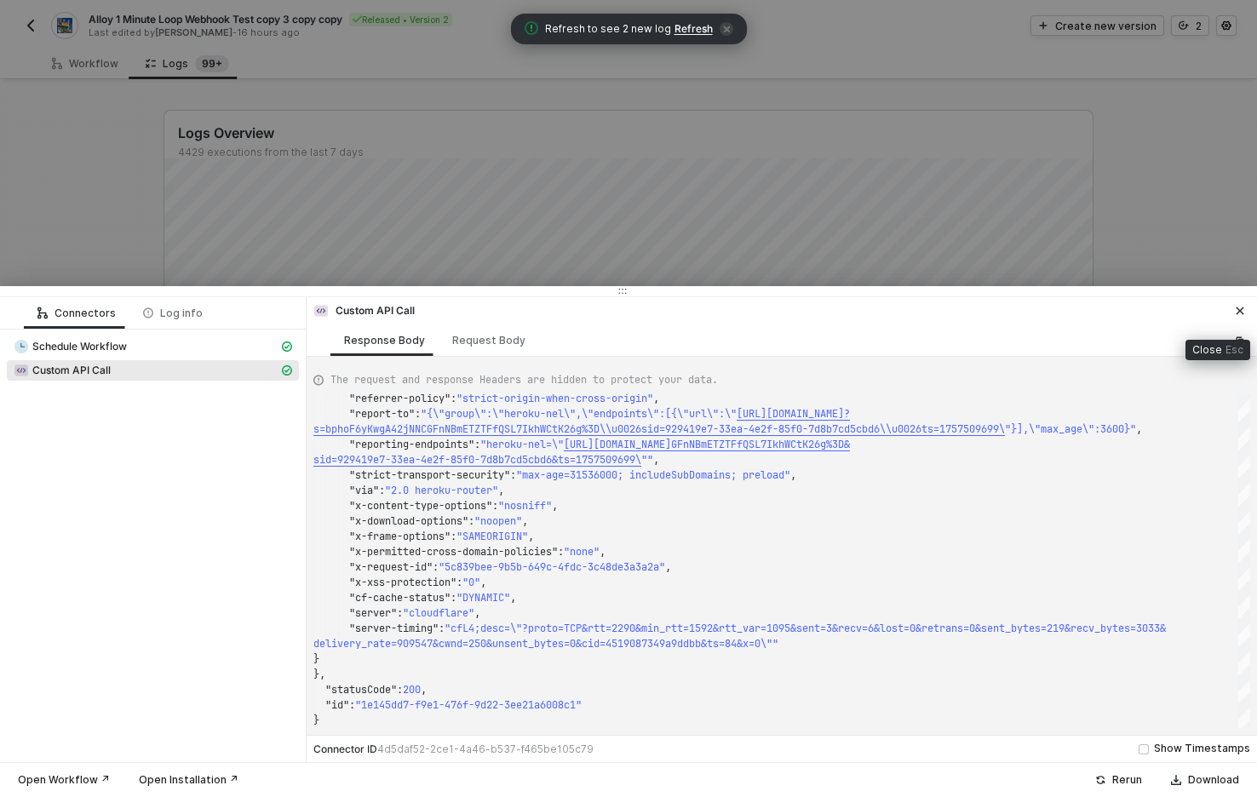
click at [1237, 312] on icon "icon-close" at bounding box center [1239, 311] width 10 height 10
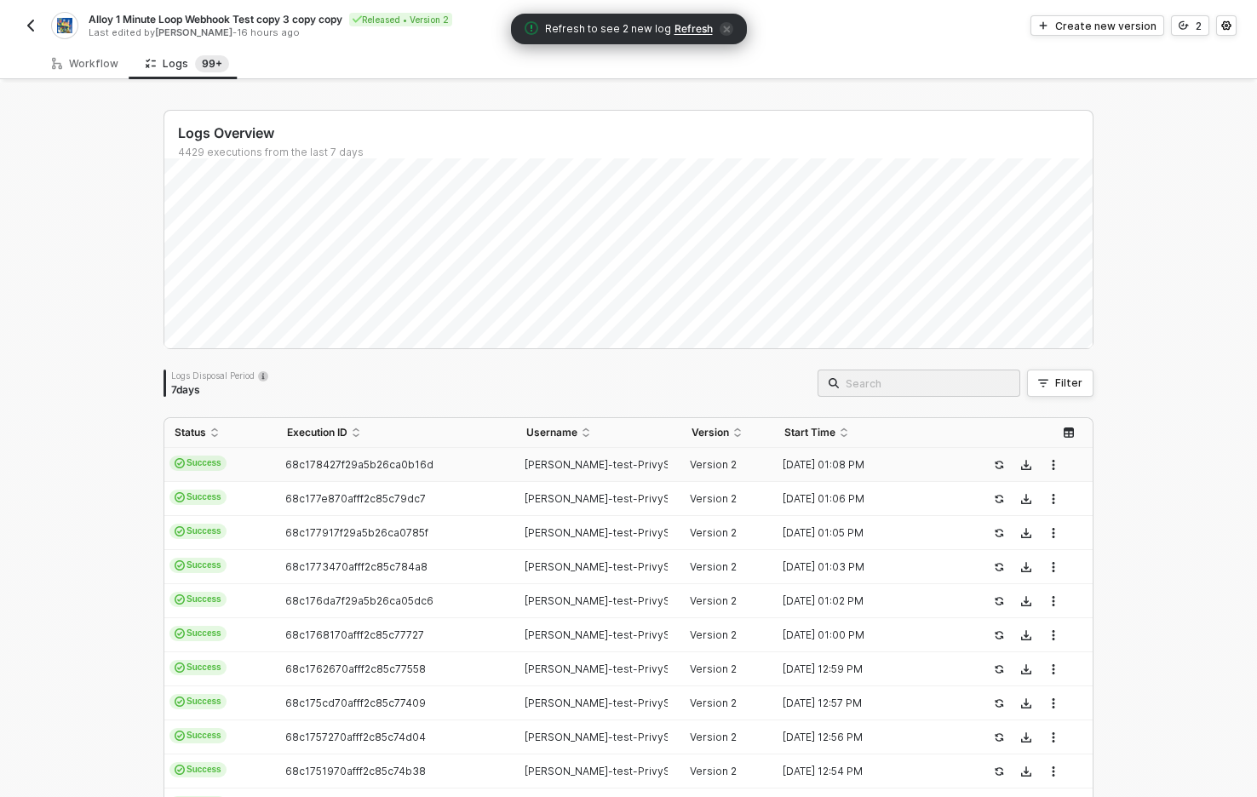
click at [688, 26] on span "Refresh" at bounding box center [693, 29] width 38 height 14
